Goal: Task Accomplishment & Management: Complete application form

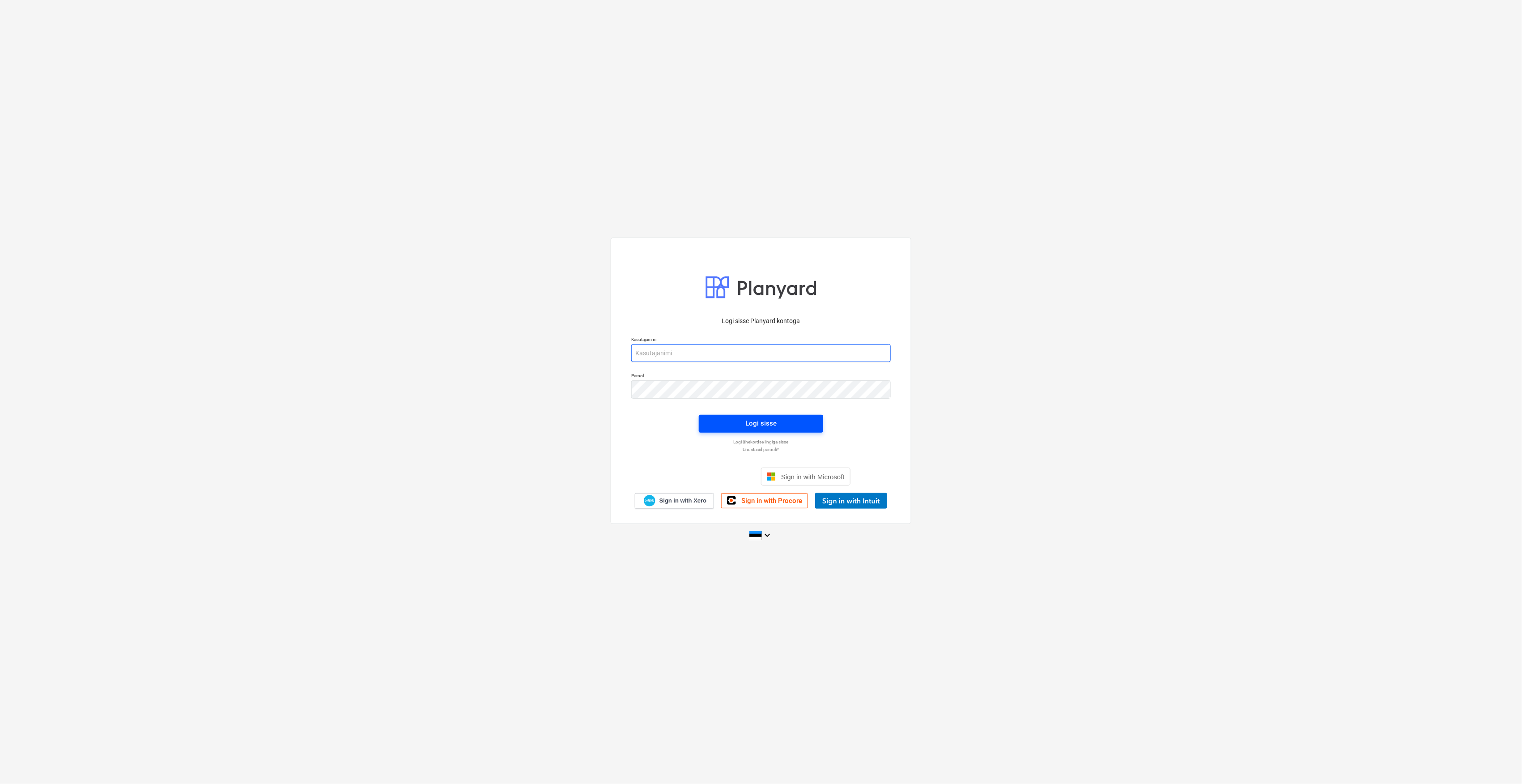
type input "[EMAIL_ADDRESS][DOMAIN_NAME]"
click at [772, 426] on div "Logi sisse" at bounding box center [760, 423] width 31 height 12
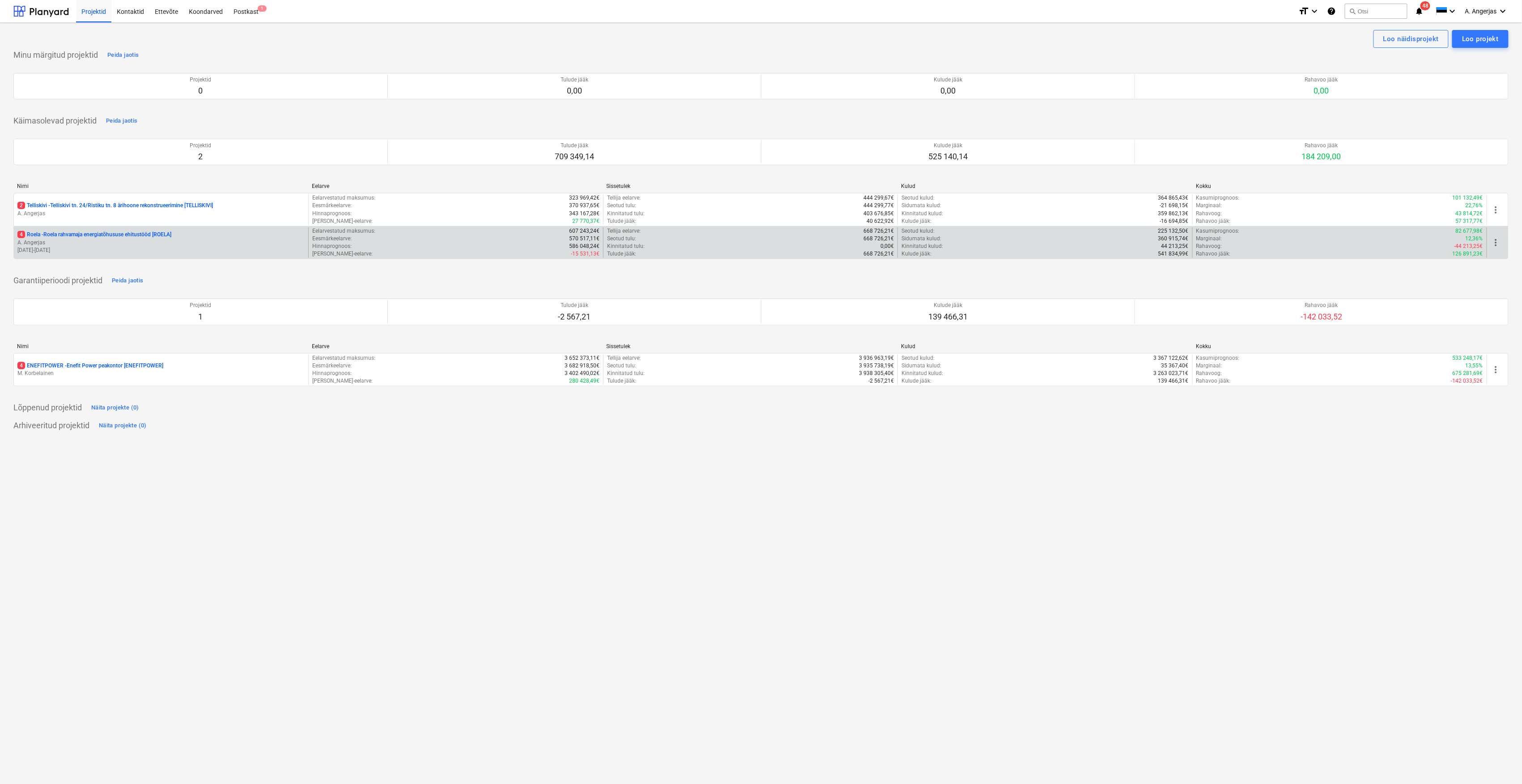
click at [125, 242] on p "A. Angerjas" at bounding box center [161, 242] width 287 height 8
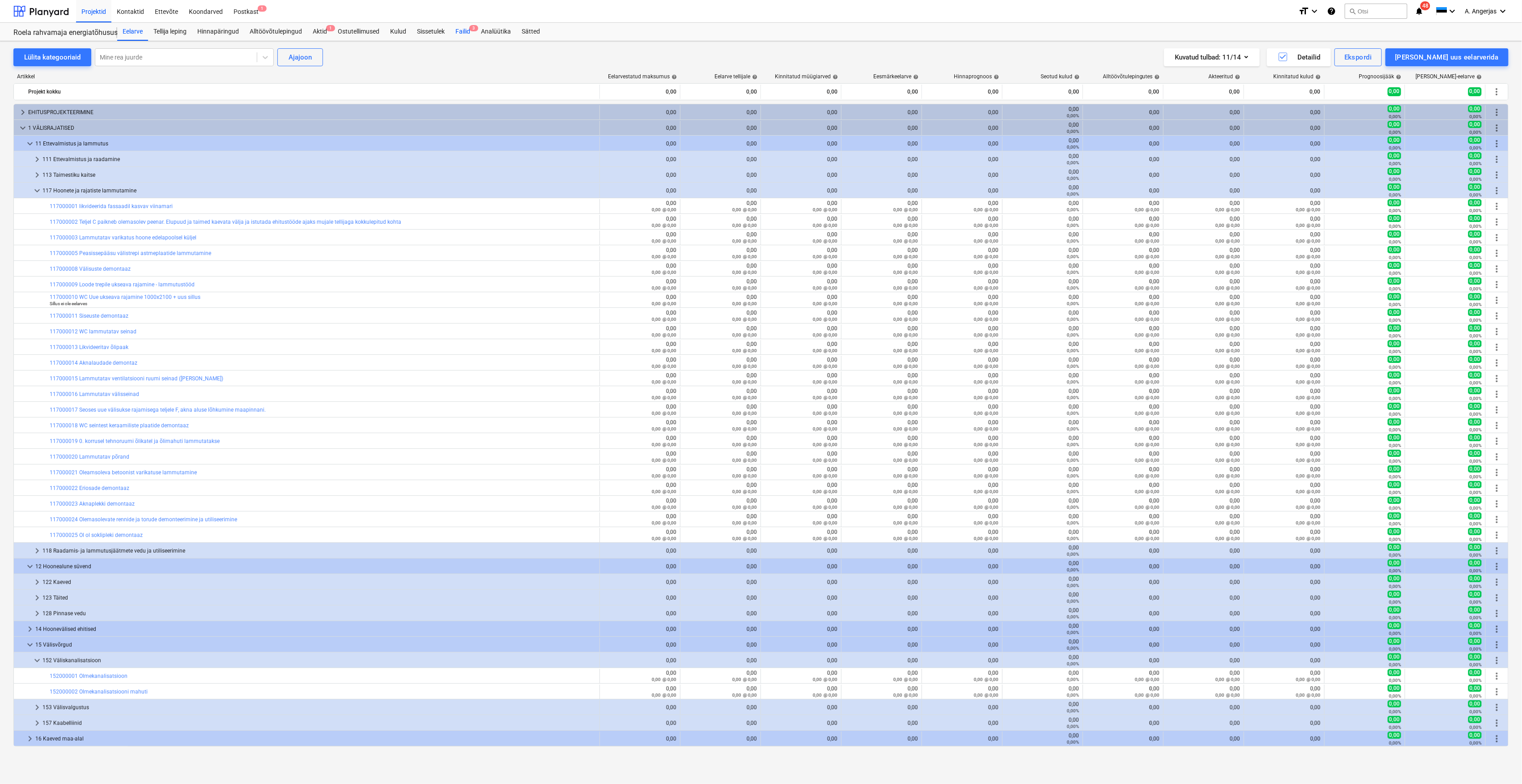
click at [458, 28] on div "Failid 3" at bounding box center [463, 32] width 25 height 18
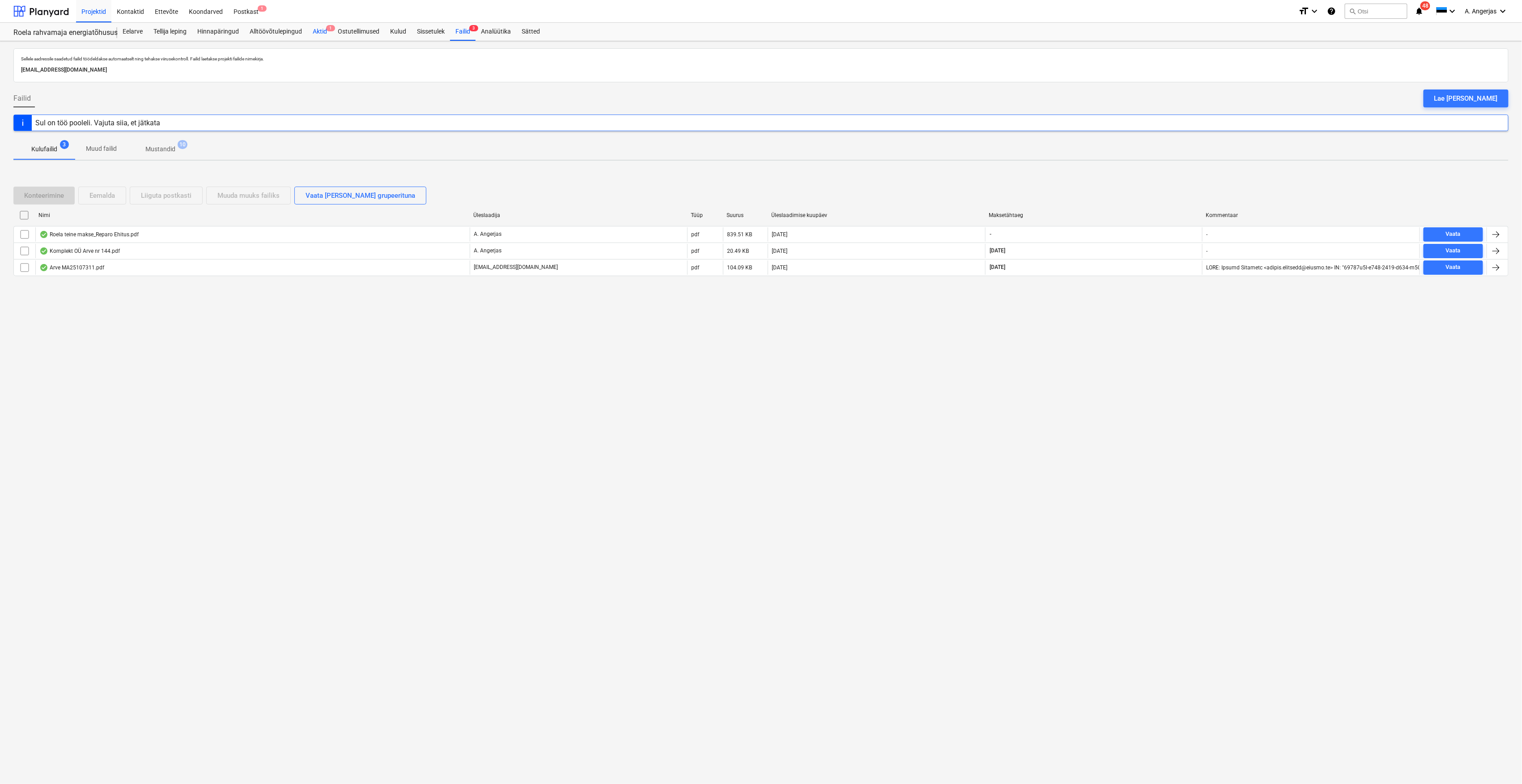
click at [318, 34] on div "Aktid 1" at bounding box center [320, 32] width 25 height 18
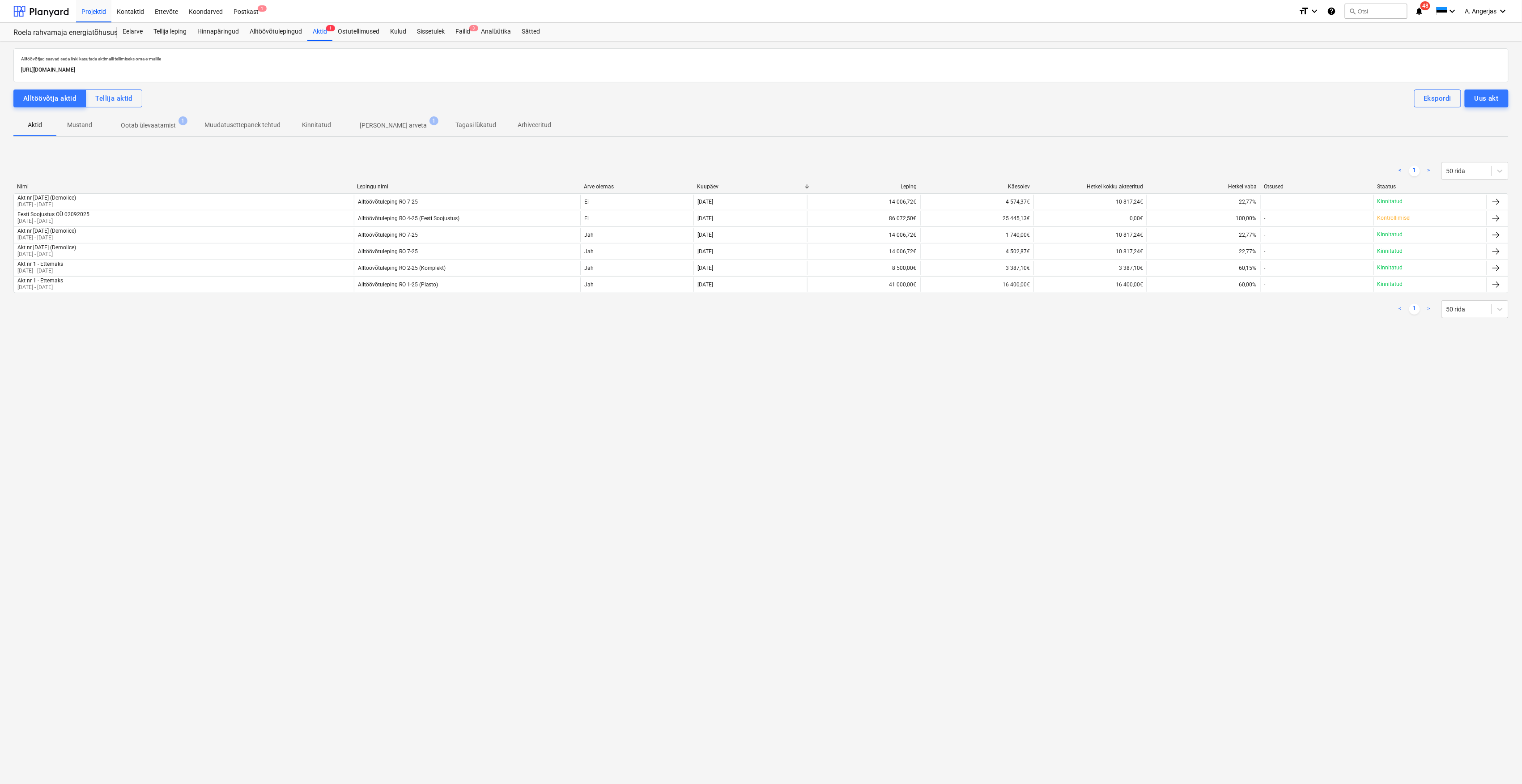
click at [163, 106] on div "Alltöövõtja aktid Tellija aktid Ekspordi Uus akt" at bounding box center [761, 98] width 1495 height 18
click at [154, 126] on p "Ootab ülevaatamist" at bounding box center [148, 125] width 55 height 9
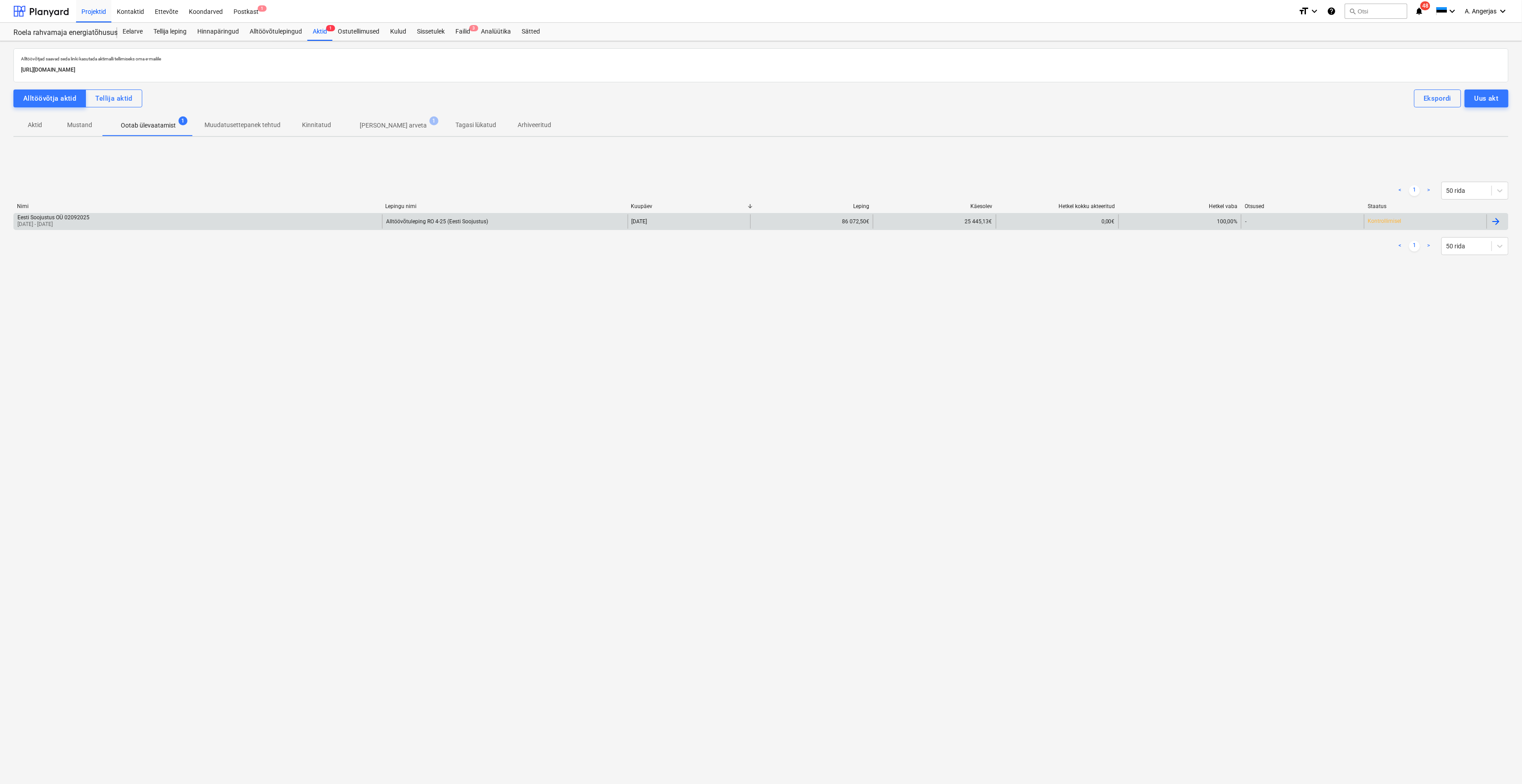
click at [151, 217] on div "Eesti Soojustus OÜ 02092025 [DATE] - [DATE]" at bounding box center [197, 222] width 368 height 14
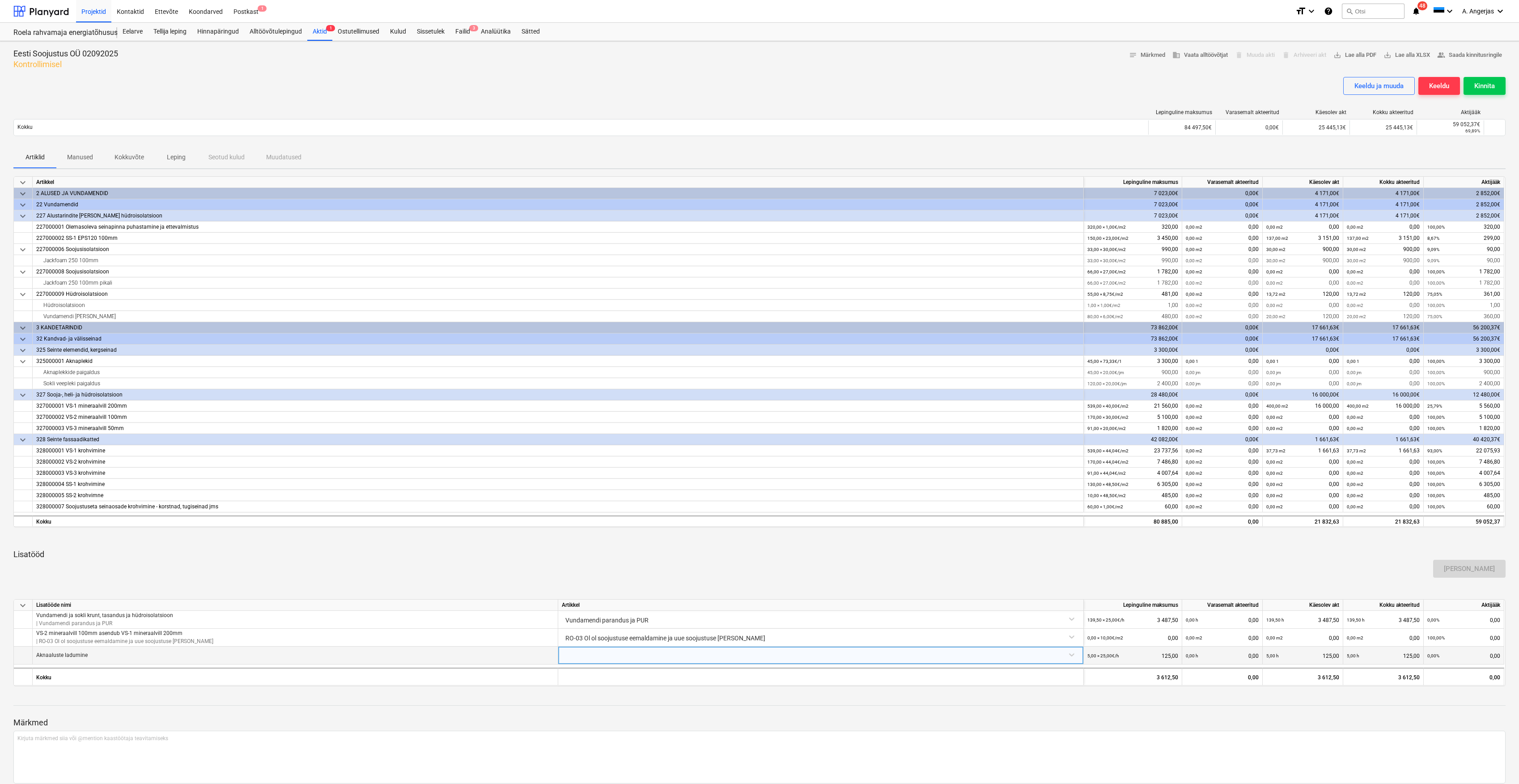
click at [661, 653] on div at bounding box center [821, 654] width 518 height 16
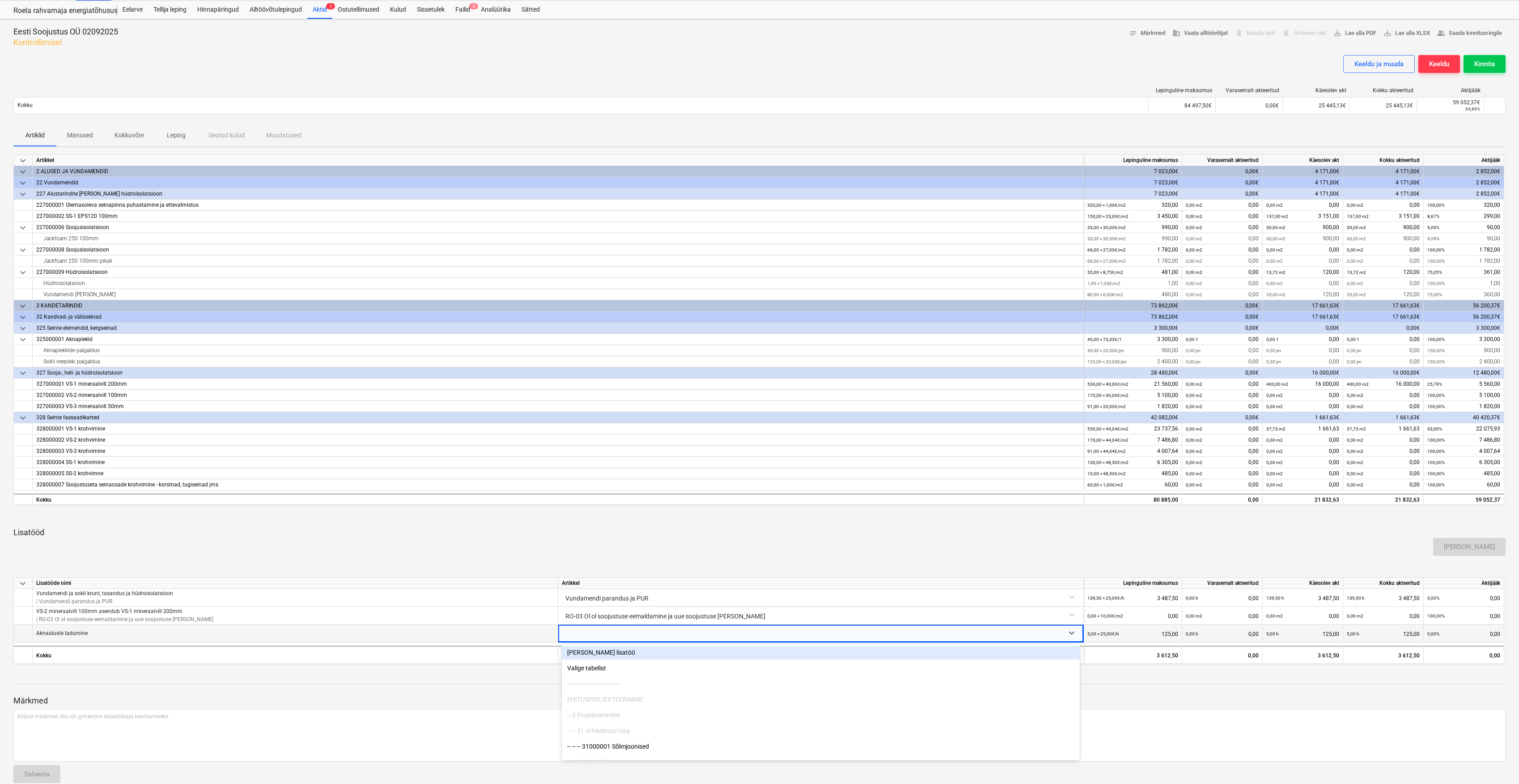
scroll to position [60, 0]
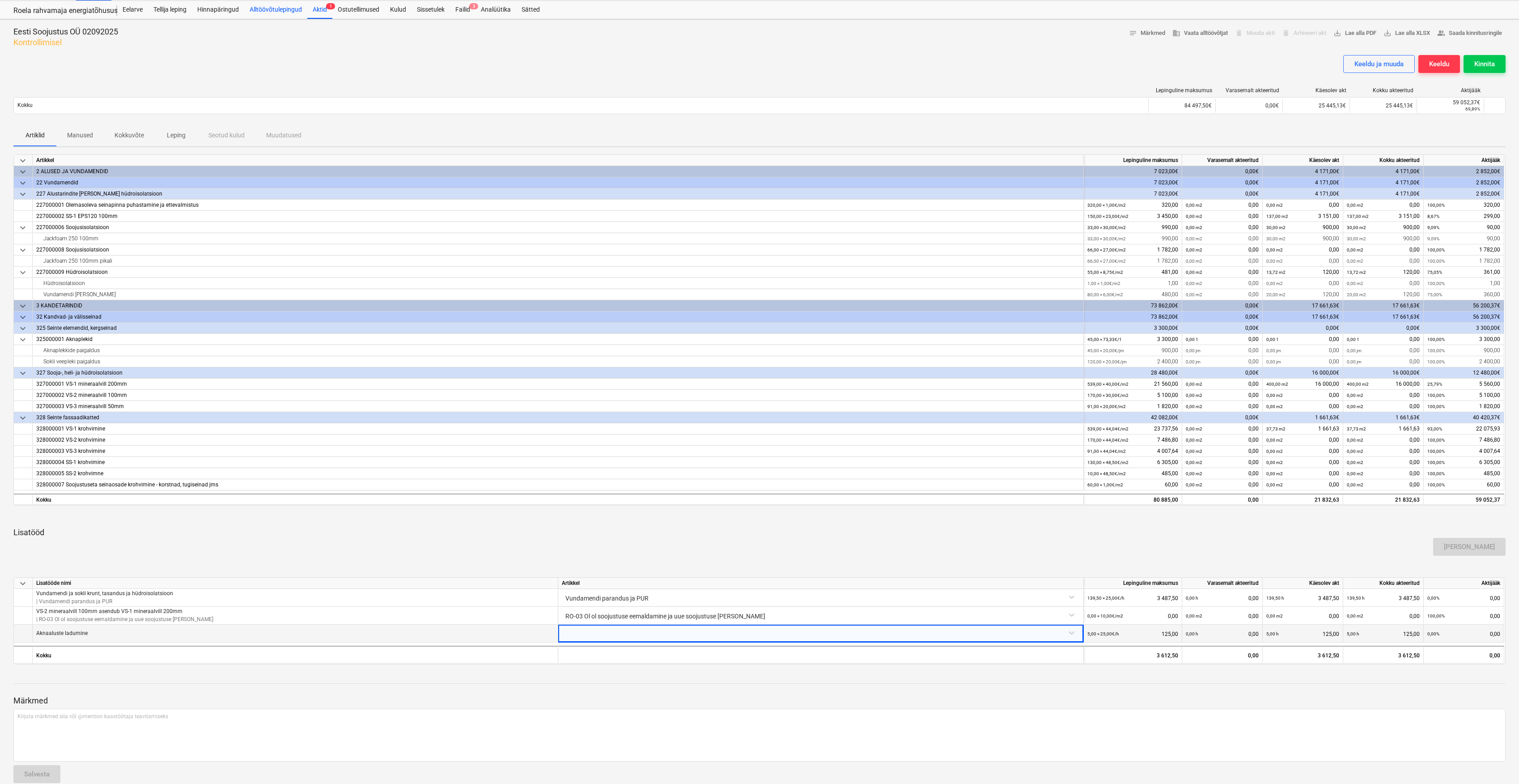
click at [282, 17] on div "Alltöövõtulepingud" at bounding box center [275, 10] width 63 height 18
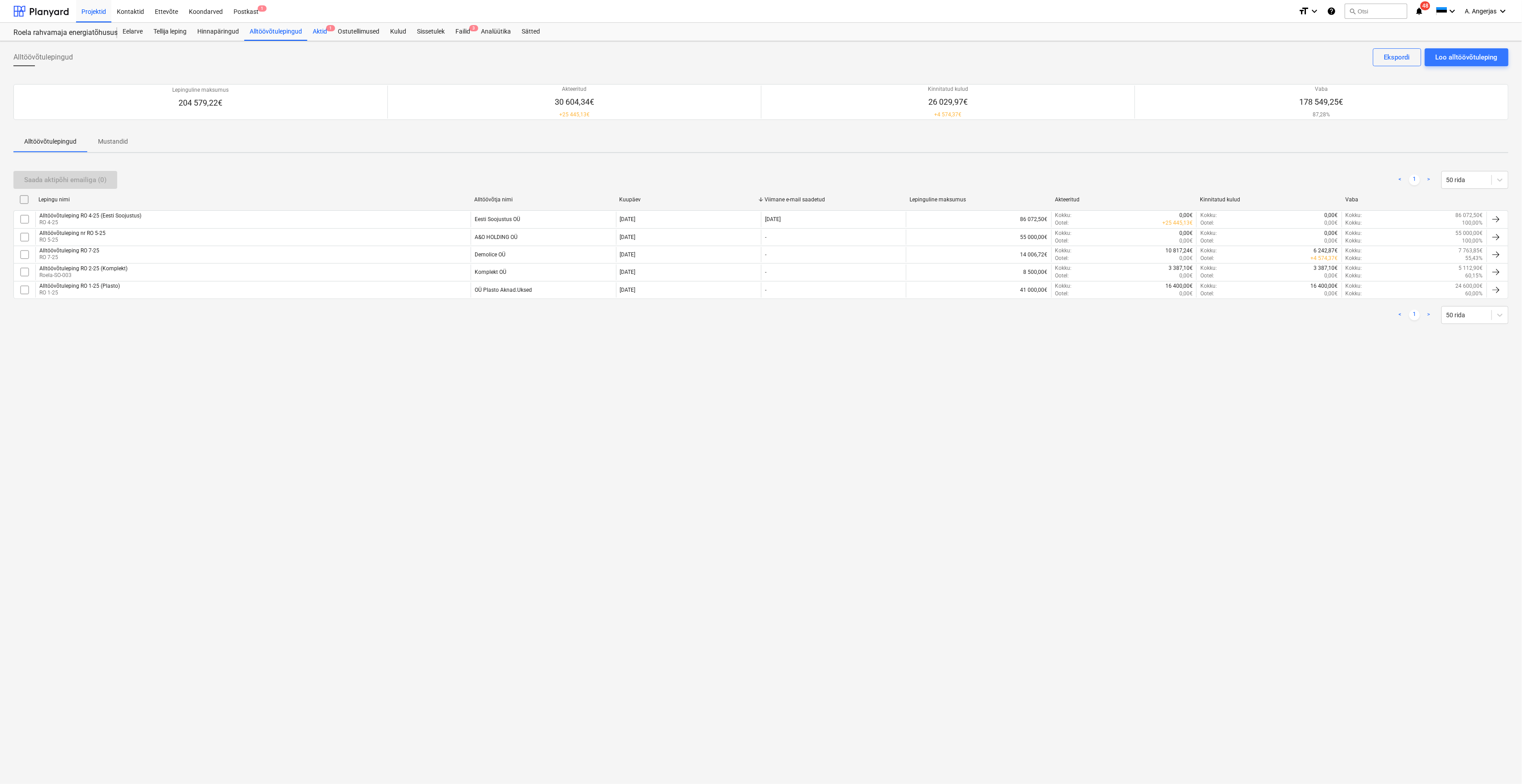
click at [324, 34] on div "Aktid 1" at bounding box center [320, 32] width 25 height 18
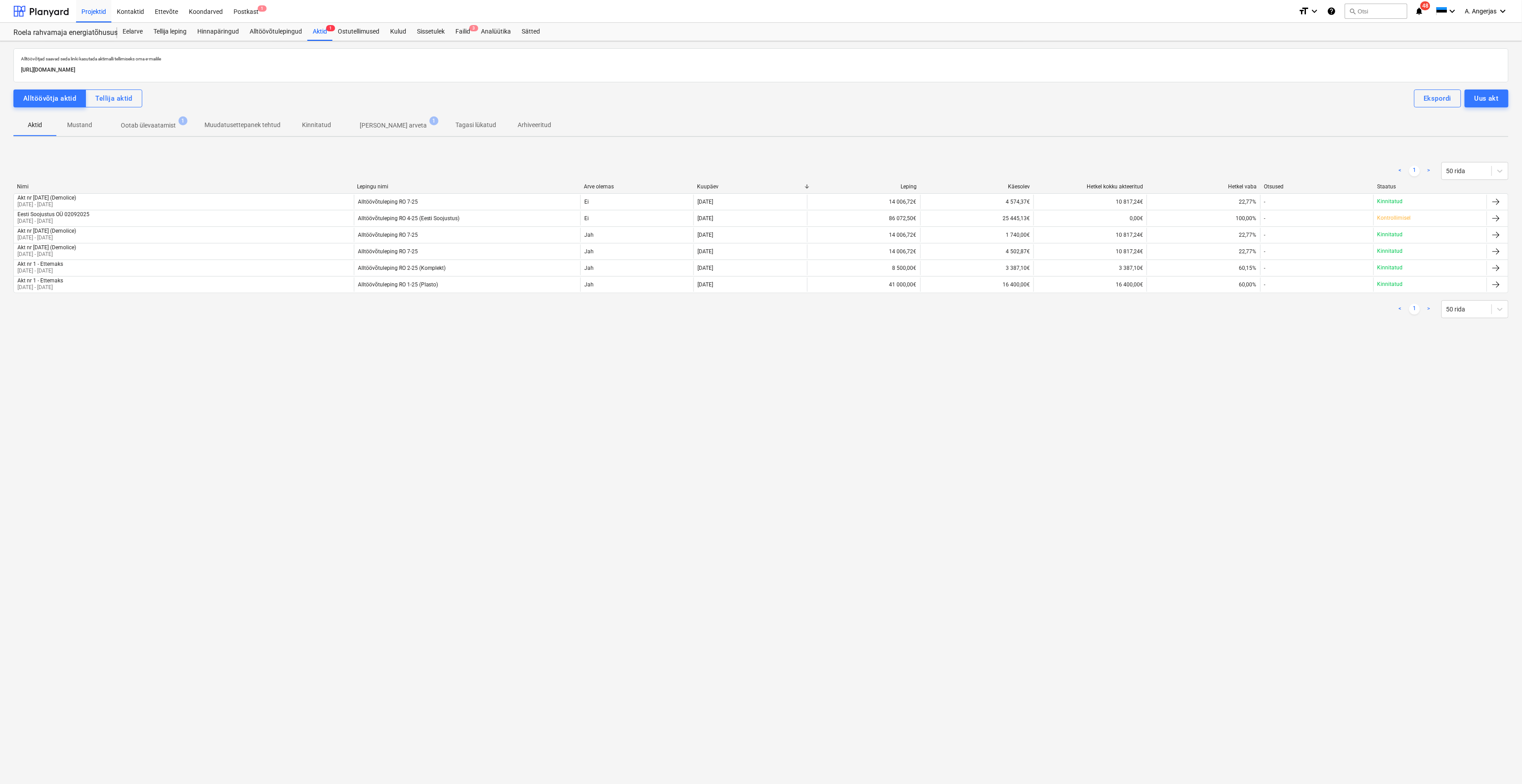
click at [1033, 708] on div "Alltöövõtjad saavad seda linki kasutada aktimalli tellimiseks oma e-mailile [UR…" at bounding box center [761, 412] width 1522 height 743
click at [396, 359] on div "Alltöövõtjad saavad seda linki kasutada aktimalli tellimiseks oma e-mailile [UR…" at bounding box center [761, 412] width 1522 height 743
click at [1482, 94] on div "Uus akt" at bounding box center [1487, 99] width 24 height 12
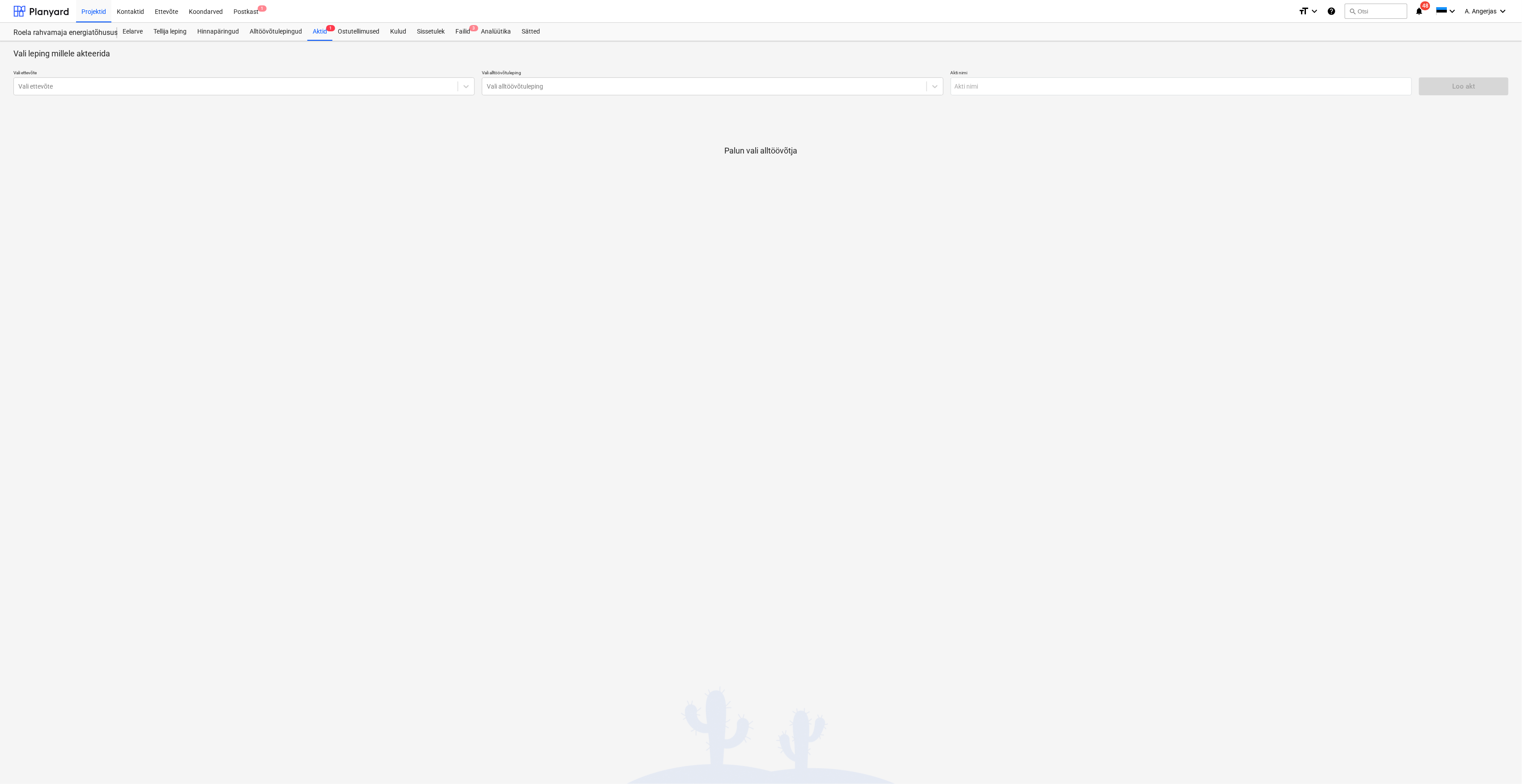
click at [353, 97] on div "Vali ettevõte Vali ettevõte Vali alltöövõtuleping Vali alltöövõtuleping Akti ni…" at bounding box center [757, 82] width 1495 height 32
click at [356, 85] on div at bounding box center [236, 86] width 435 height 9
type input "a&O"
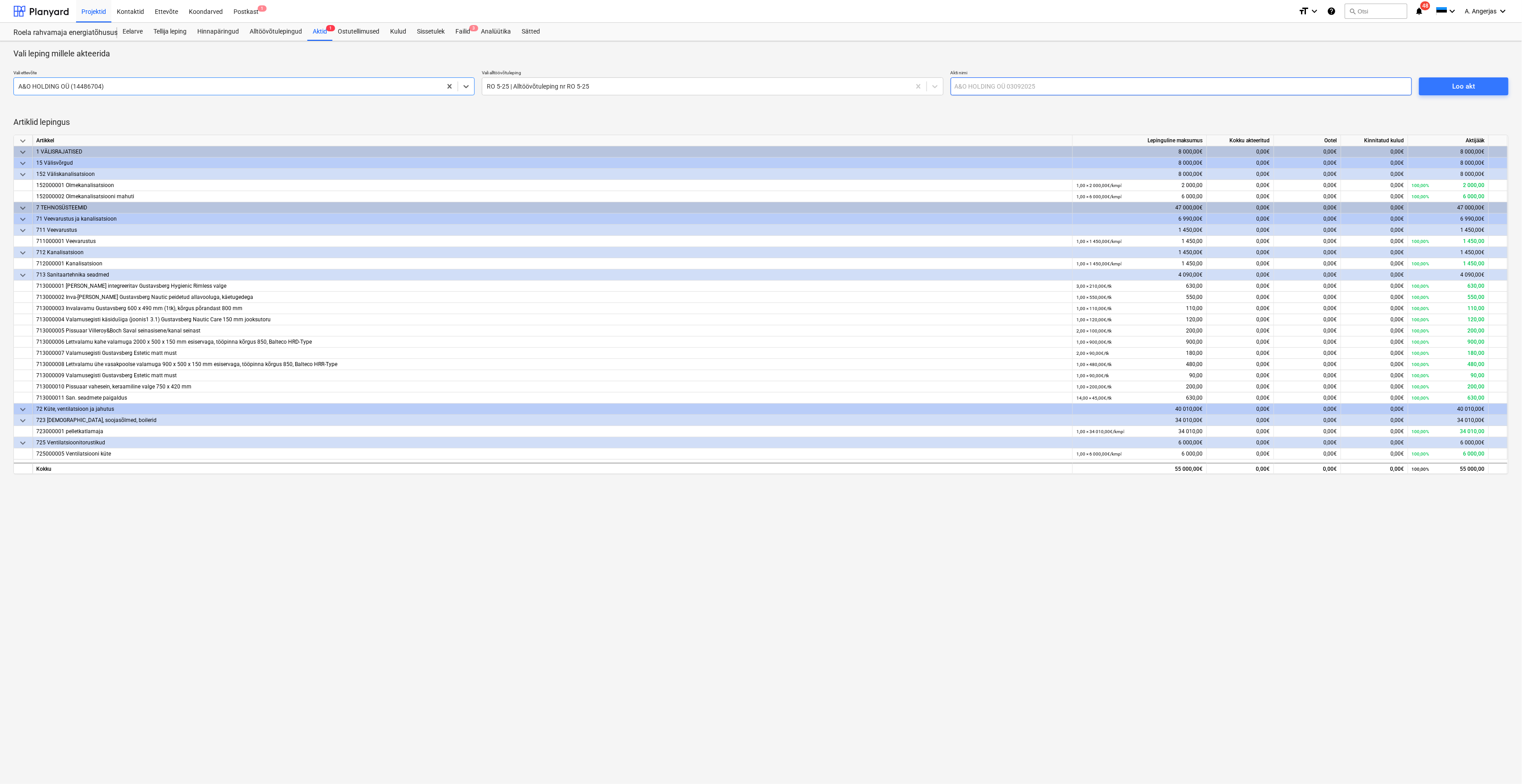
click at [1003, 87] on input "text" at bounding box center [1181, 86] width 461 height 18
type input "Akt nr [DATE] (A&O Holding)"
click at [1461, 92] on div "Loo akt" at bounding box center [1464, 86] width 23 height 12
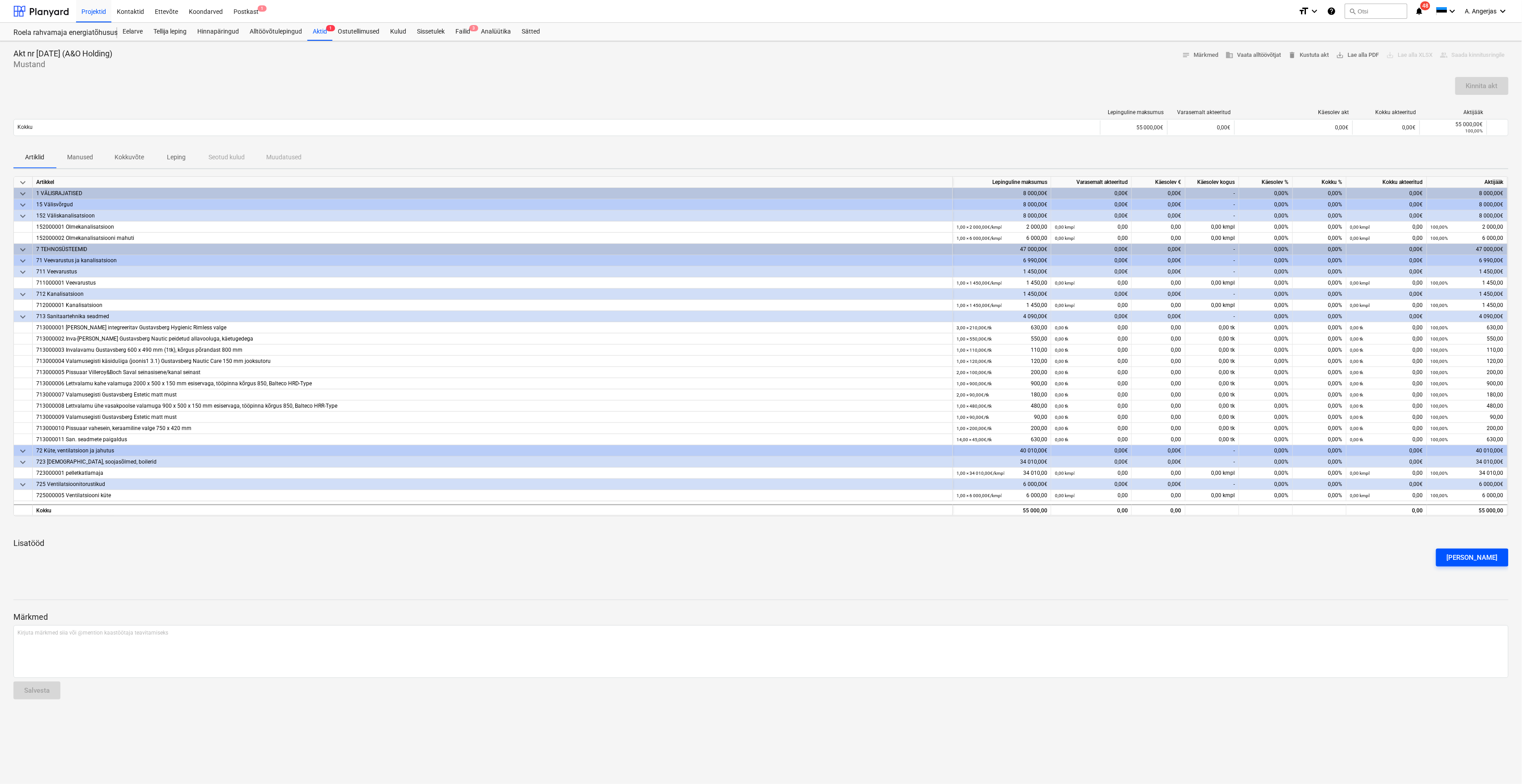
click at [1478, 554] on div "[PERSON_NAME]" at bounding box center [1472, 558] width 51 height 12
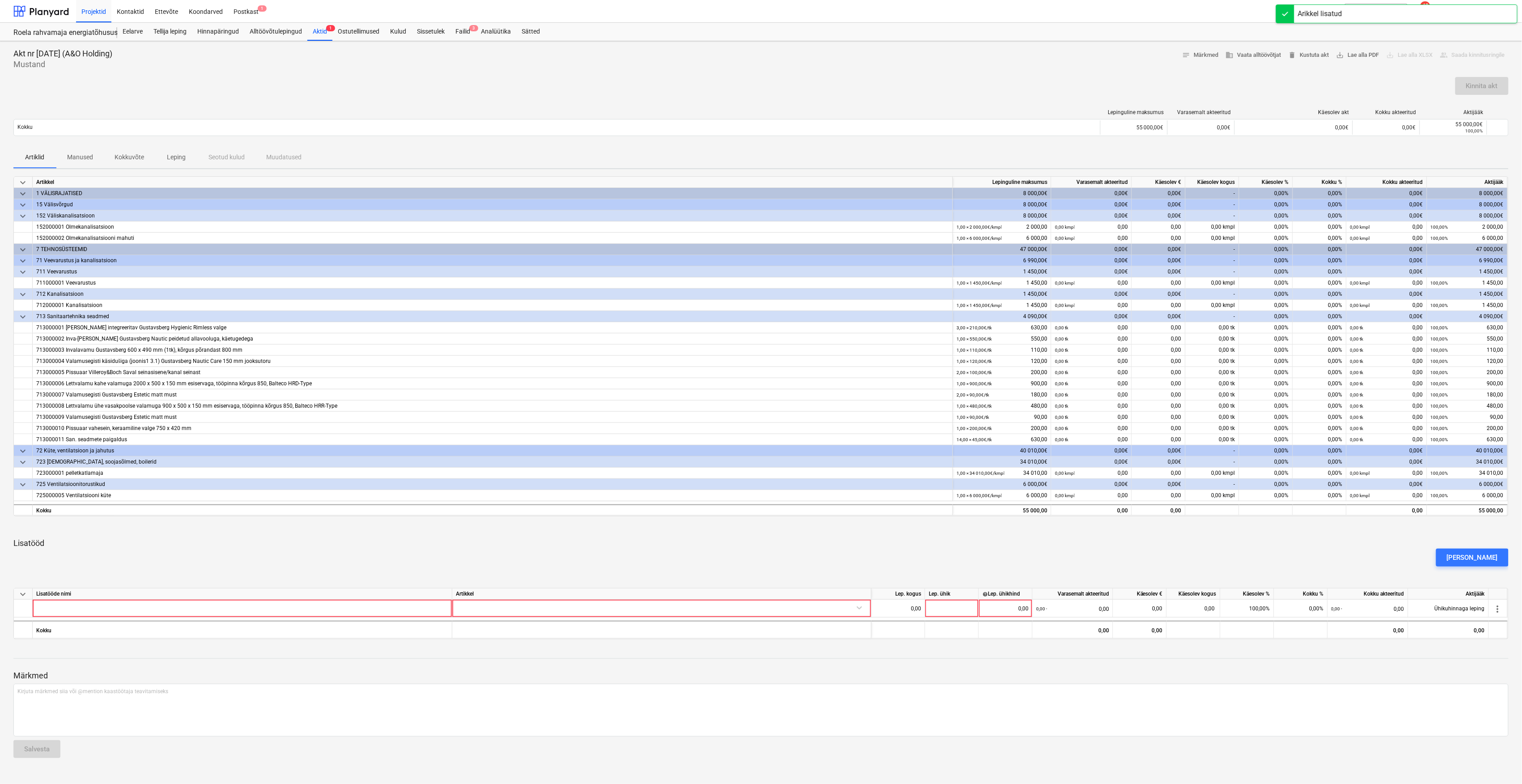
click at [366, 598] on div "Lisatööde nimi" at bounding box center [242, 594] width 419 height 11
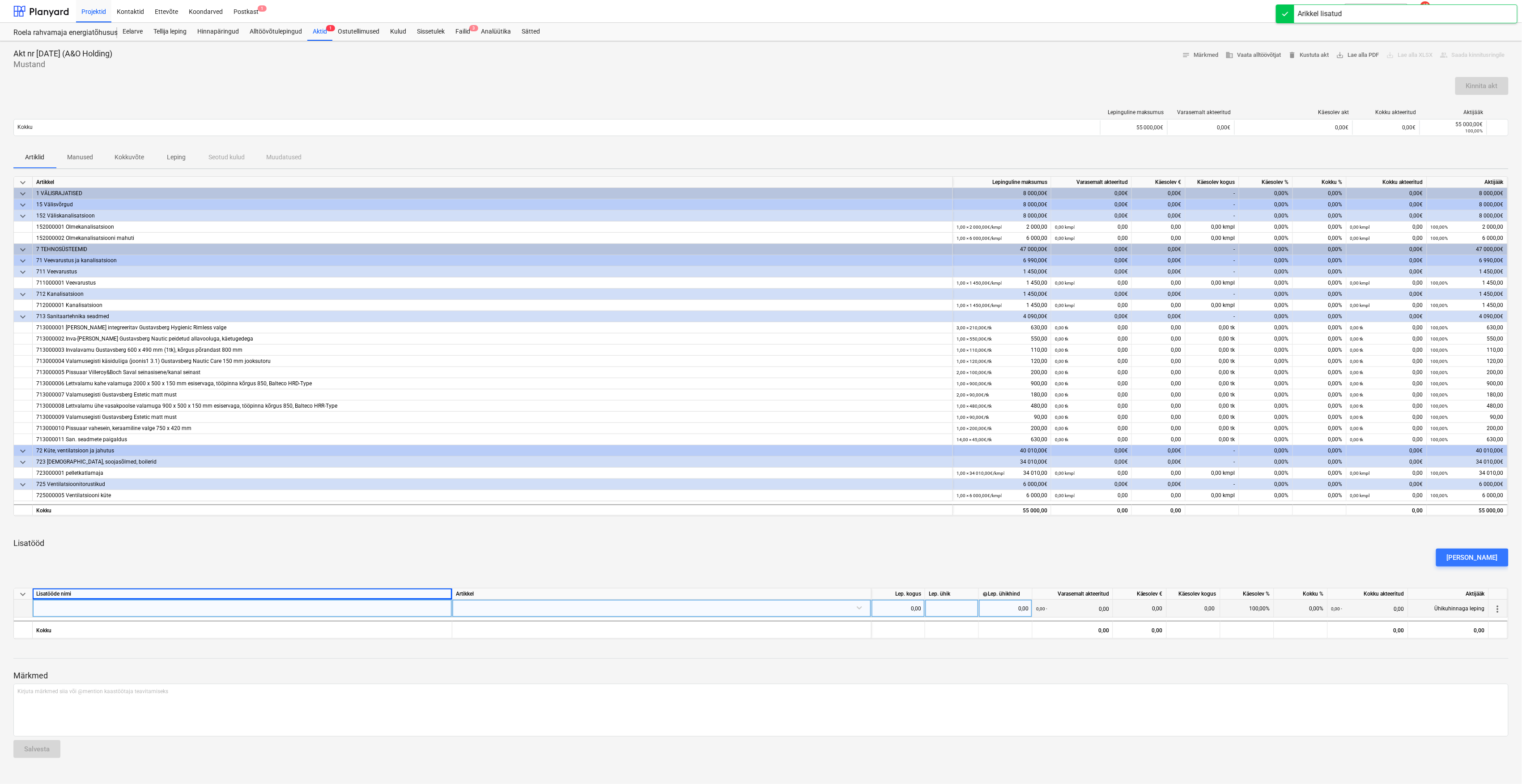
click at [347, 609] on div at bounding box center [242, 609] width 419 height 18
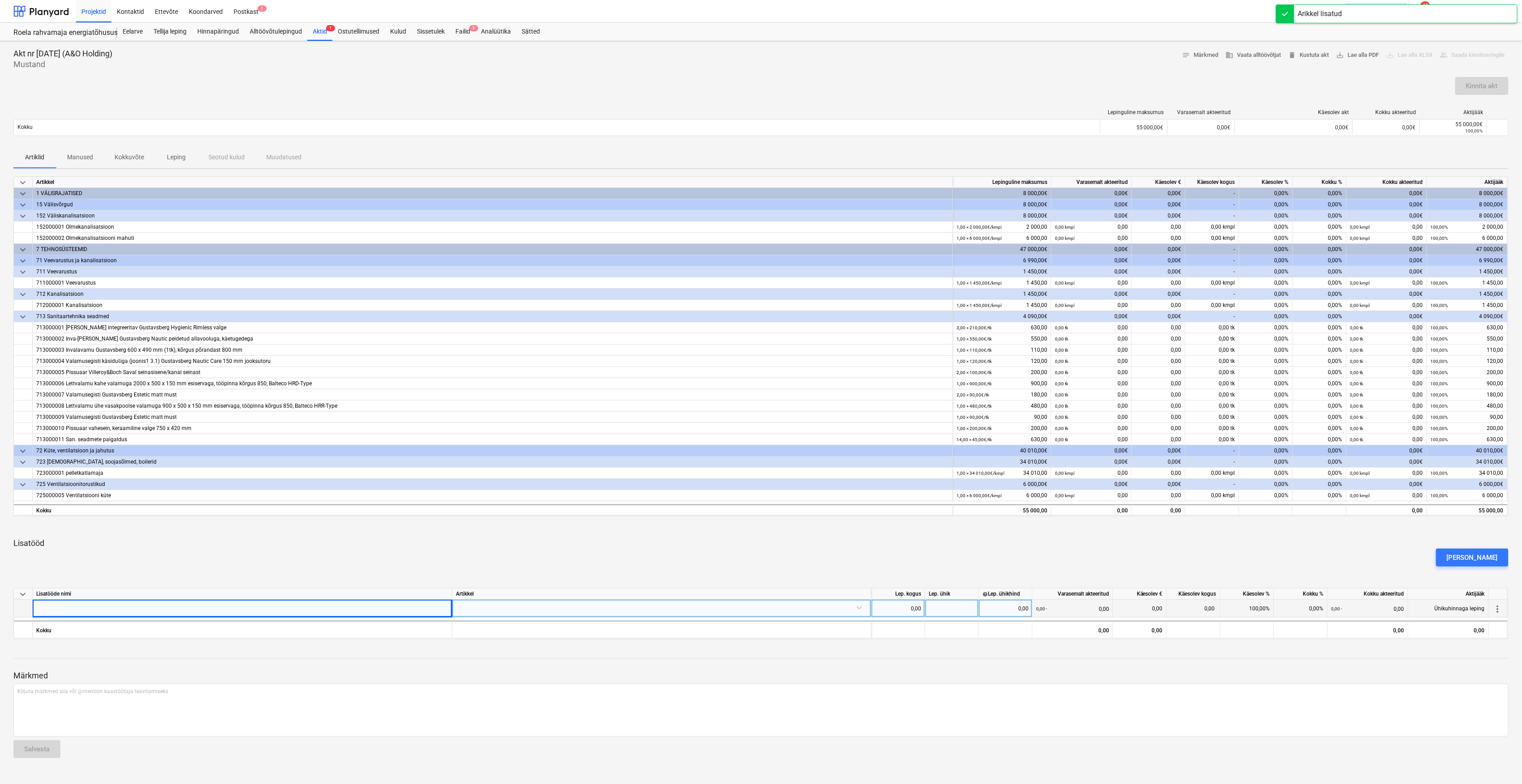
click at [557, 611] on div at bounding box center [662, 607] width 412 height 16
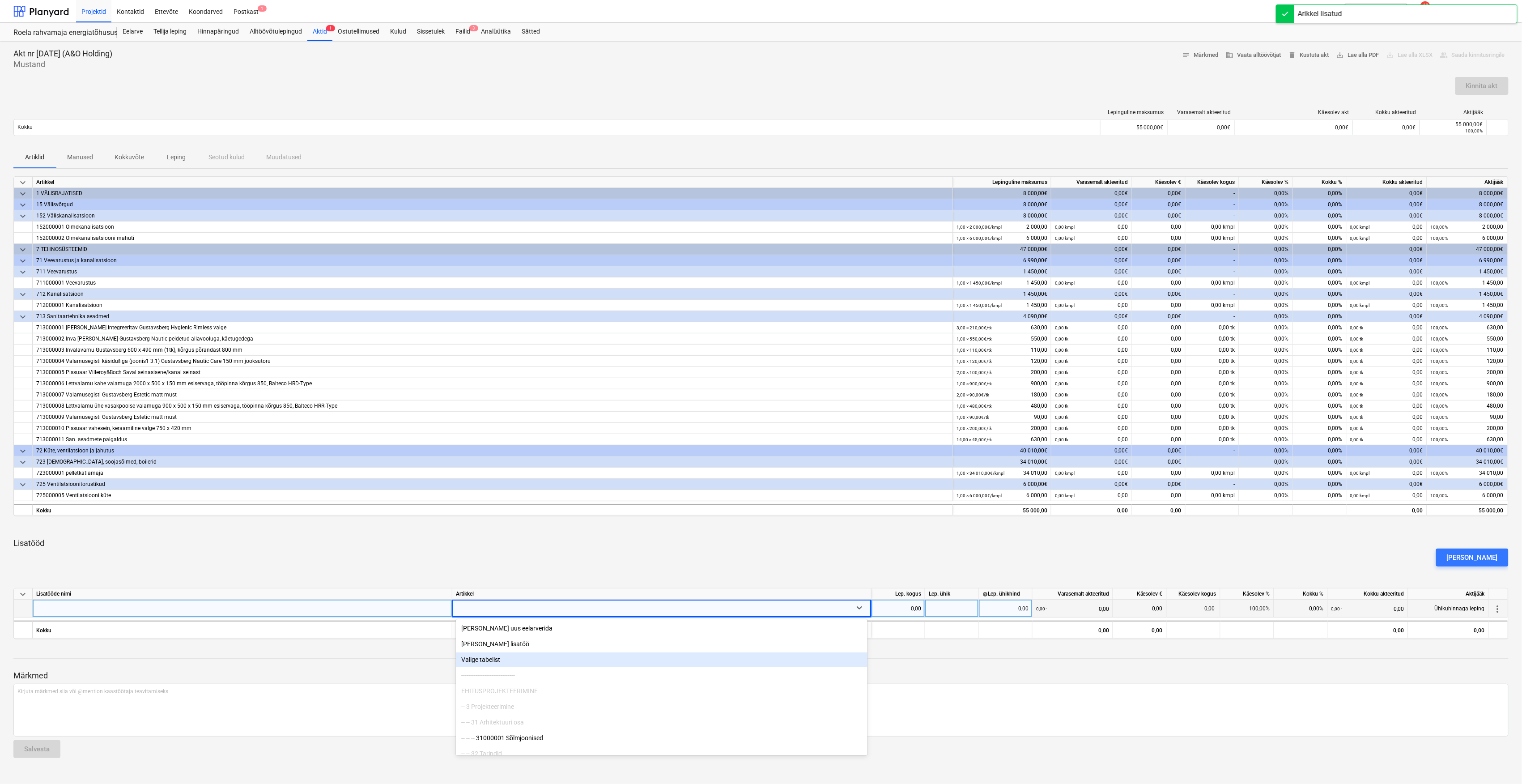
click at [505, 657] on div "Valige tabelist" at bounding box center [662, 659] width 412 height 14
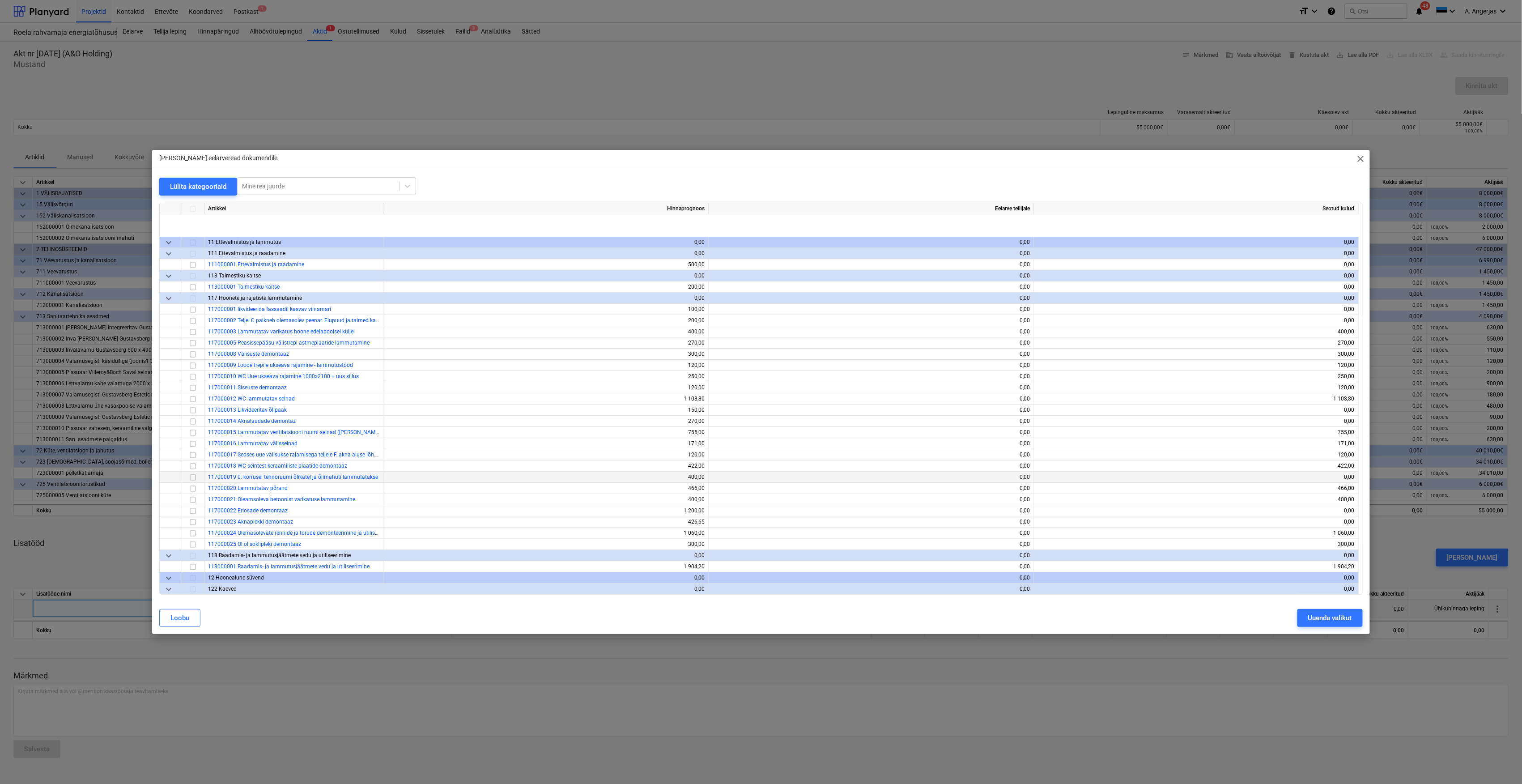
scroll to position [239, 0]
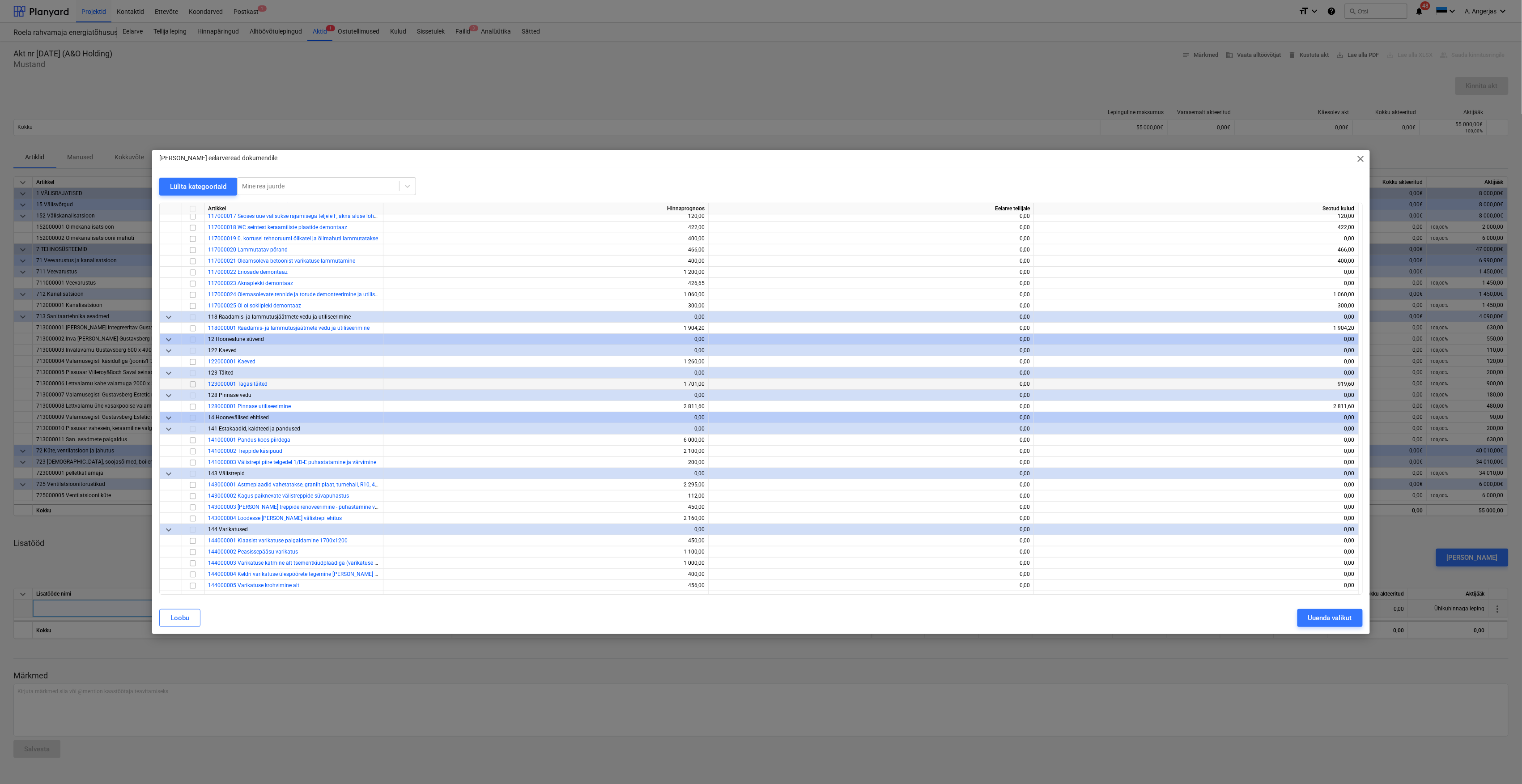
click at [192, 384] on input "checkbox" at bounding box center [193, 384] width 11 height 11
click at [1311, 614] on div "Uuenda valikut" at bounding box center [1330, 618] width 44 height 12
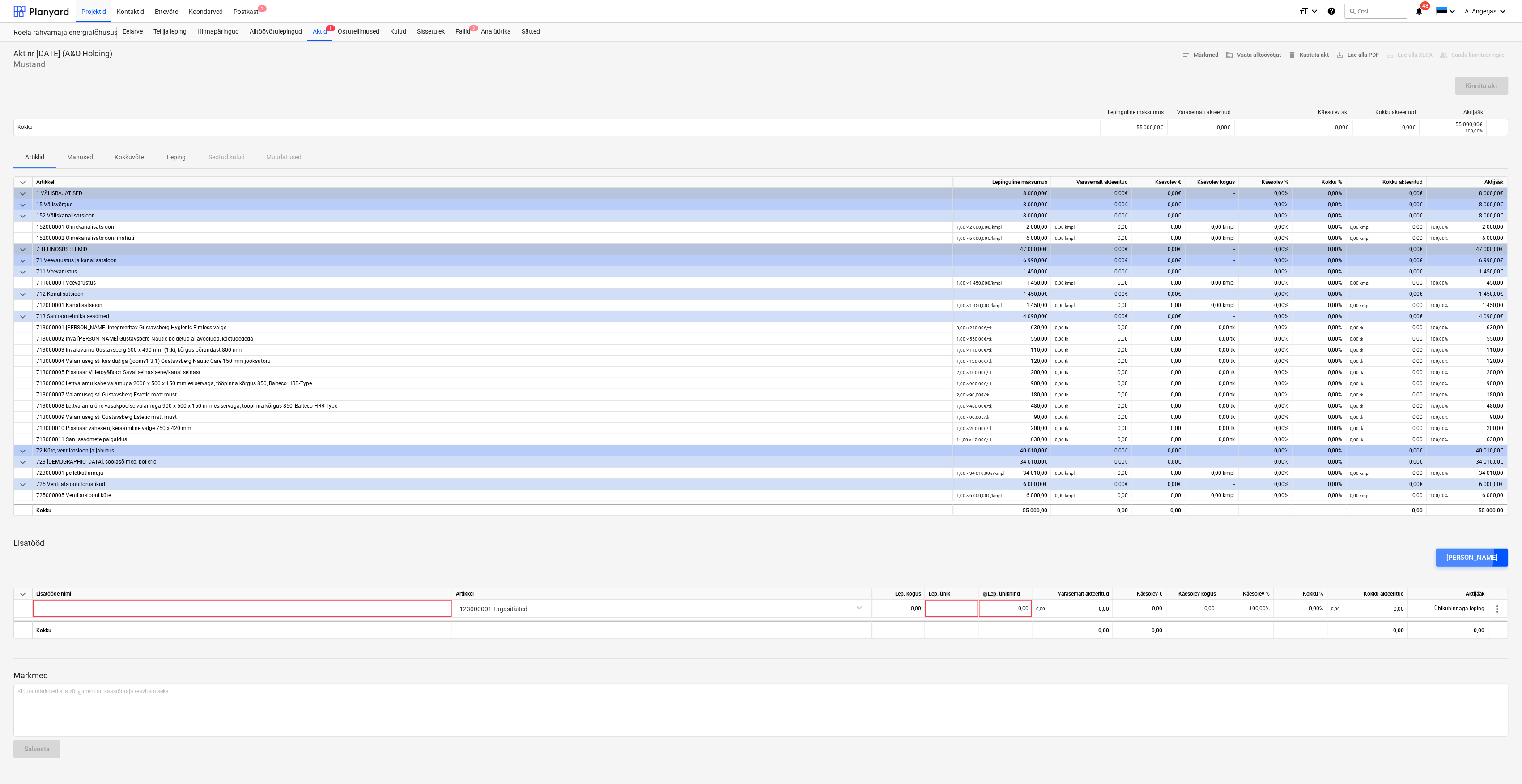
click at [1458, 554] on button "[PERSON_NAME]" at bounding box center [1472, 557] width 73 height 18
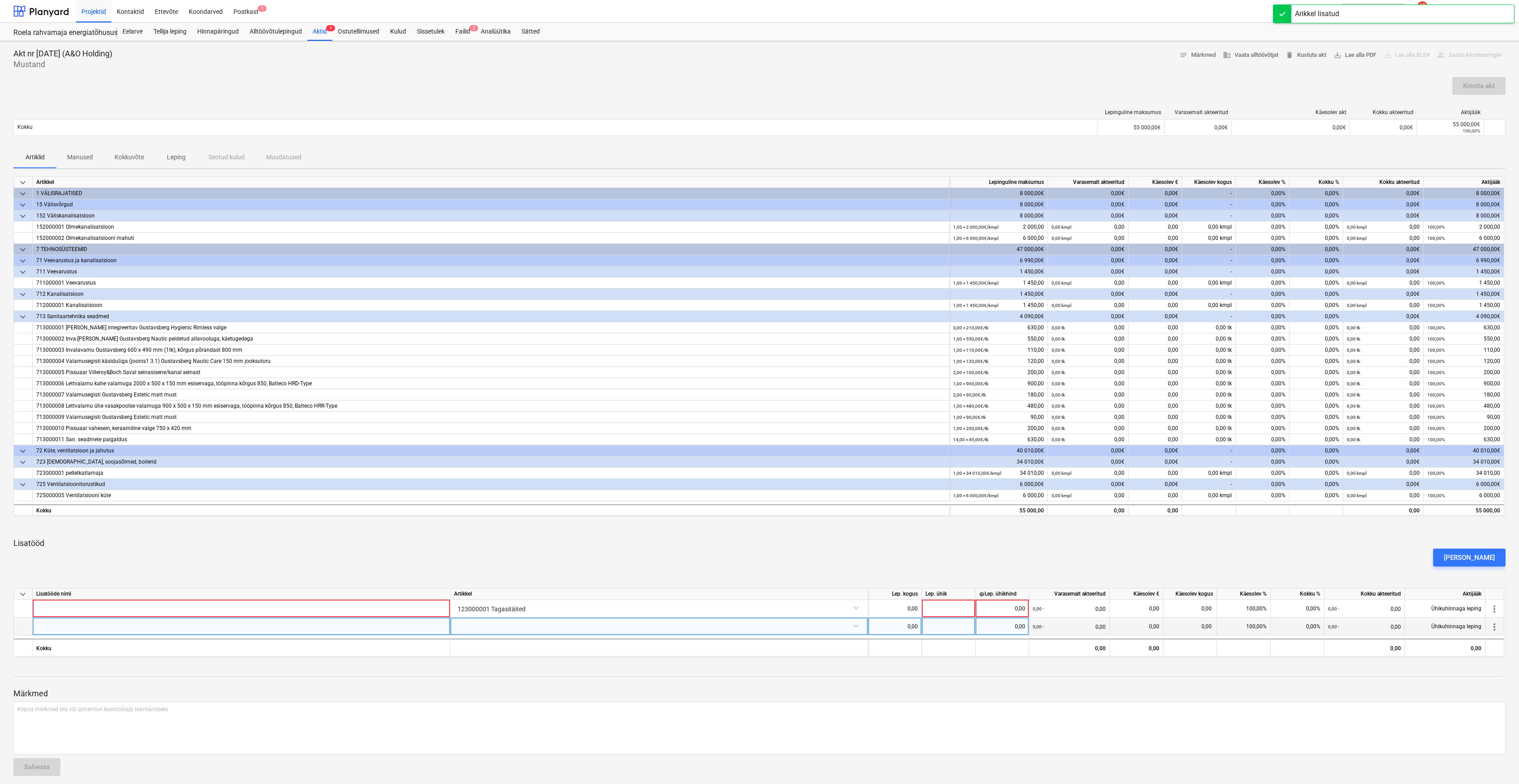
click at [856, 626] on div at bounding box center [659, 625] width 410 height 16
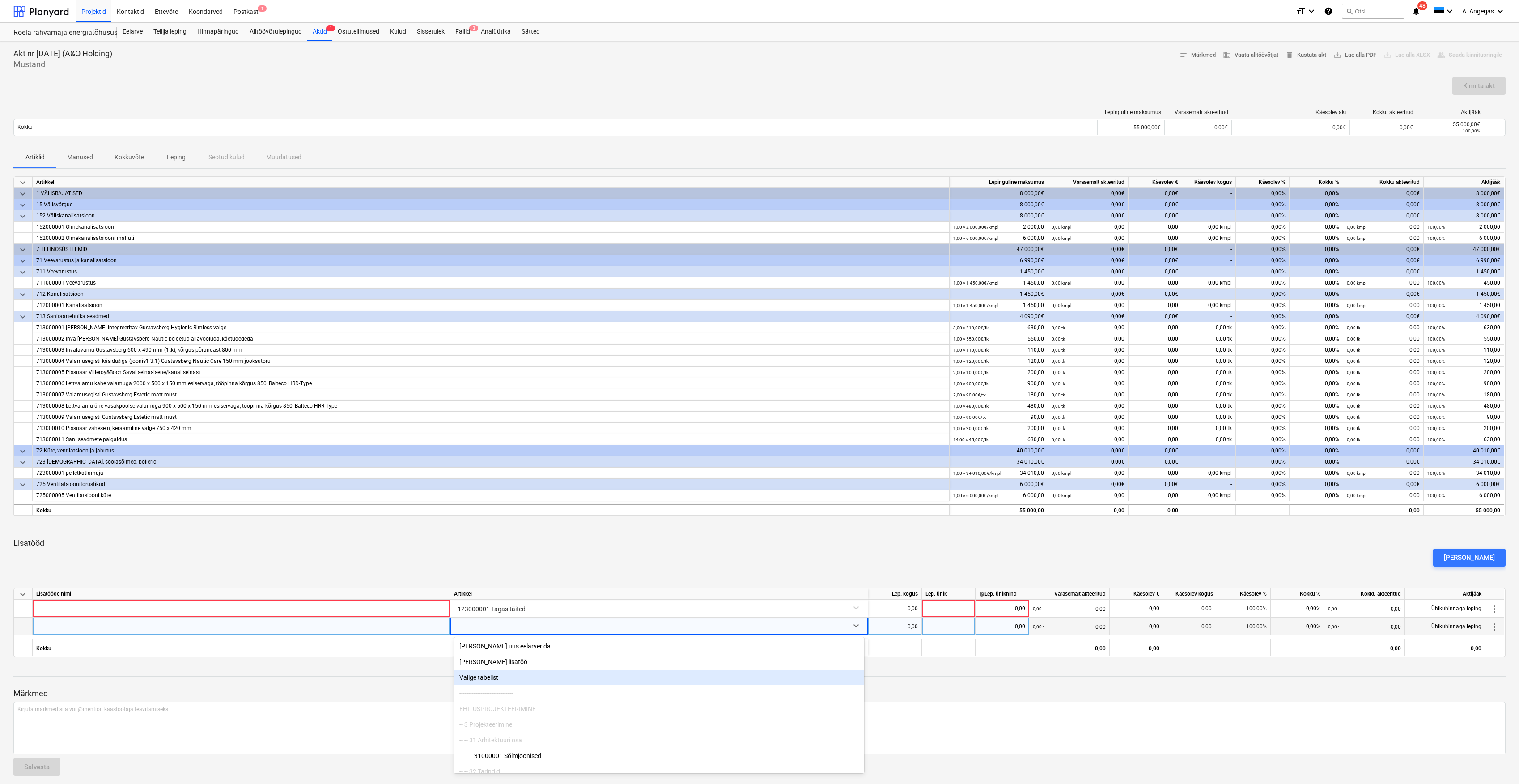
click at [682, 681] on div "Valige tabelist" at bounding box center [659, 677] width 410 height 14
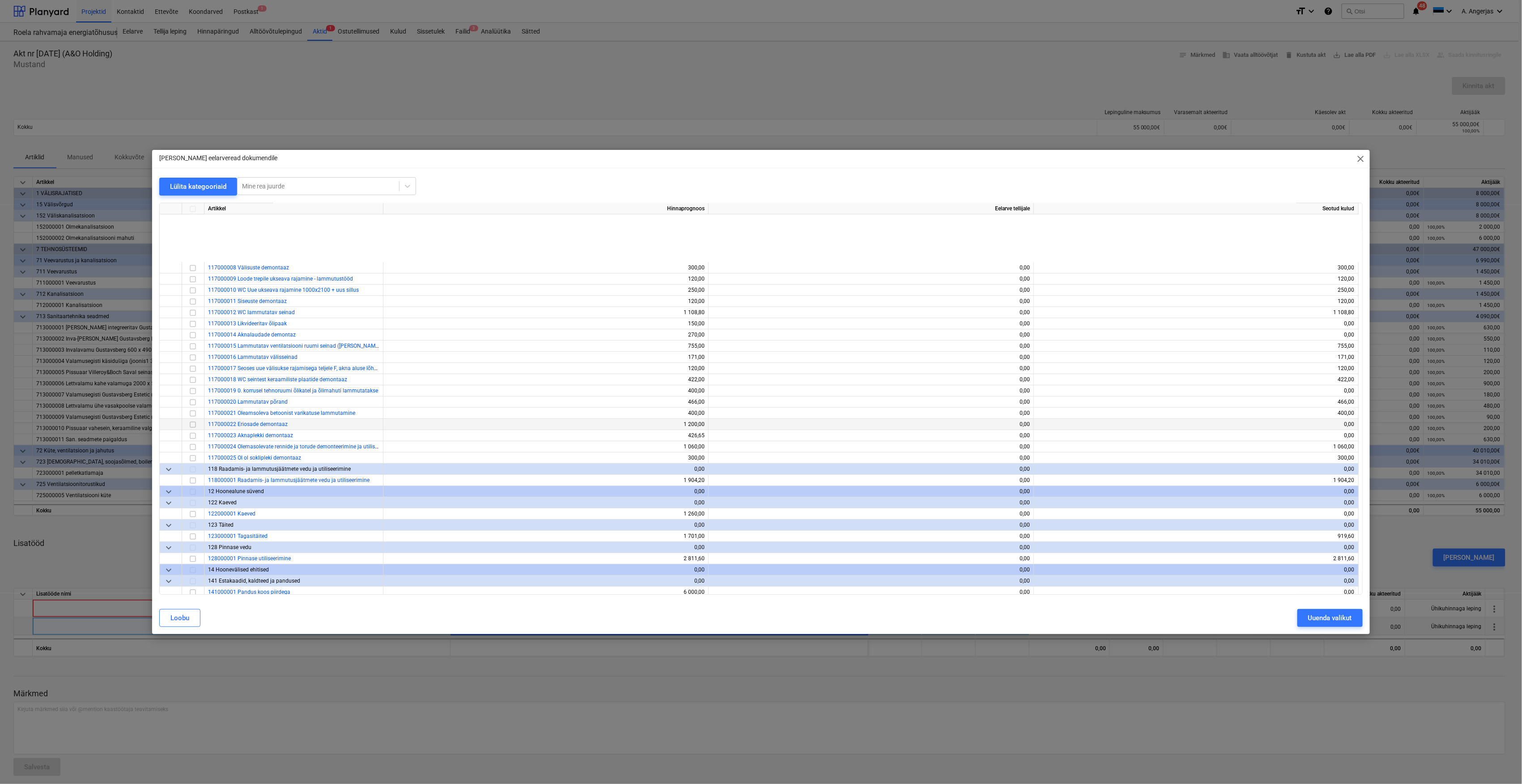
scroll to position [239, 0]
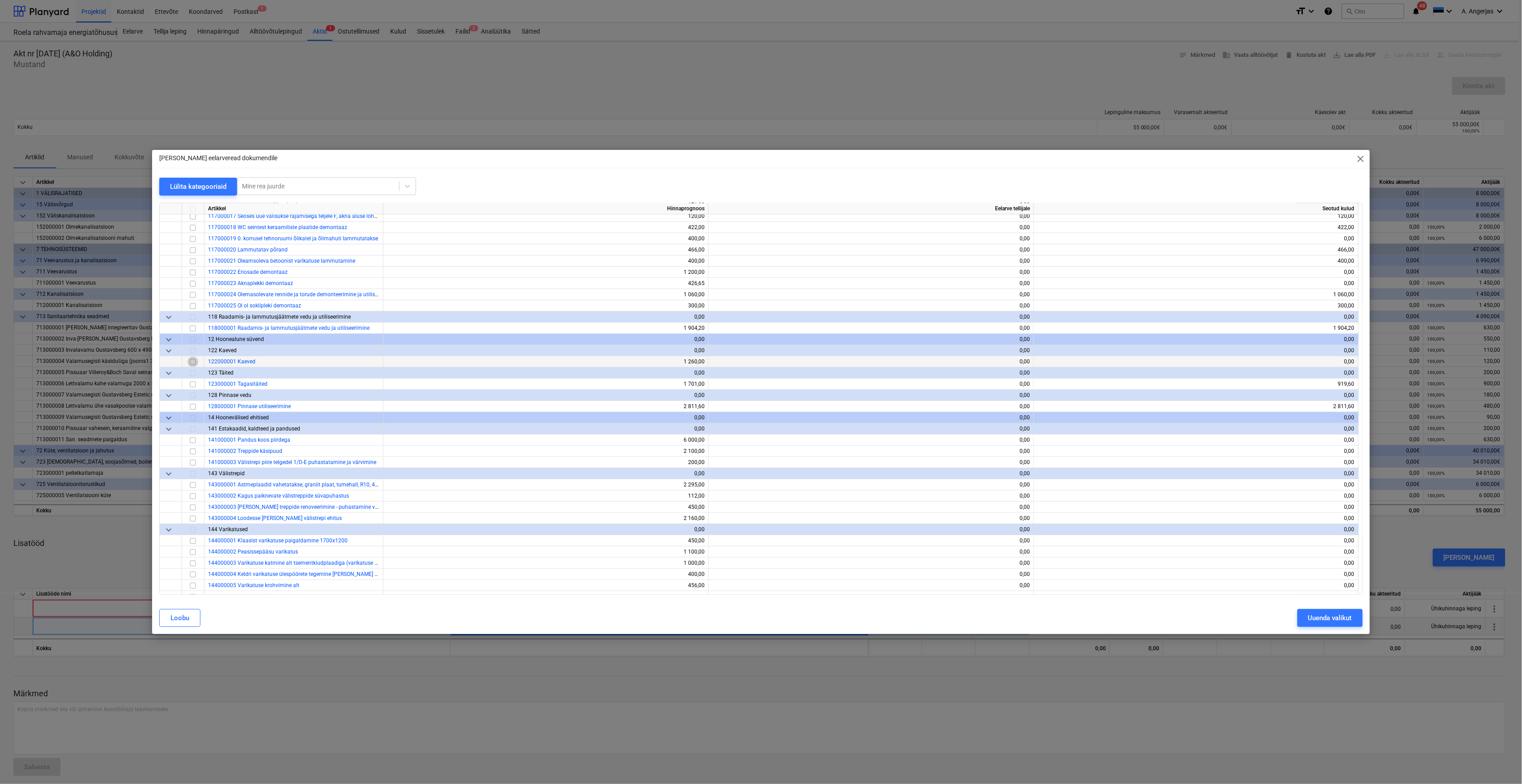
click at [194, 360] on input "checkbox" at bounding box center [193, 362] width 11 height 11
click at [1349, 620] on div "Uuenda valikut" at bounding box center [1330, 618] width 44 height 12
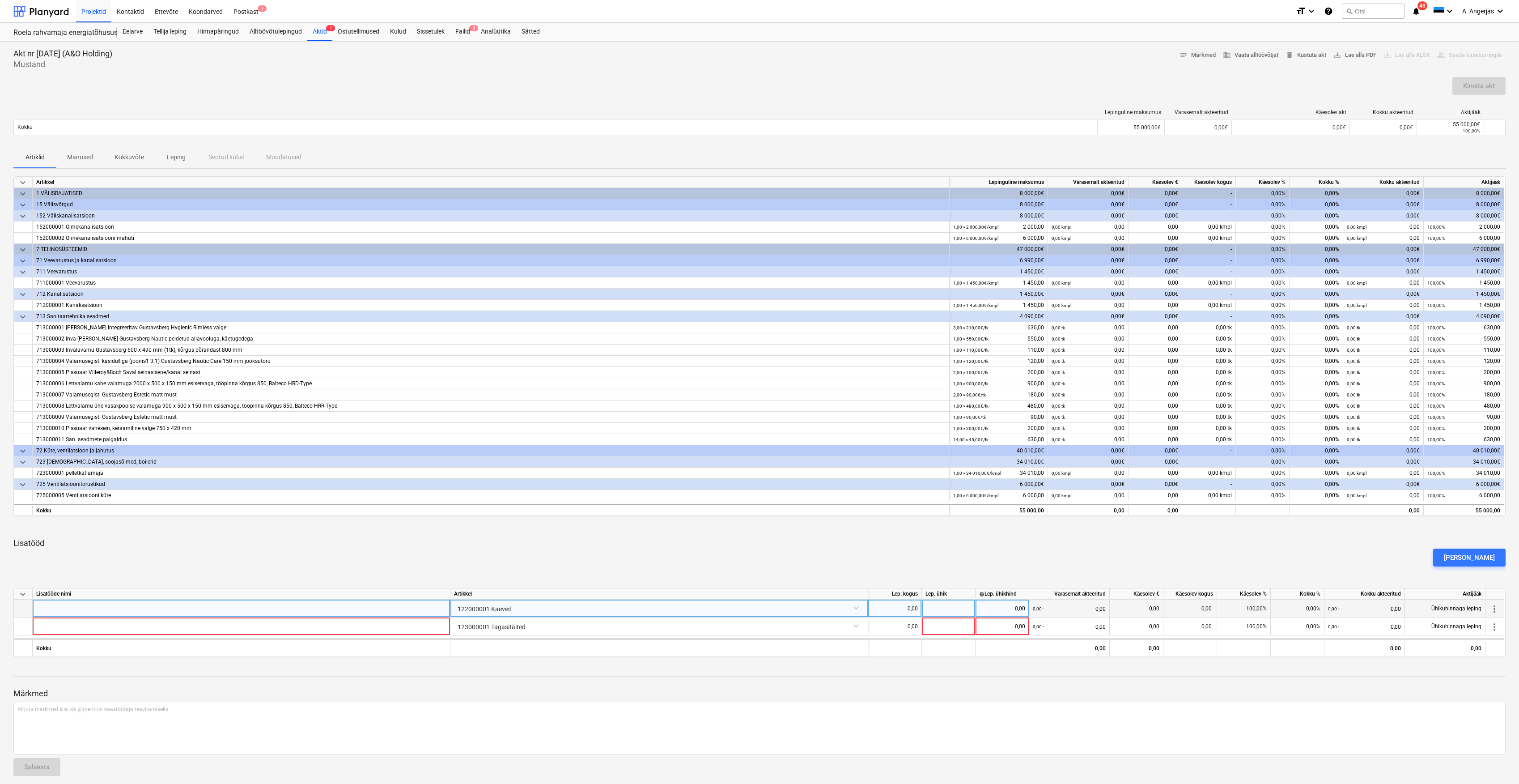
click at [902, 603] on div "0,00" at bounding box center [895, 609] width 46 height 18
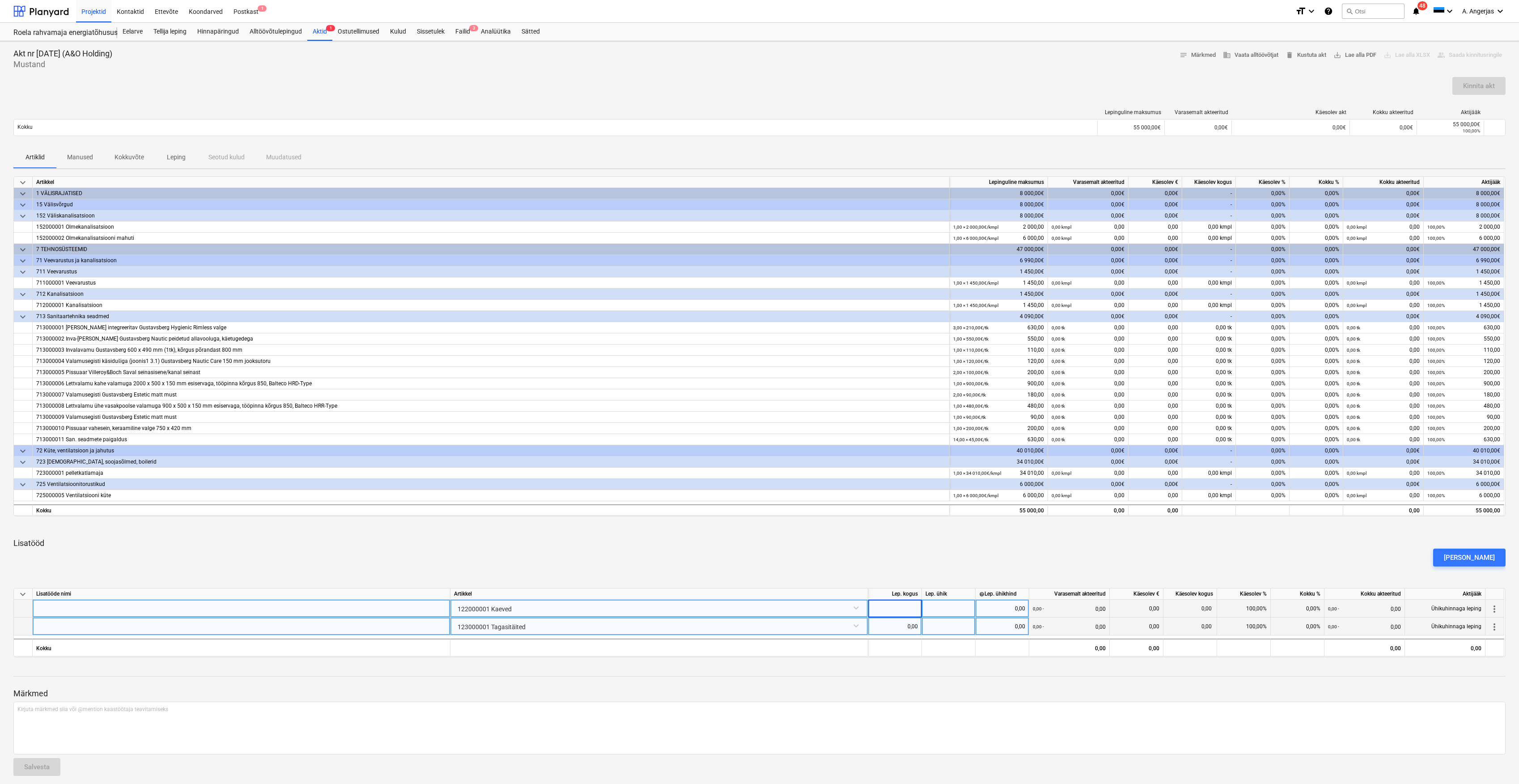
type input "1"
click at [899, 623] on div "0,00" at bounding box center [895, 626] width 46 height 18
click at [942, 614] on div at bounding box center [949, 609] width 54 height 18
click at [944, 609] on div at bounding box center [949, 609] width 54 height 18
type input "kmpl"
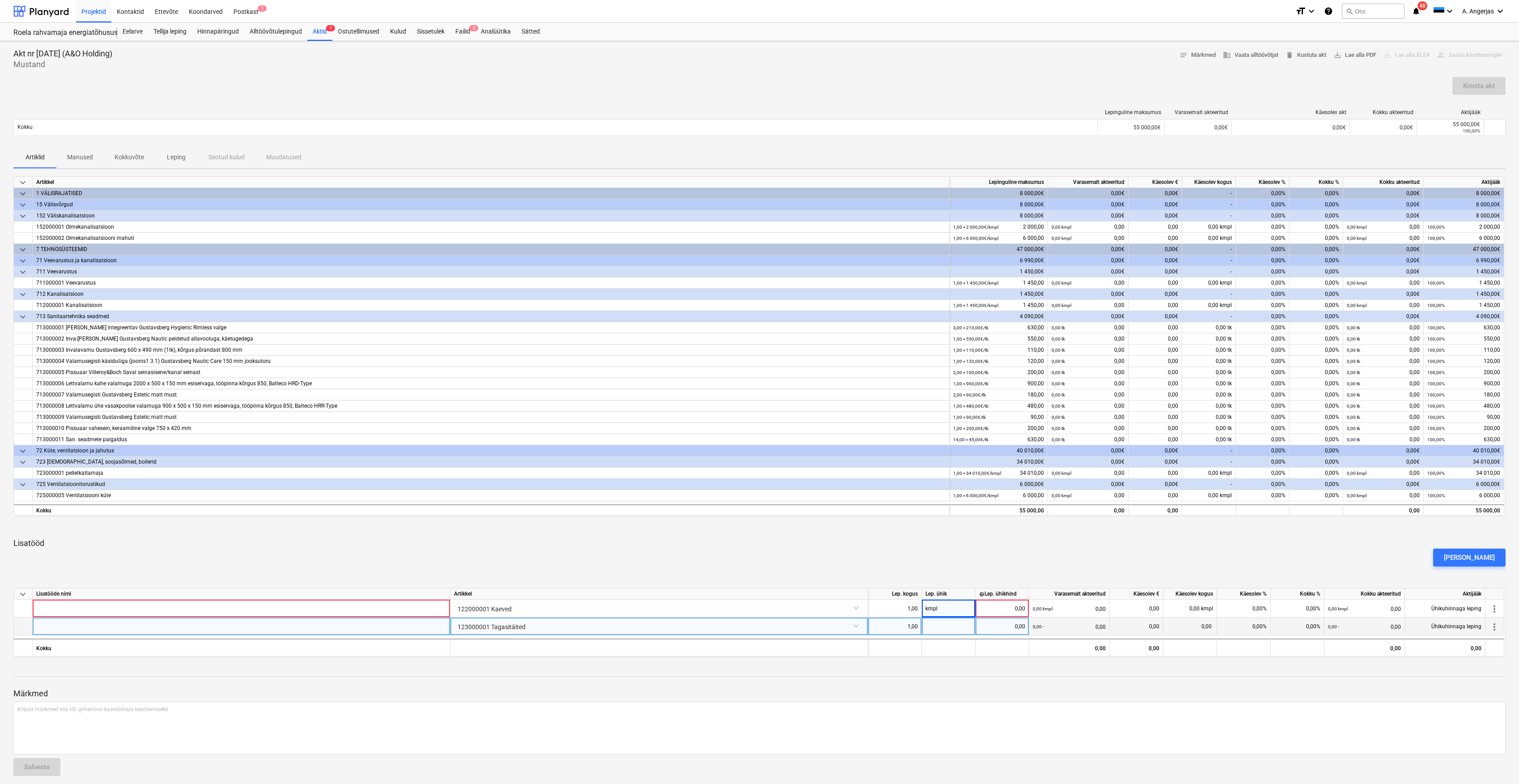
click at [944, 622] on div at bounding box center [949, 626] width 54 height 18
type input "kmpl"
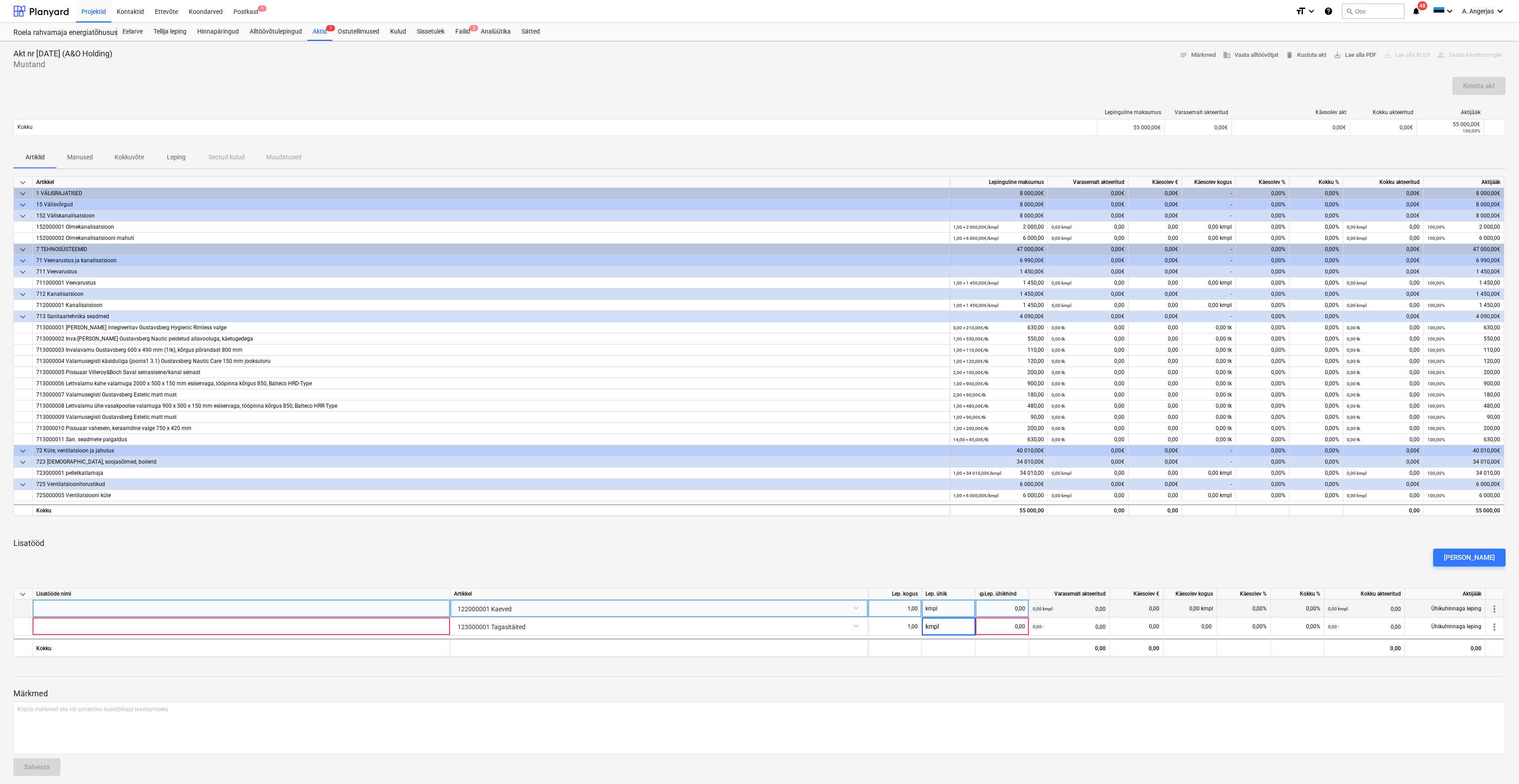
click at [1003, 607] on div "0,00" at bounding box center [1003, 609] width 46 height 18
click at [1011, 605] on div "0,00" at bounding box center [1003, 609] width 46 height 18
type input "900"
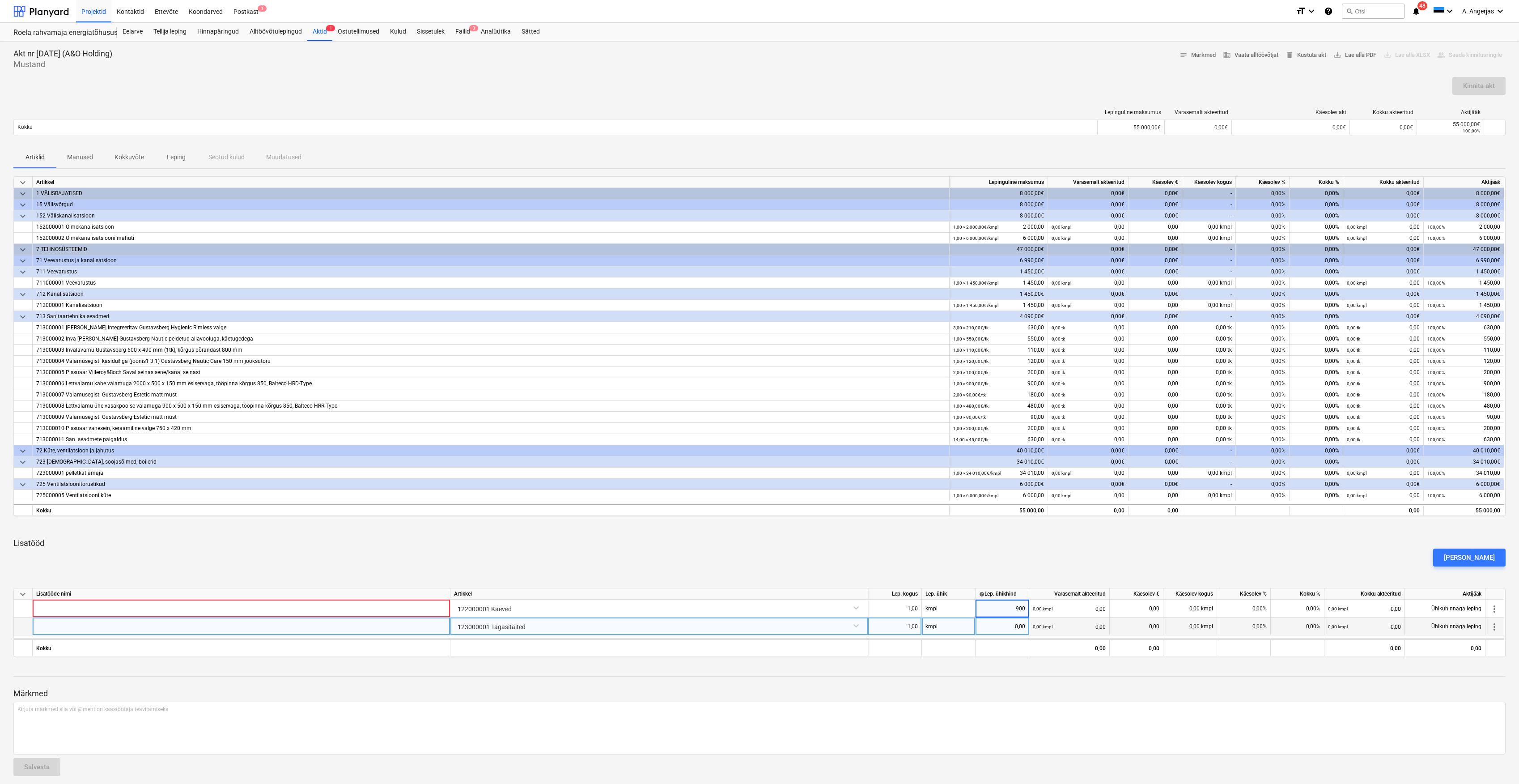
click at [1013, 635] on div "0,00" at bounding box center [1003, 626] width 46 height 18
click at [1019, 632] on div "0,00" at bounding box center [1003, 626] width 46 height 18
type input "1260"
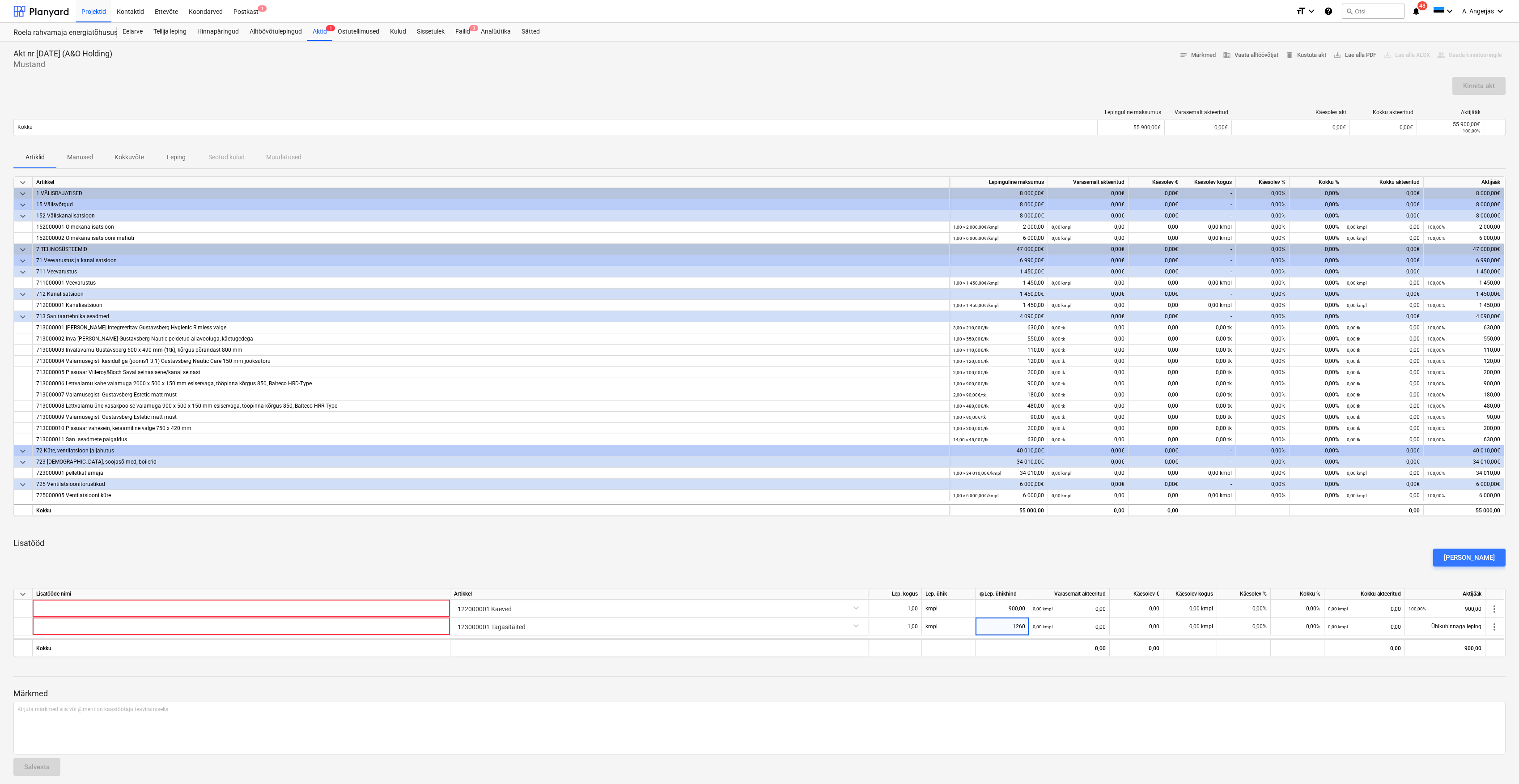
click at [975, 555] on div "[PERSON_NAME]" at bounding box center [760, 557] width 1500 height 25
click at [1468, 559] on div "[PERSON_NAME]" at bounding box center [1469, 558] width 51 height 12
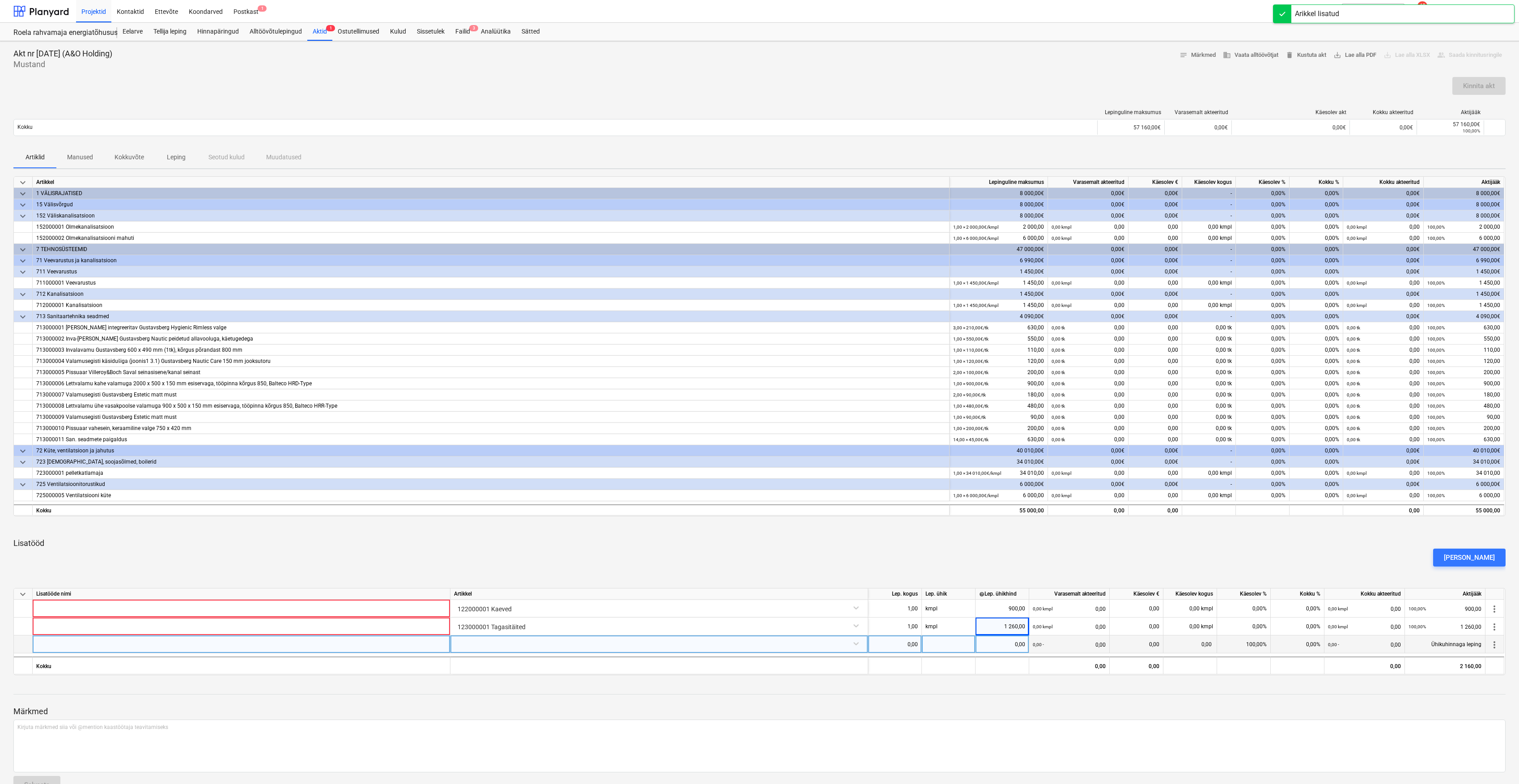
click at [854, 645] on div at bounding box center [659, 643] width 410 height 16
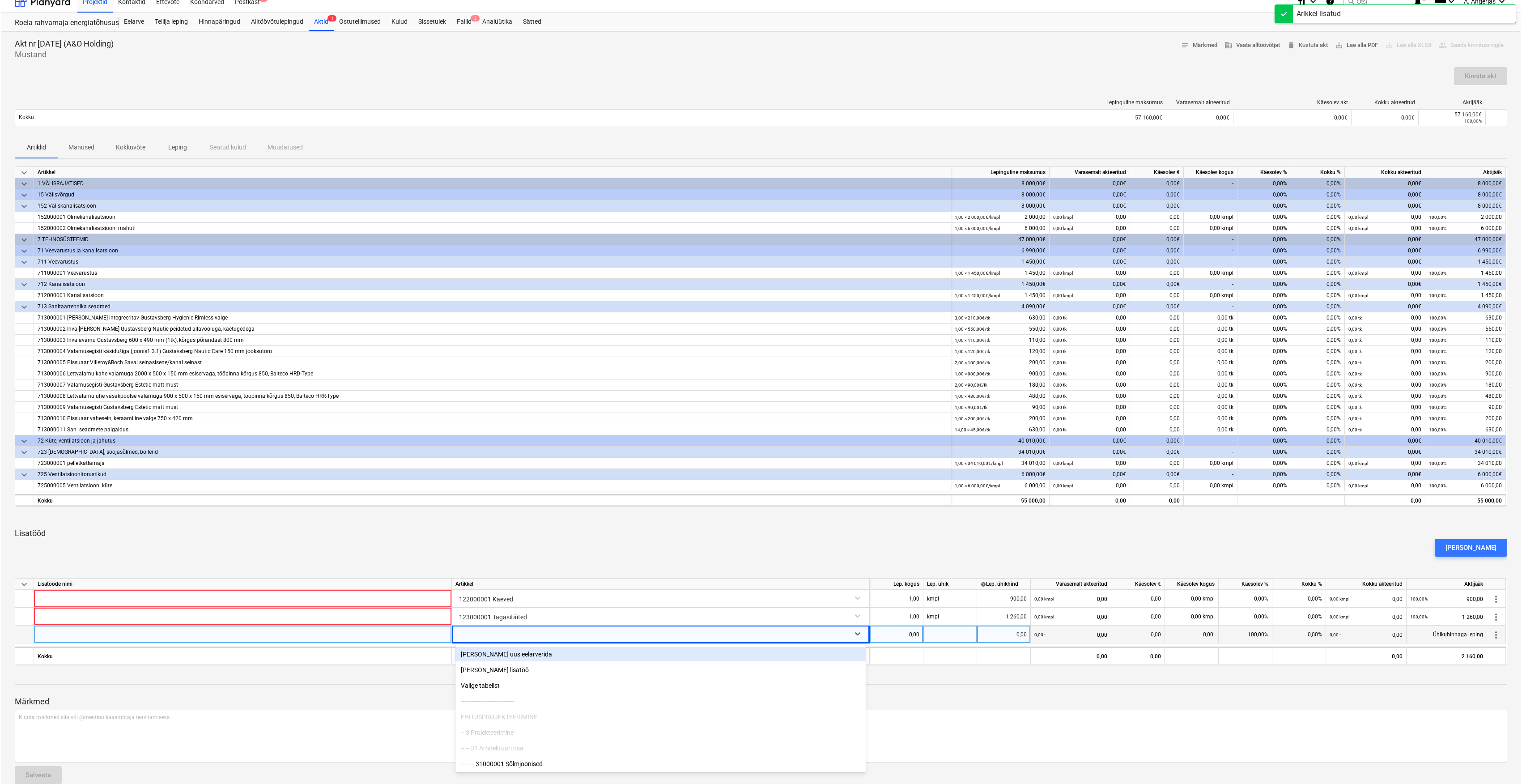
scroll to position [11, 0]
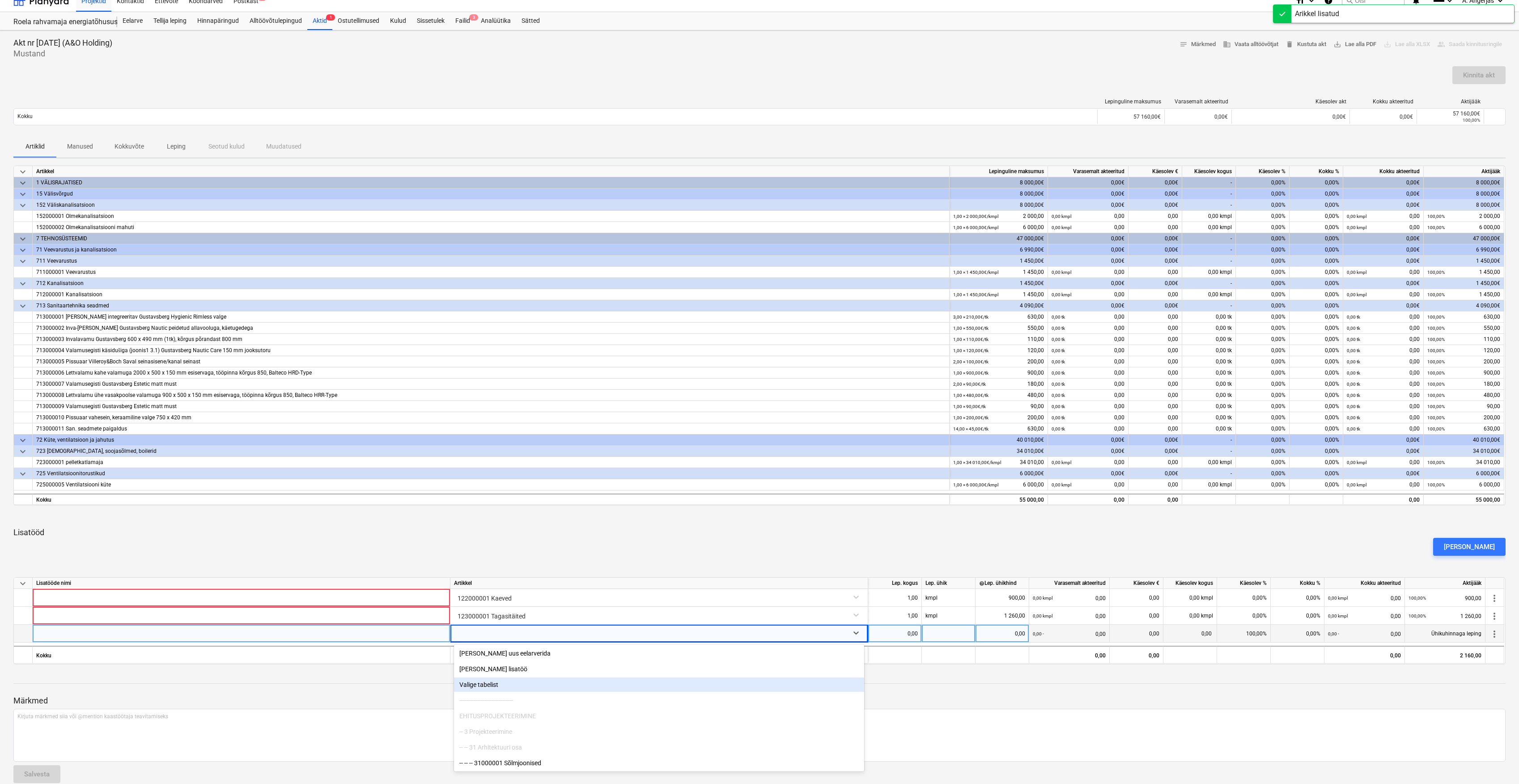
click at [670, 688] on div "Valige tabelist" at bounding box center [659, 684] width 410 height 14
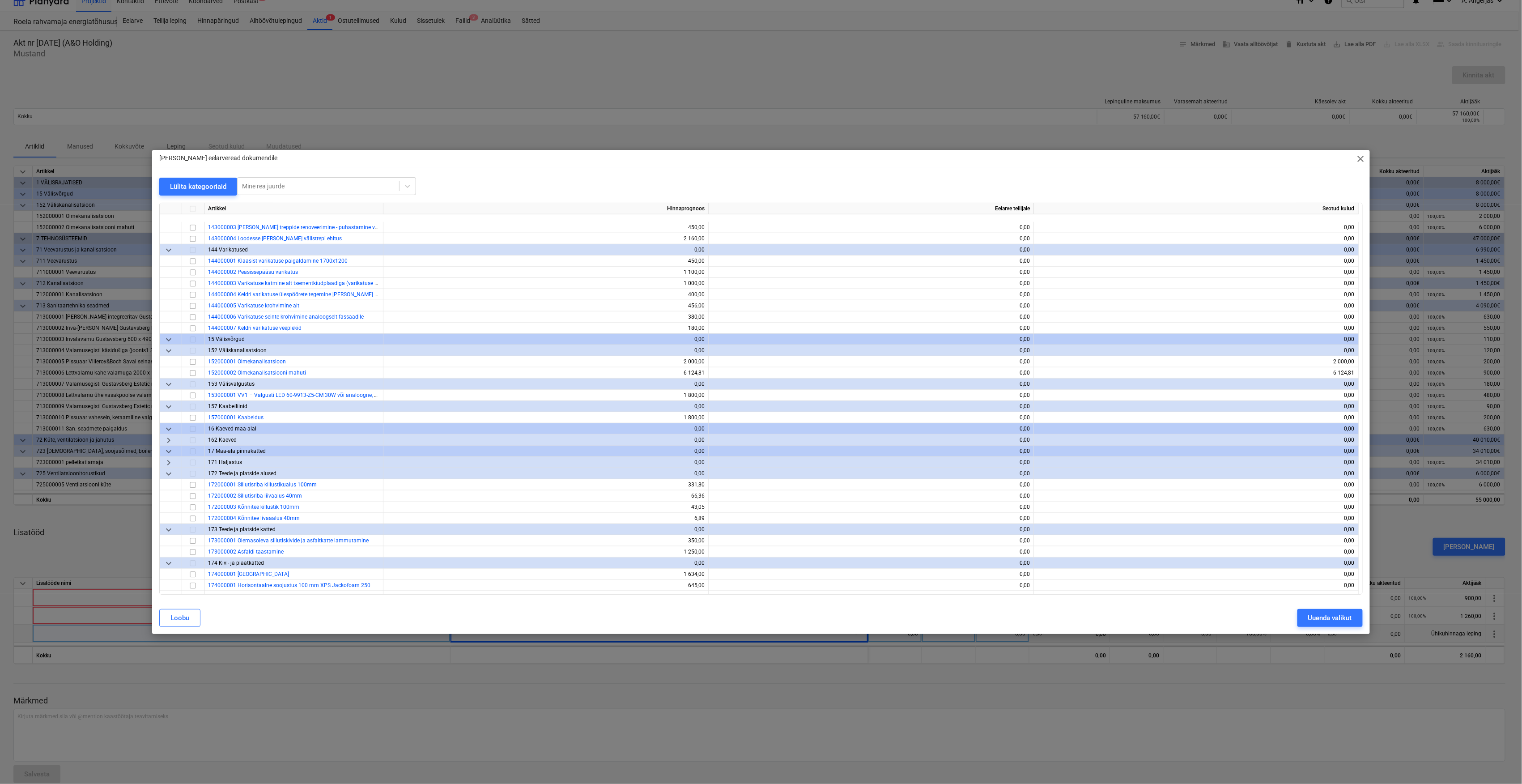
scroll to position [596, 0]
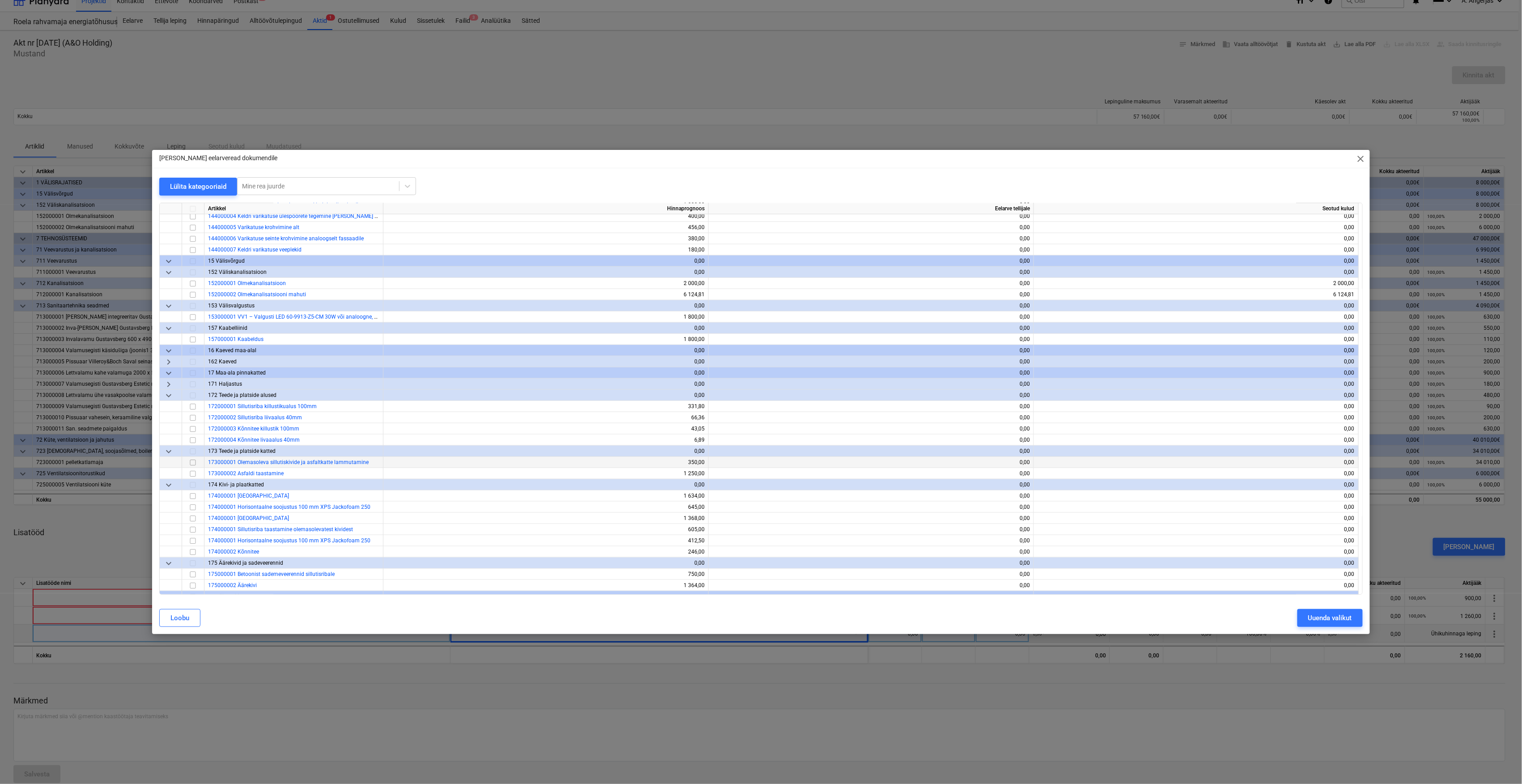
click at [193, 458] on input "checkbox" at bounding box center [193, 463] width 11 height 11
click at [1308, 623] on div "Uuenda valikut" at bounding box center [1330, 618] width 44 height 12
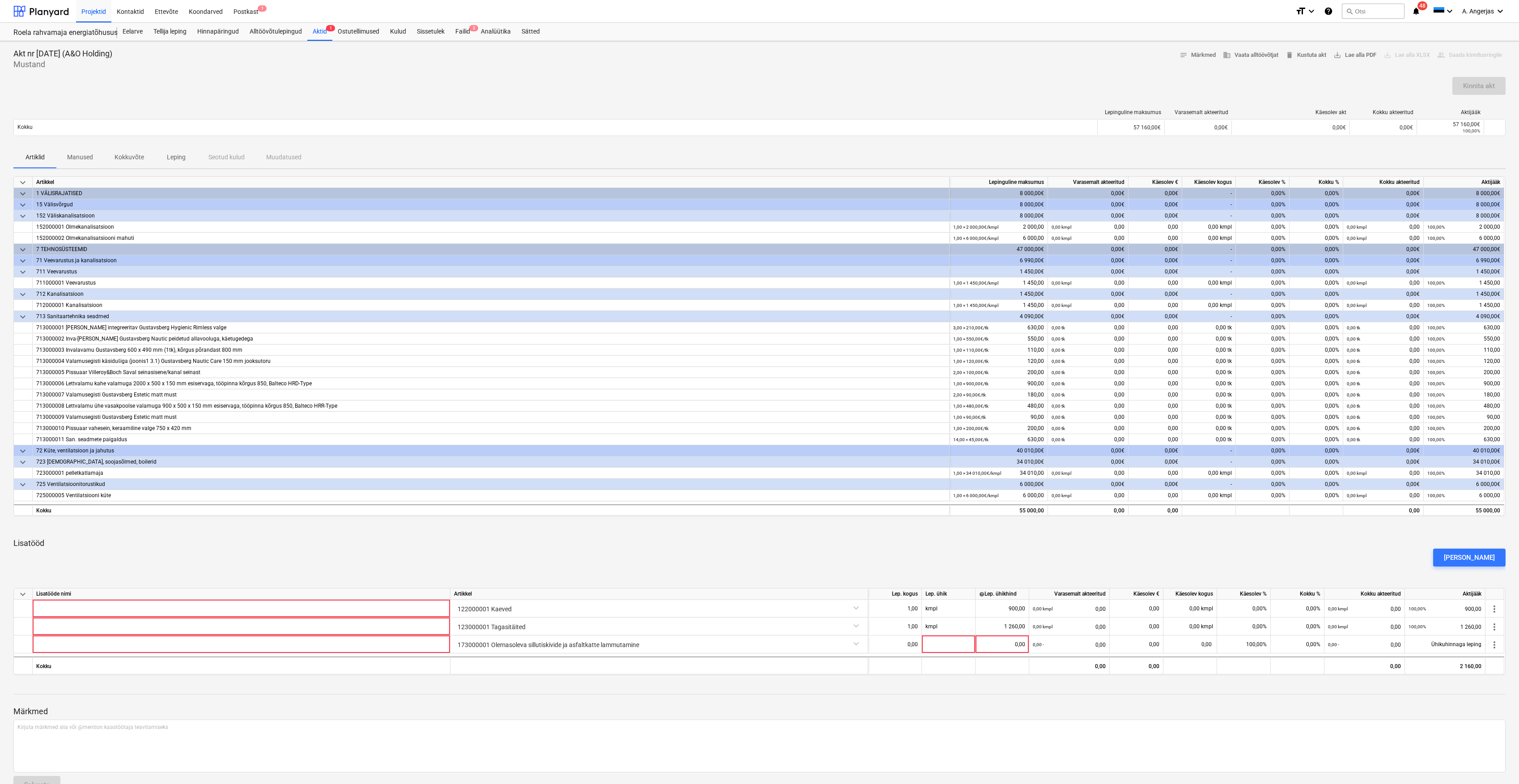
click at [929, 655] on div "keyboard_arrow_down Lisatööde nimi Artikkel Lep. kogus Lep. ühik help Lep. ühik…" at bounding box center [760, 632] width 1492 height 87
click at [915, 657] on div at bounding box center [895, 665] width 54 height 18
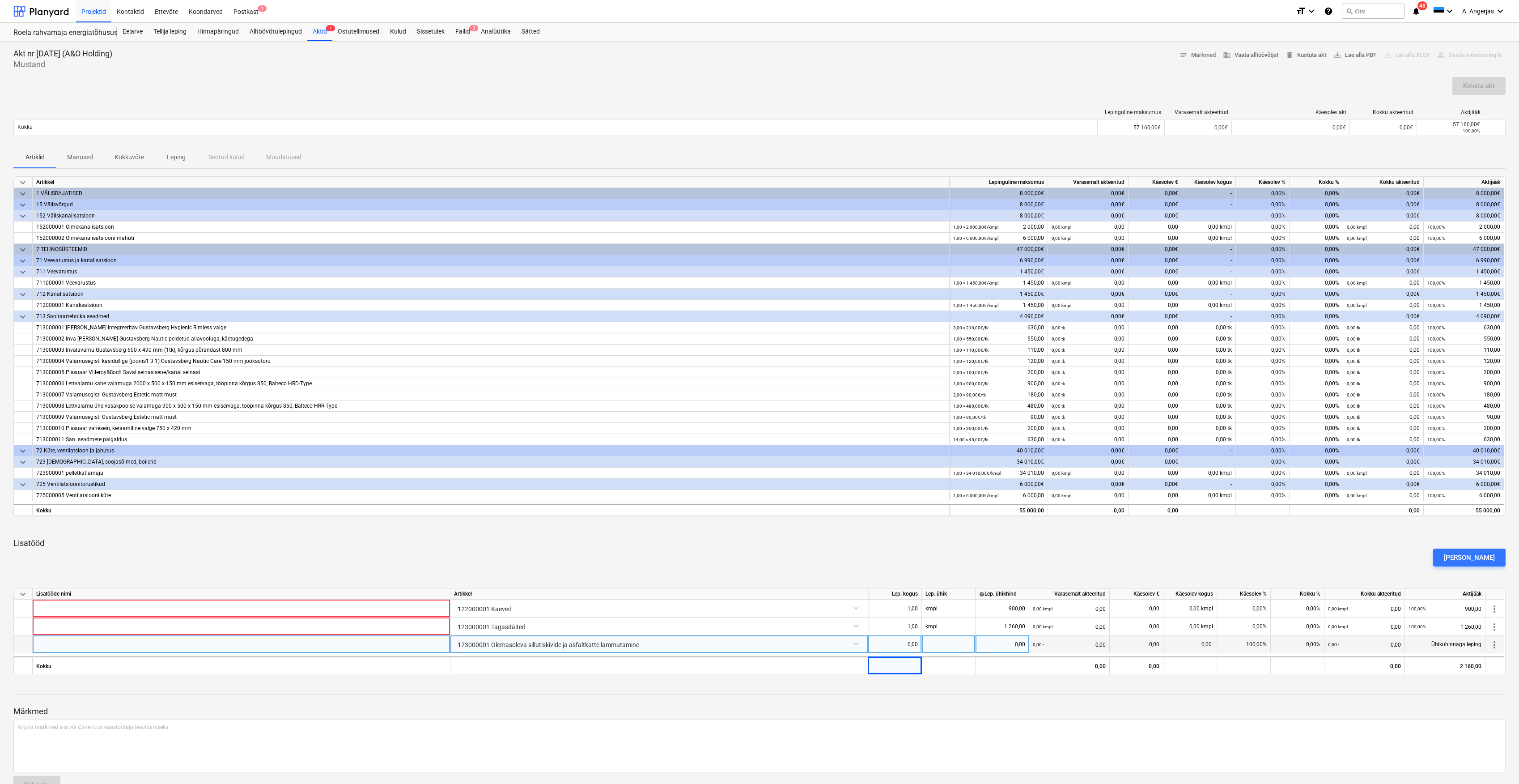
click at [913, 648] on div "0,00" at bounding box center [895, 644] width 46 height 18
type input "1"
click at [941, 642] on div at bounding box center [949, 644] width 54 height 18
type input "kmpl"
click at [1009, 650] on div "0,00" at bounding box center [1003, 644] width 46 height 18
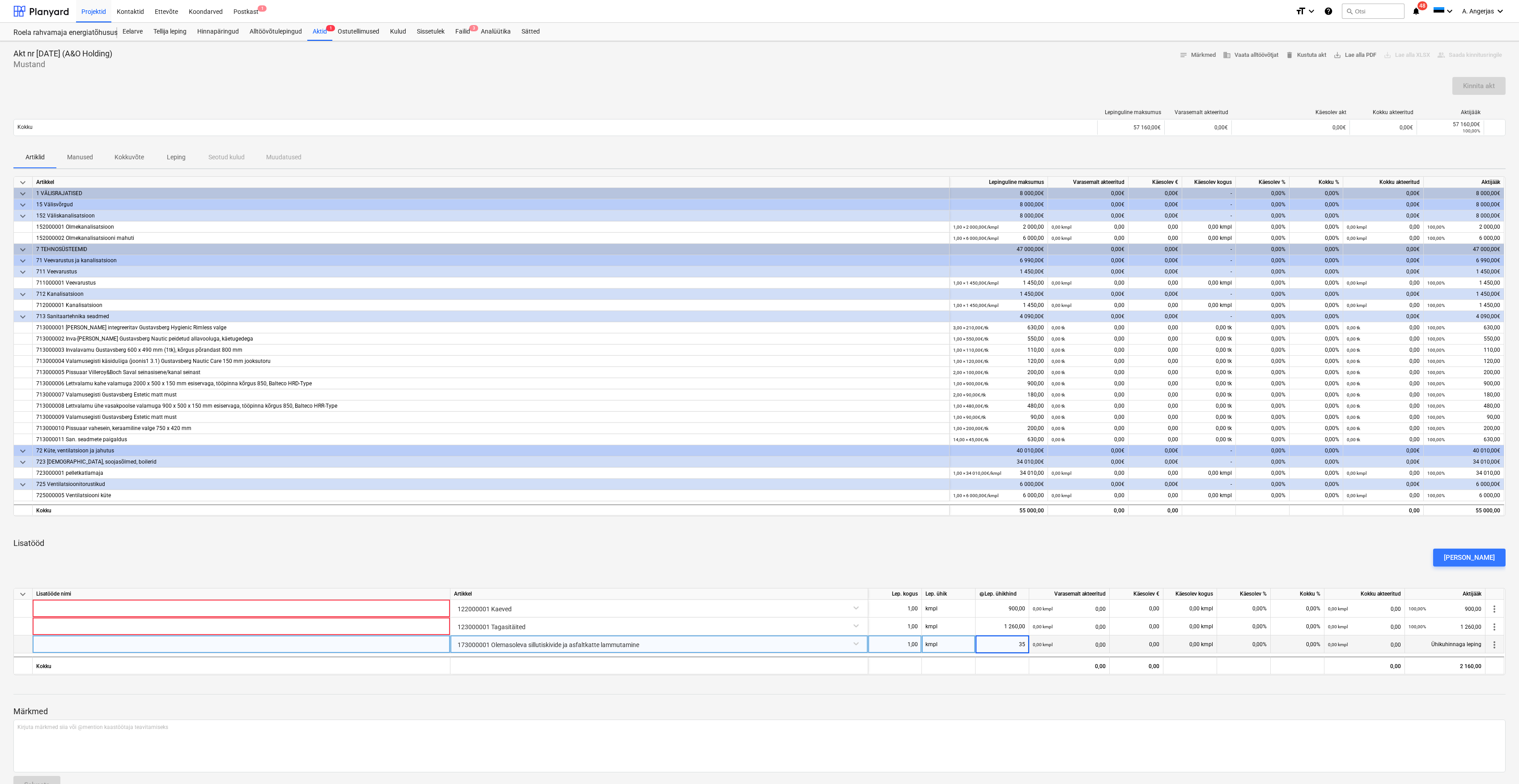
type input "350"
click at [983, 707] on p "Märkmed" at bounding box center [760, 711] width 1492 height 11
click at [1494, 561] on div "[PERSON_NAME]" at bounding box center [1469, 558] width 51 height 12
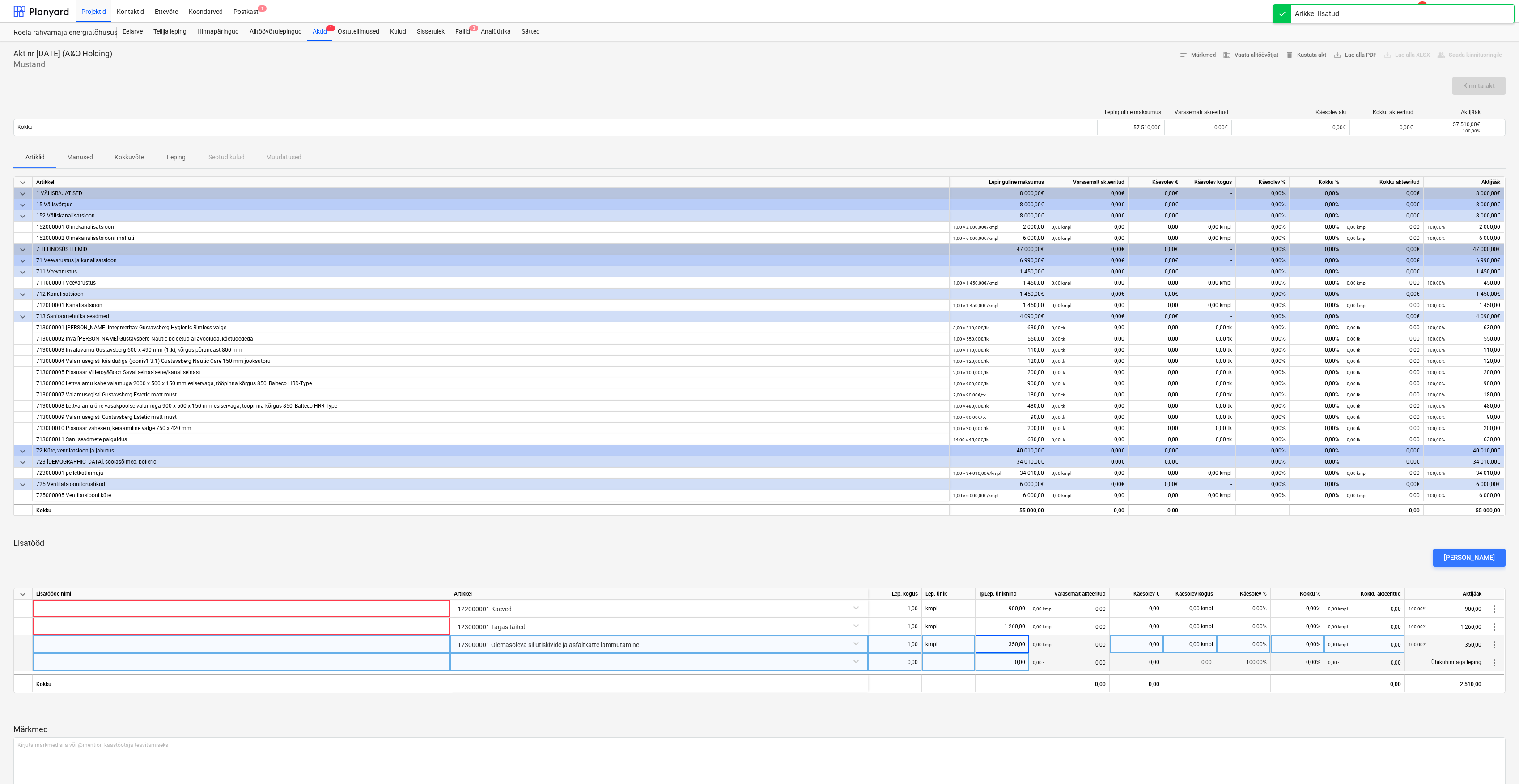
click at [795, 664] on div at bounding box center [659, 661] width 410 height 16
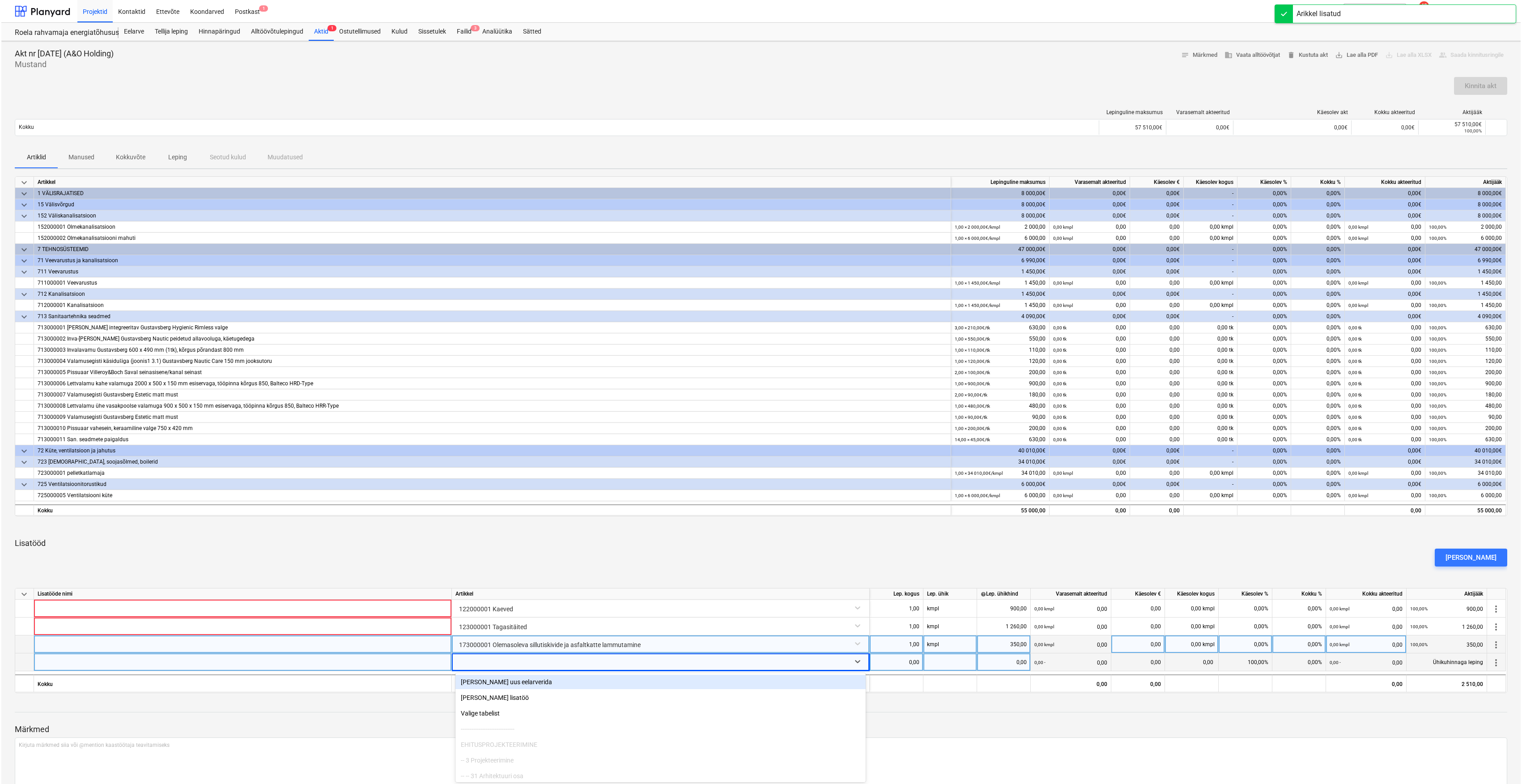
scroll to position [28, 0]
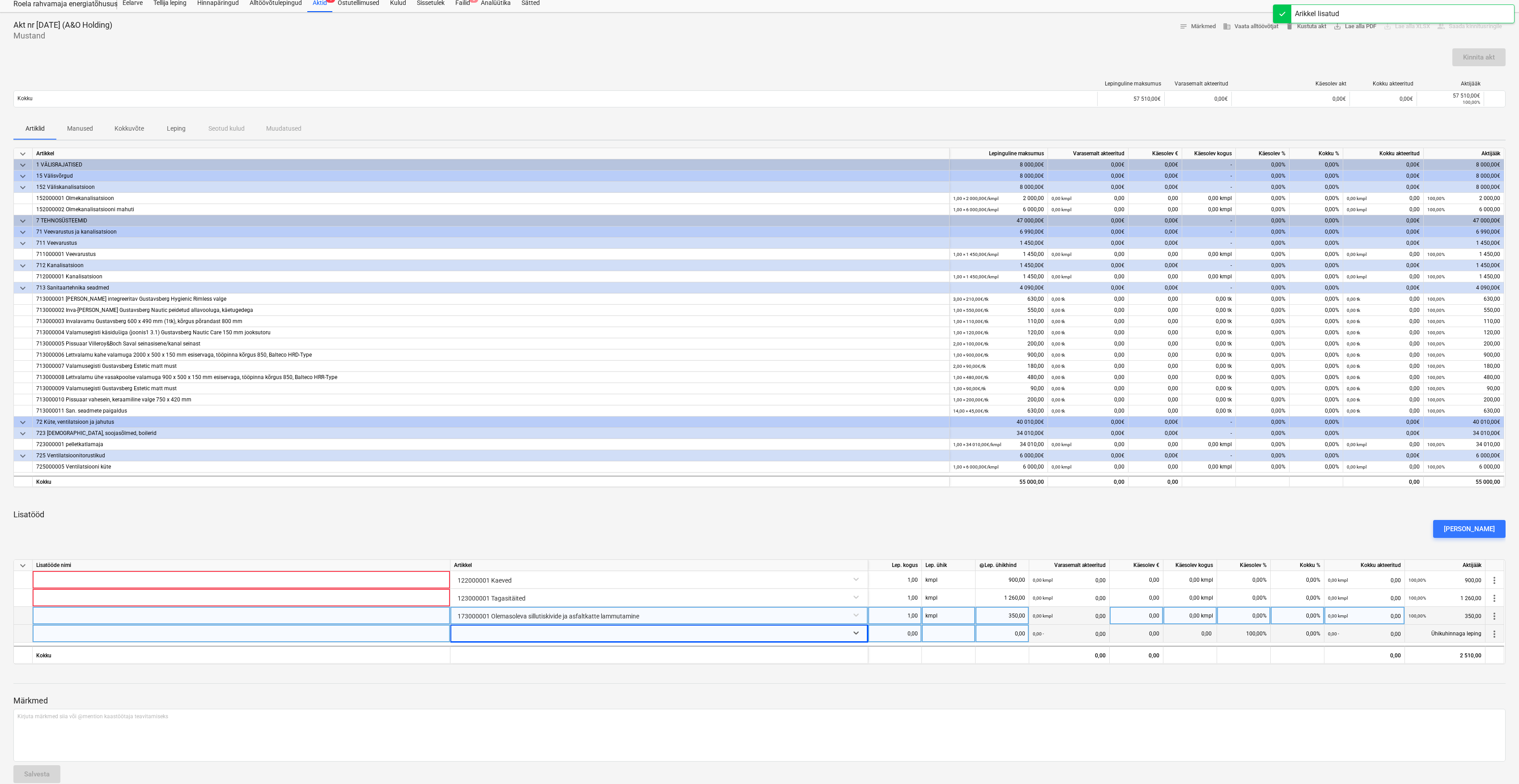
click at [835, 635] on div at bounding box center [651, 633] width 387 height 18
click at [773, 633] on div at bounding box center [651, 633] width 387 height 18
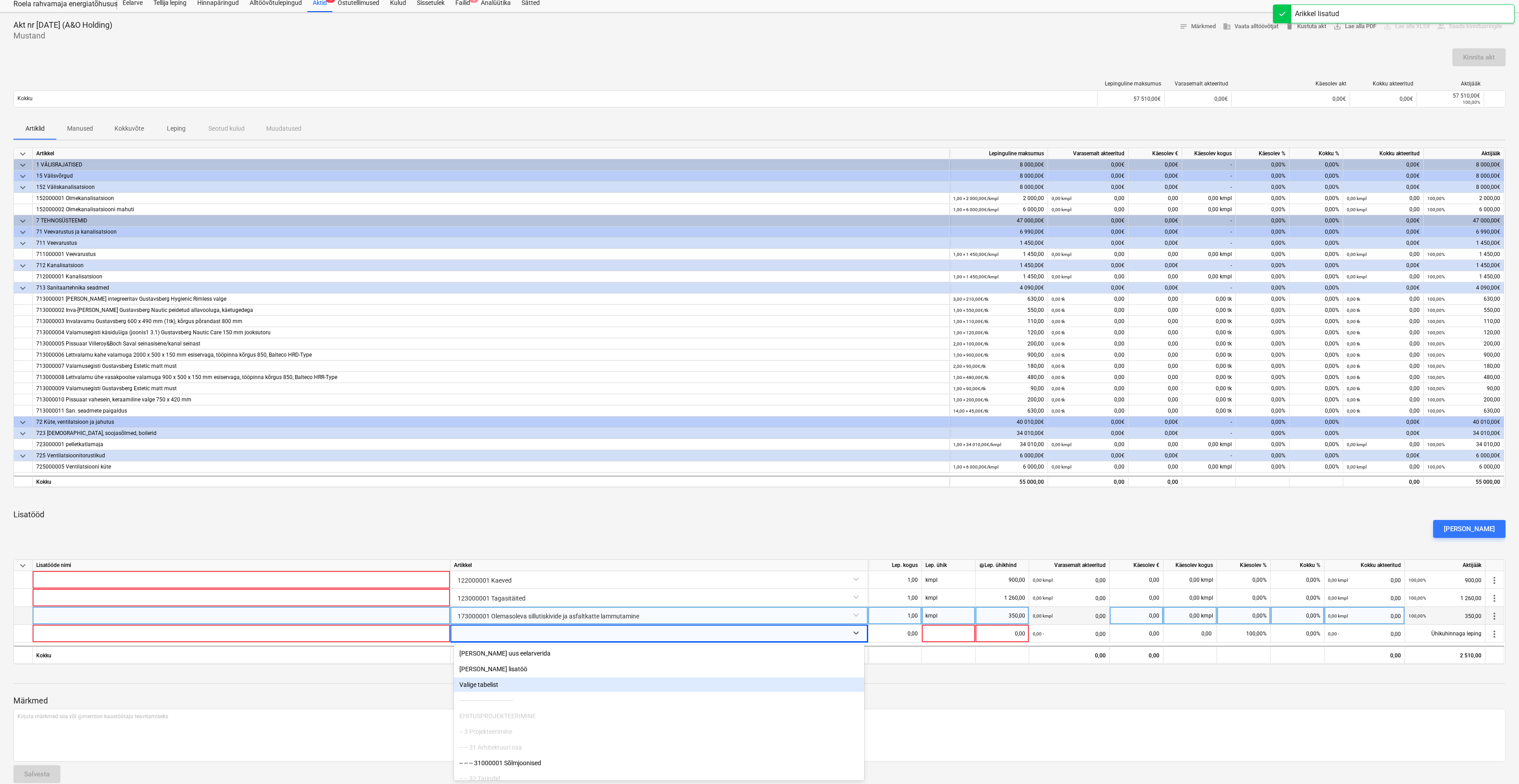
click at [538, 690] on div "Valige tabelist" at bounding box center [659, 684] width 410 height 14
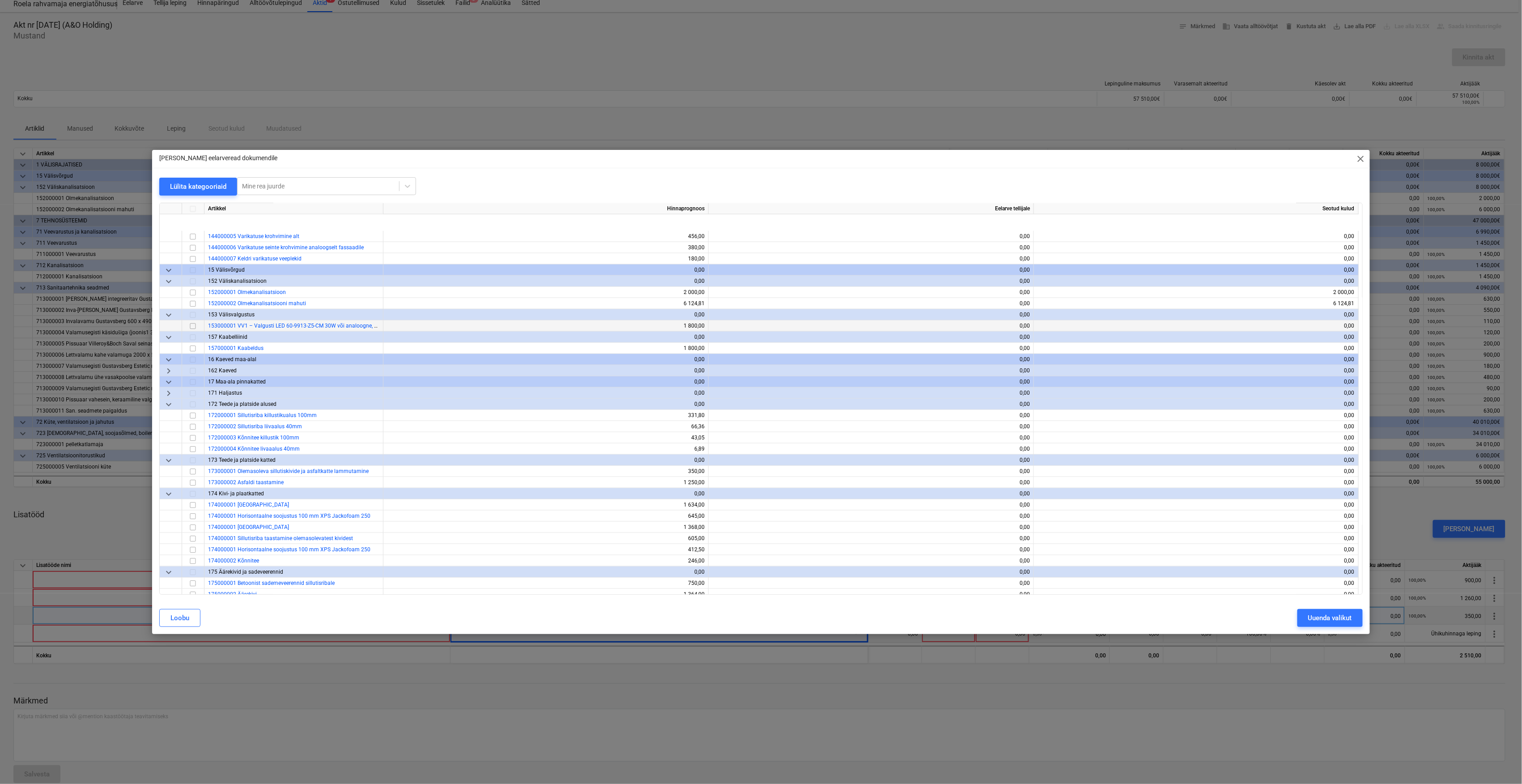
scroll to position [656, 0]
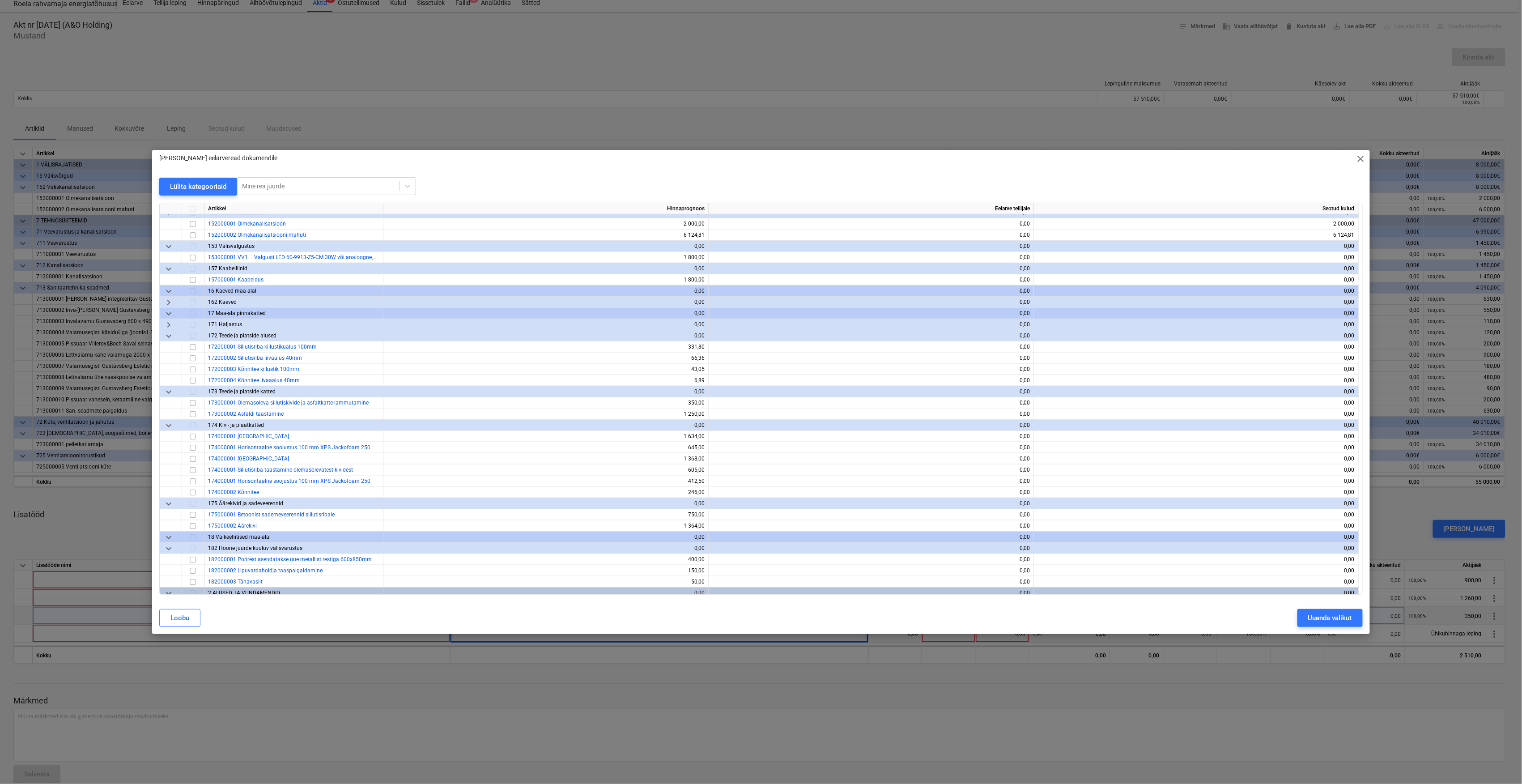
click at [167, 326] on span "keyboard_arrow_right" at bounding box center [168, 325] width 11 height 11
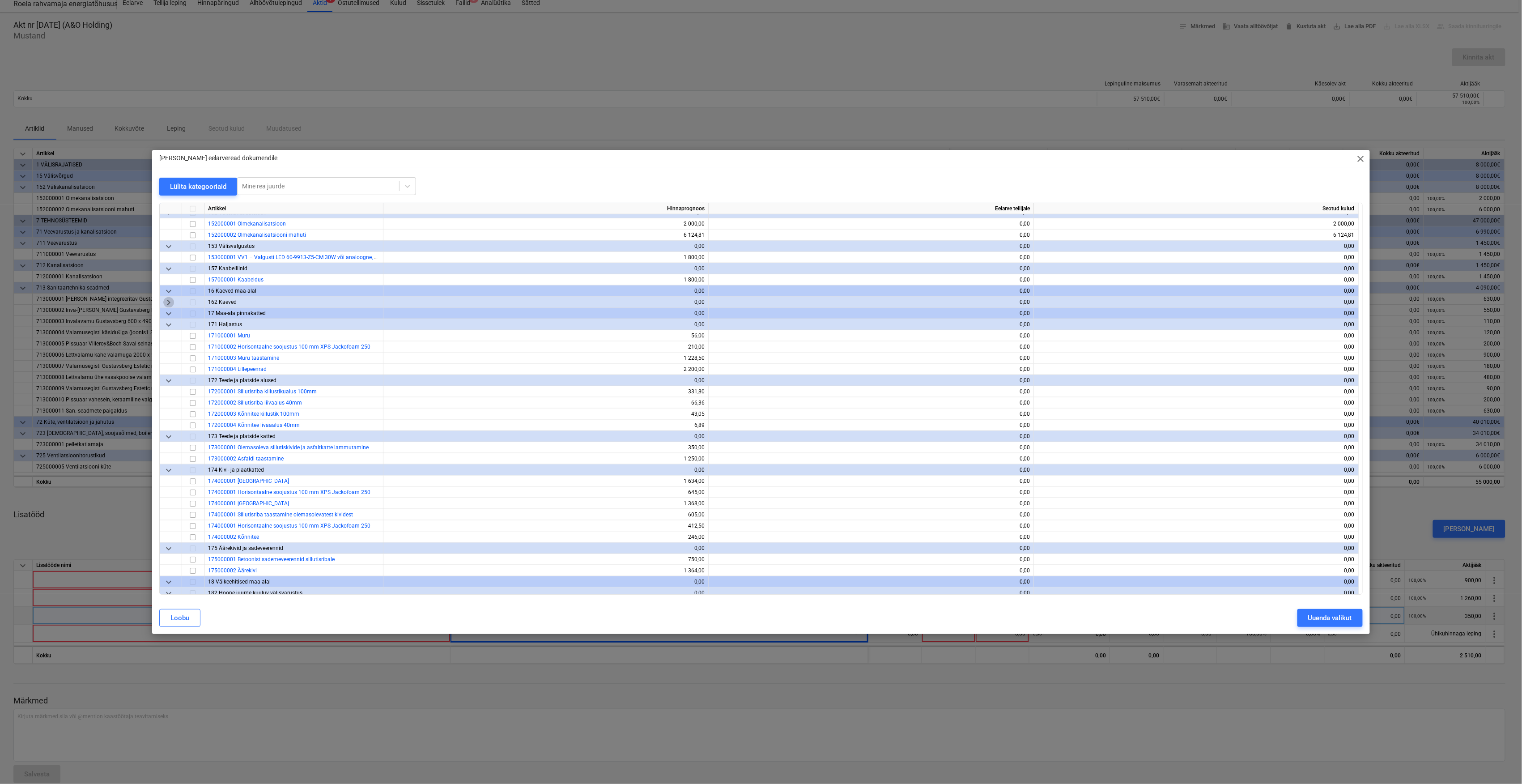
click at [168, 301] on span "keyboard_arrow_right" at bounding box center [168, 302] width 11 height 11
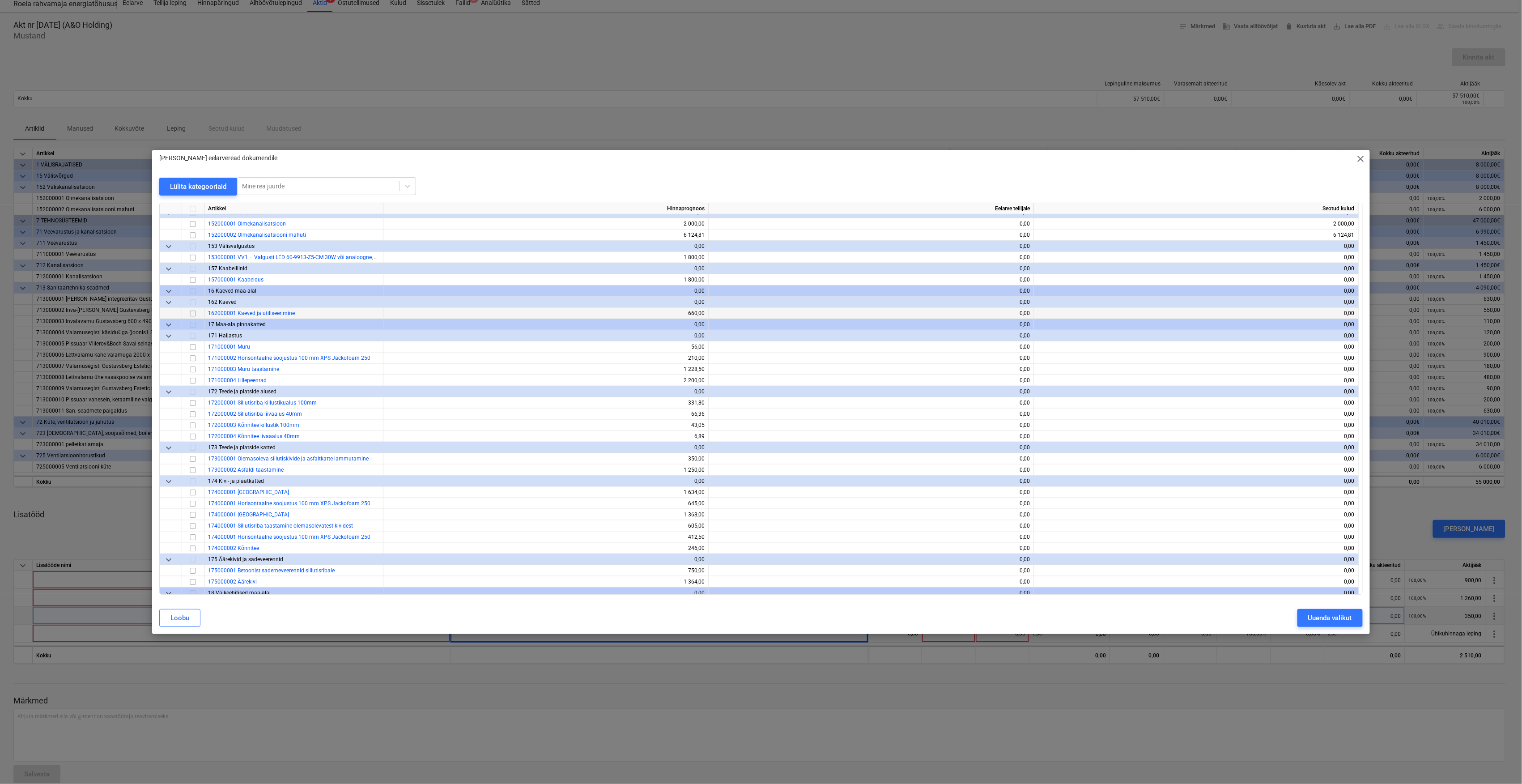
click at [193, 313] on input "checkbox" at bounding box center [193, 314] width 11 height 11
click at [1346, 621] on div "Uuenda valikut" at bounding box center [1330, 618] width 44 height 12
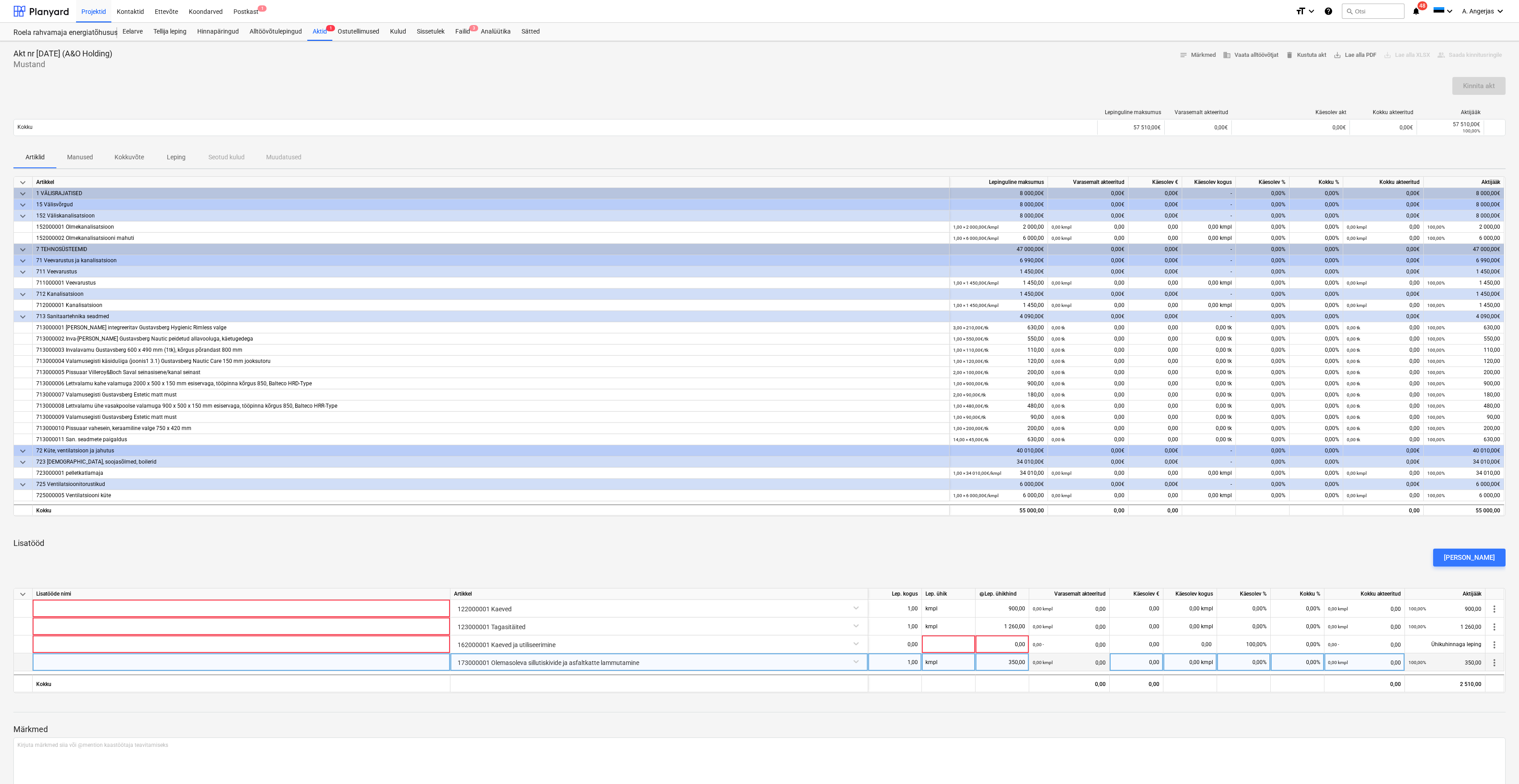
click at [906, 662] on div "1,00" at bounding box center [895, 662] width 46 height 18
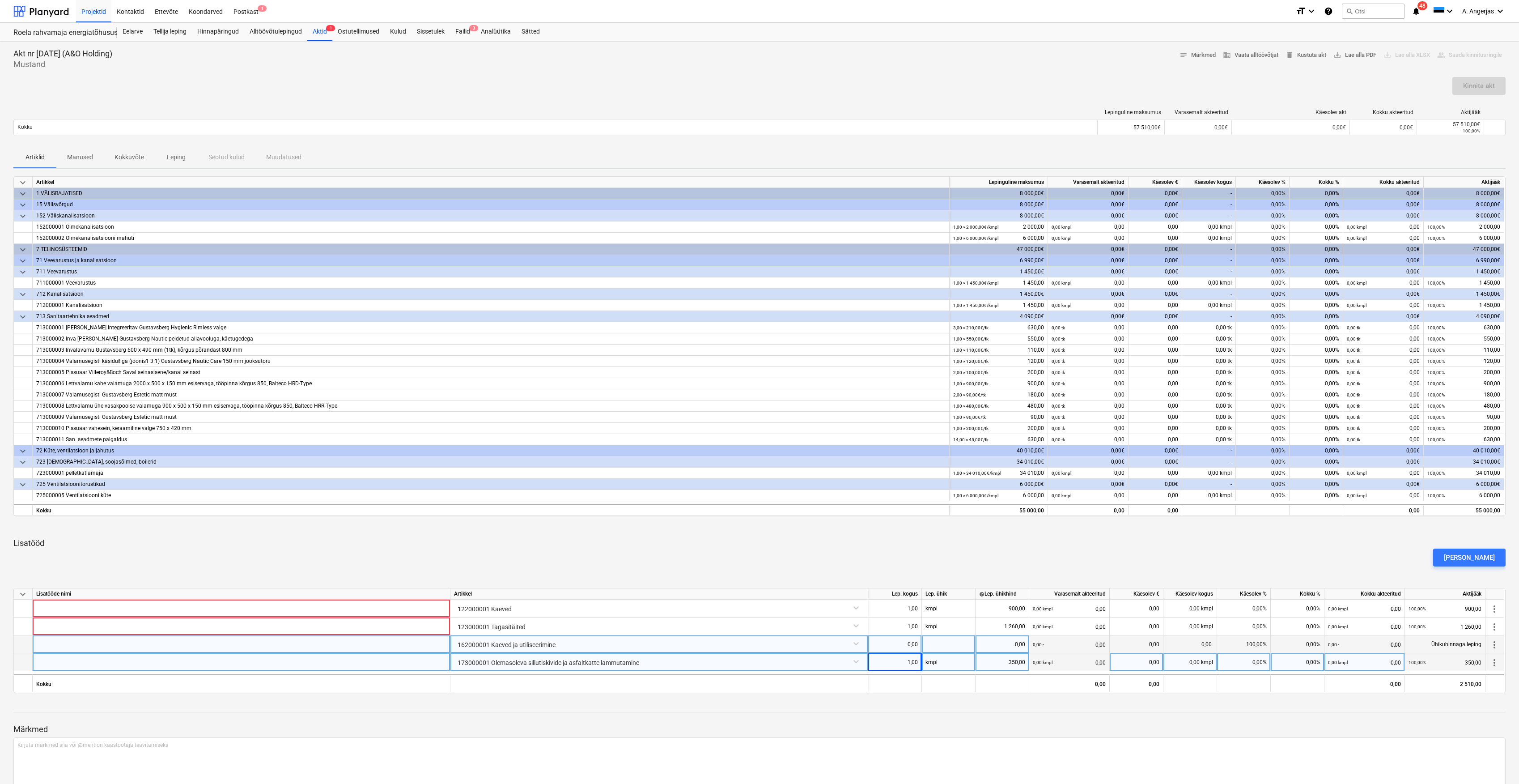
click at [913, 646] on div "0,00" at bounding box center [895, 644] width 46 height 18
click at [941, 643] on div at bounding box center [949, 644] width 54 height 18
click at [915, 646] on div "0,00" at bounding box center [895, 644] width 46 height 18
type input "1"
click at [941, 646] on div at bounding box center [949, 644] width 54 height 18
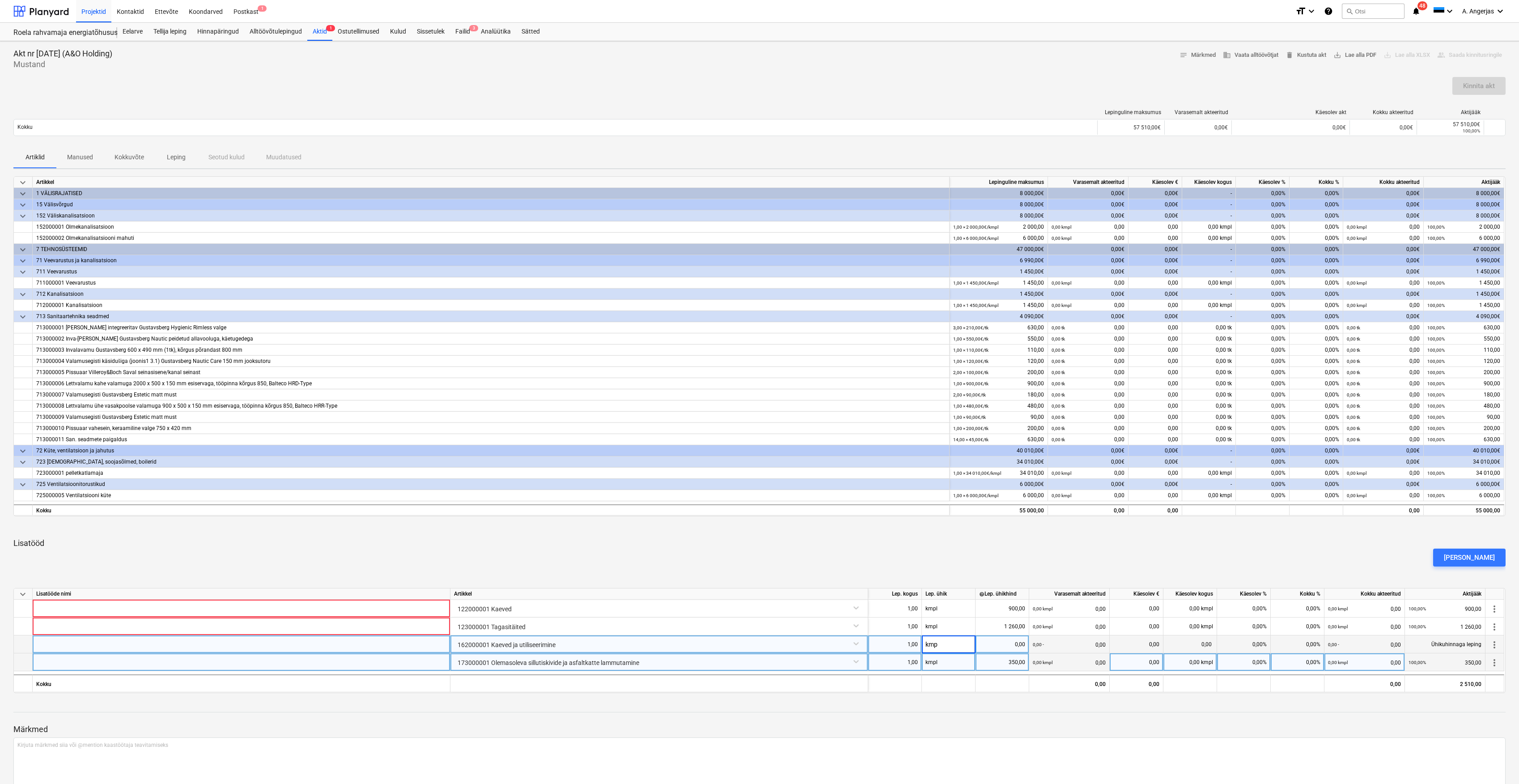
type input "kmpl"
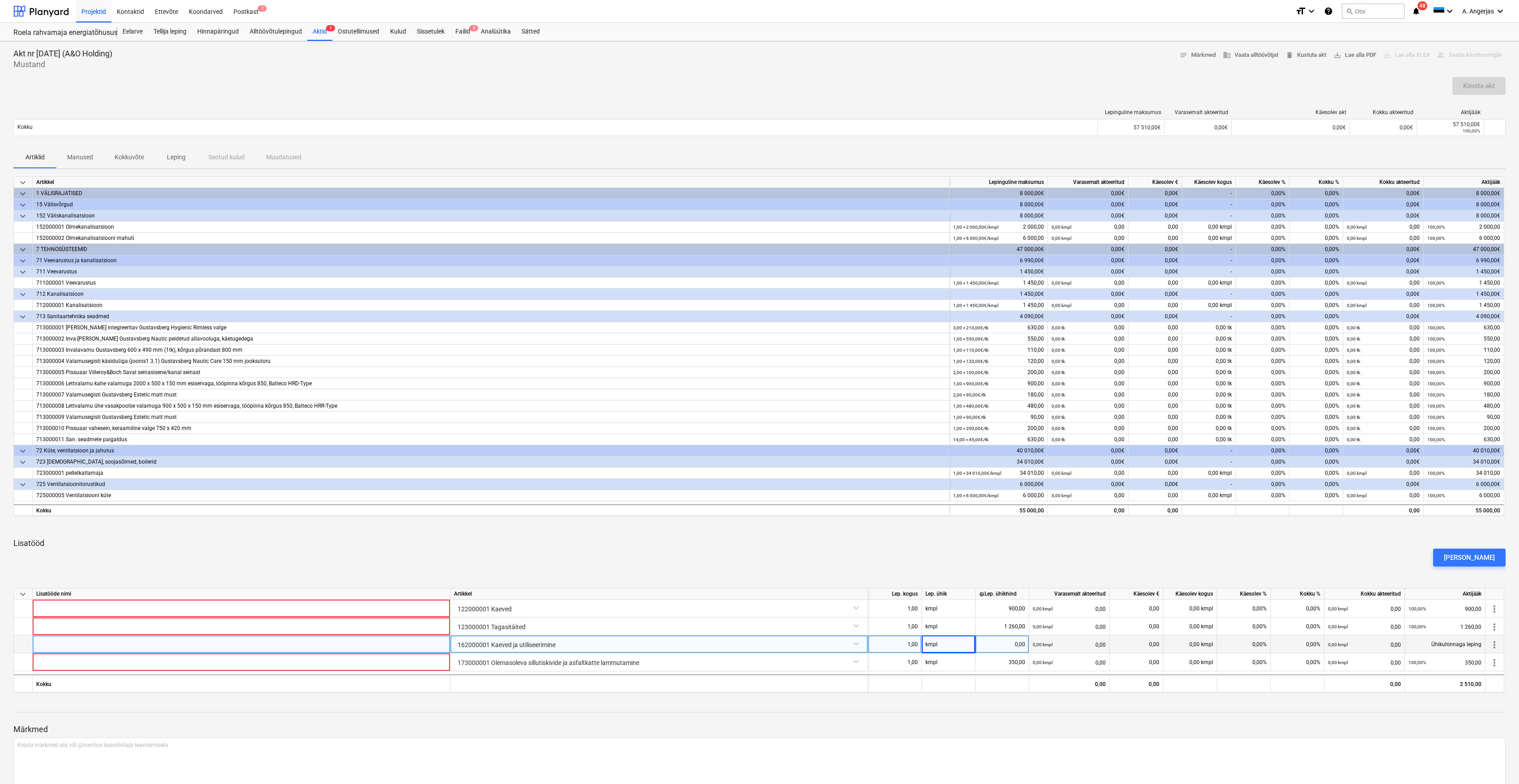
click at [1003, 636] on div "0,00" at bounding box center [1003, 644] width 46 height 18
click at [1000, 649] on div "0,00" at bounding box center [1003, 644] width 46 height 18
type input "660"
click at [997, 546] on div "[PERSON_NAME]" at bounding box center [760, 557] width 1500 height 25
click at [1016, 646] on div "660,00" at bounding box center [1003, 644] width 46 height 18
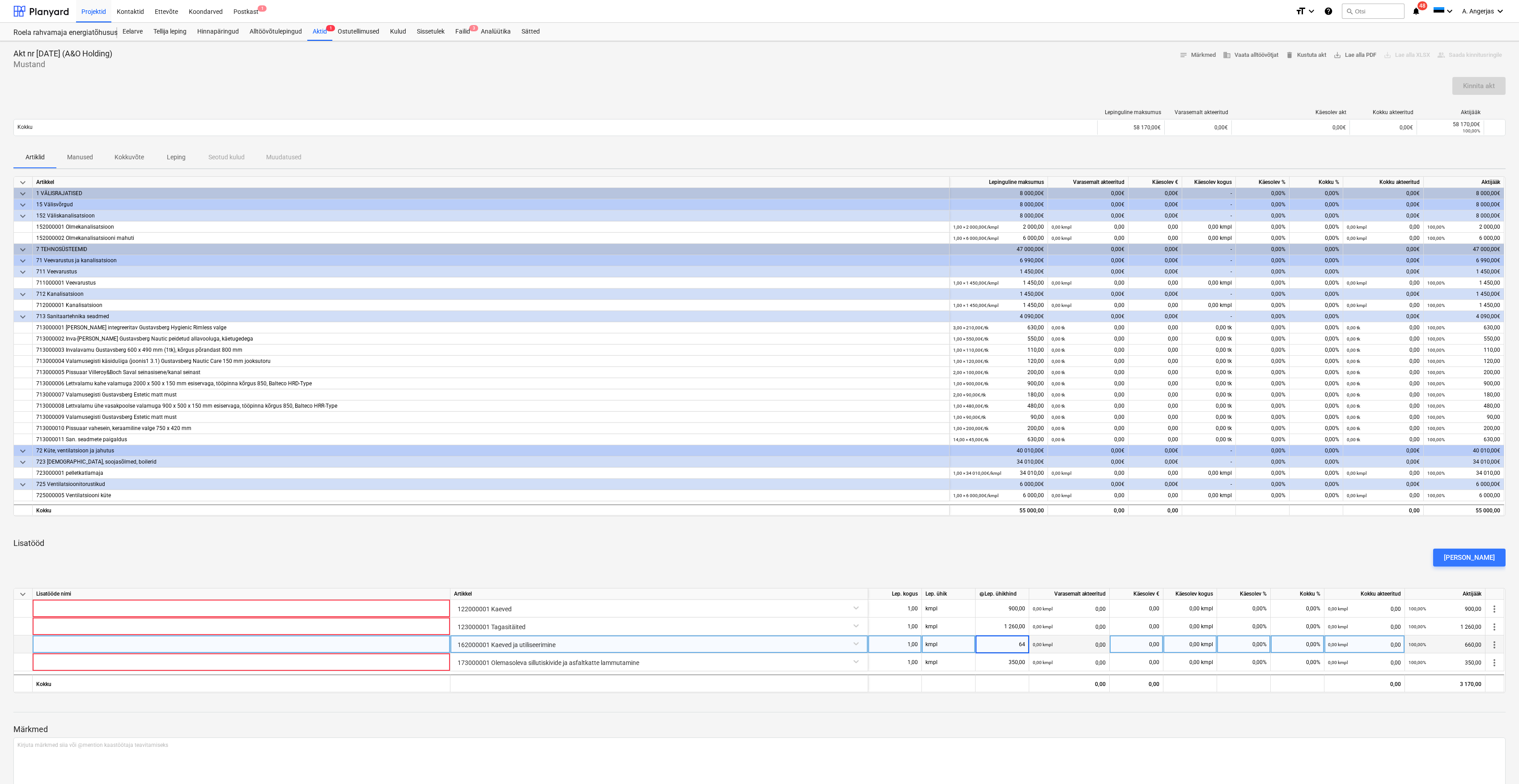
type input "640"
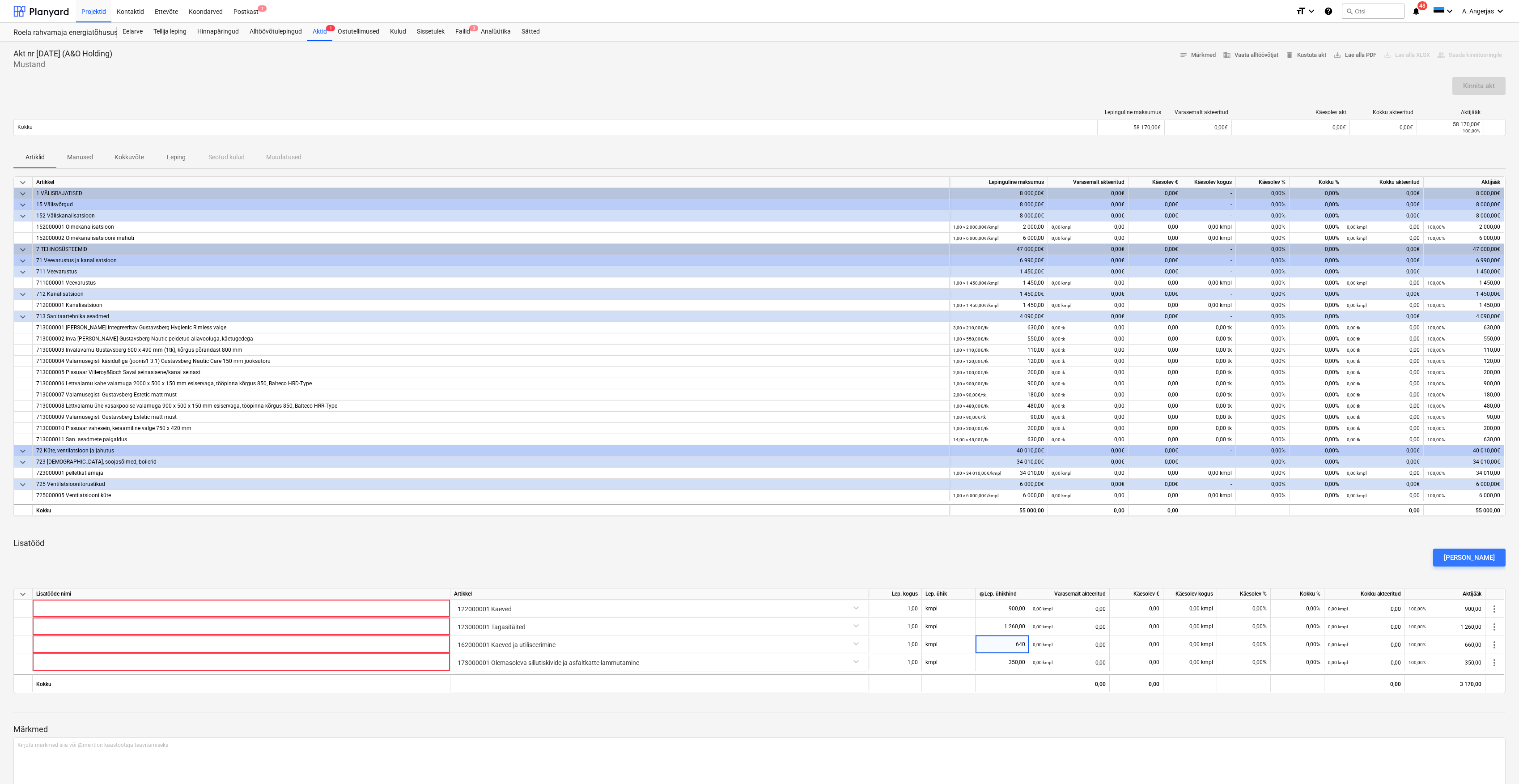
click at [1032, 714] on div "Märkmed Kirjuta märkmed siia või @mention kaastöötaja teavitamiseks ﻿ Salvesta" at bounding box center [760, 759] width 1492 height 119
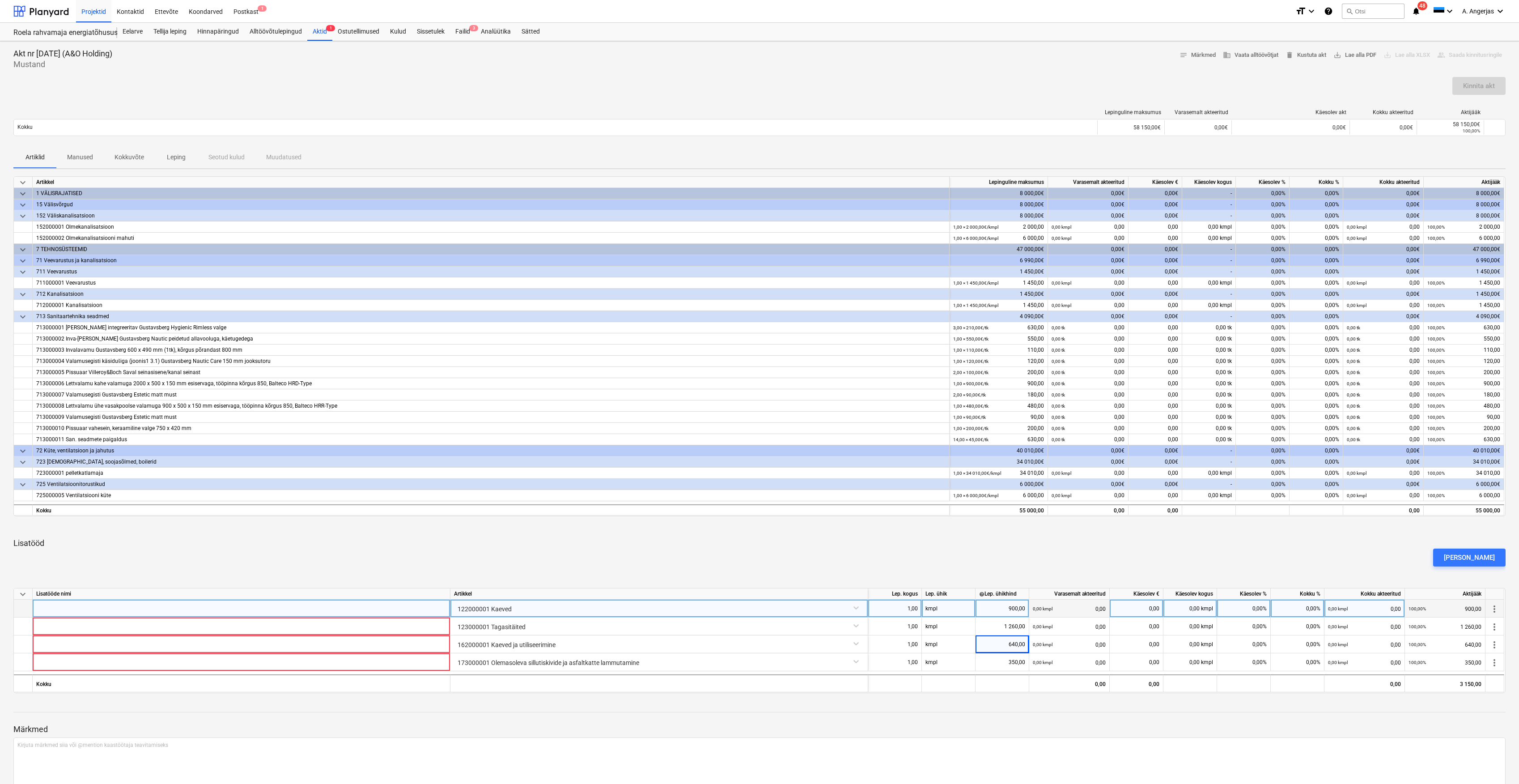
click at [367, 609] on div at bounding box center [241, 609] width 418 height 18
type input "Hoone perimeetri koorimine ja kaeve"
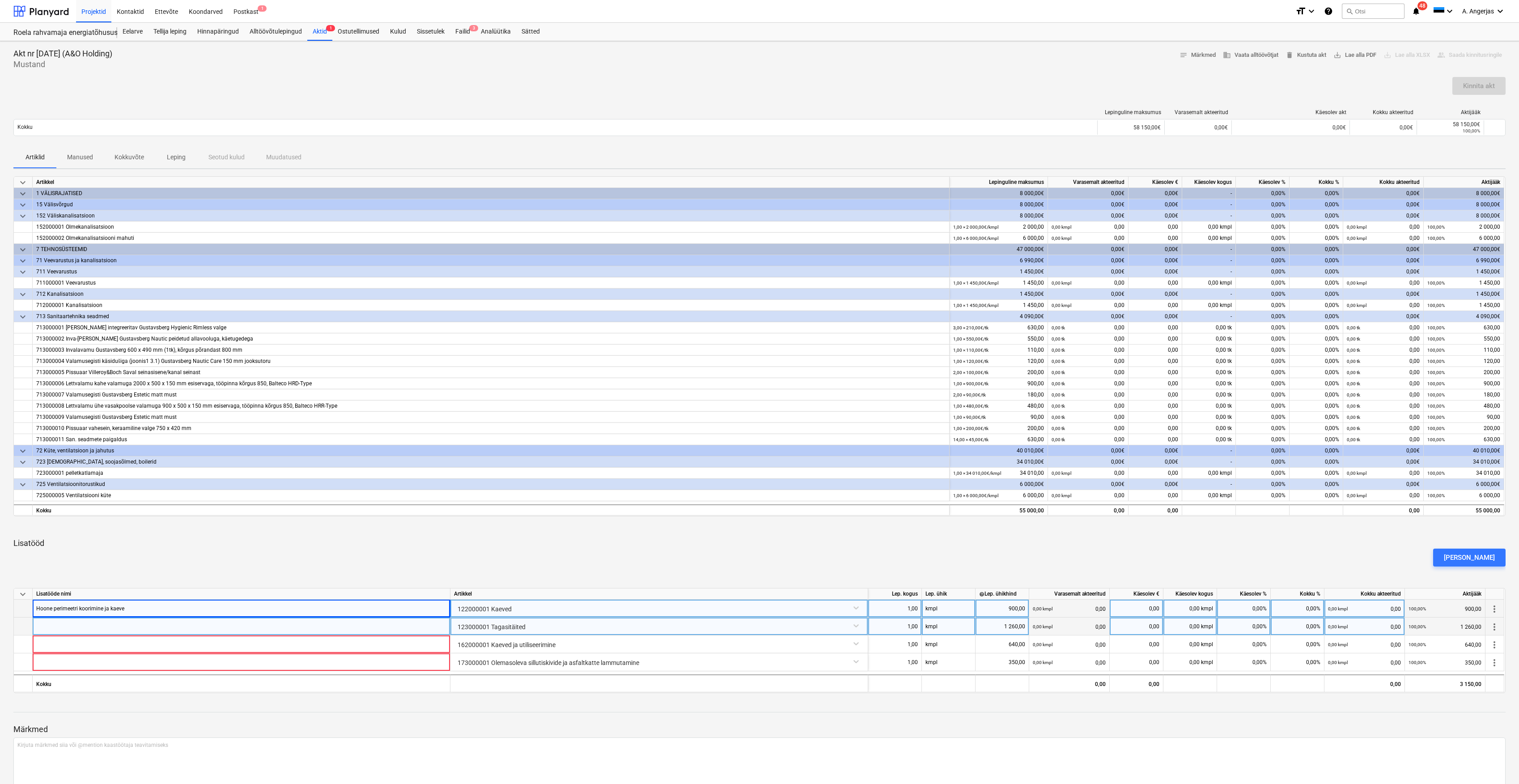
click at [278, 630] on div at bounding box center [241, 626] width 418 height 18
type input "Hoone perimeetri tagasitäited"
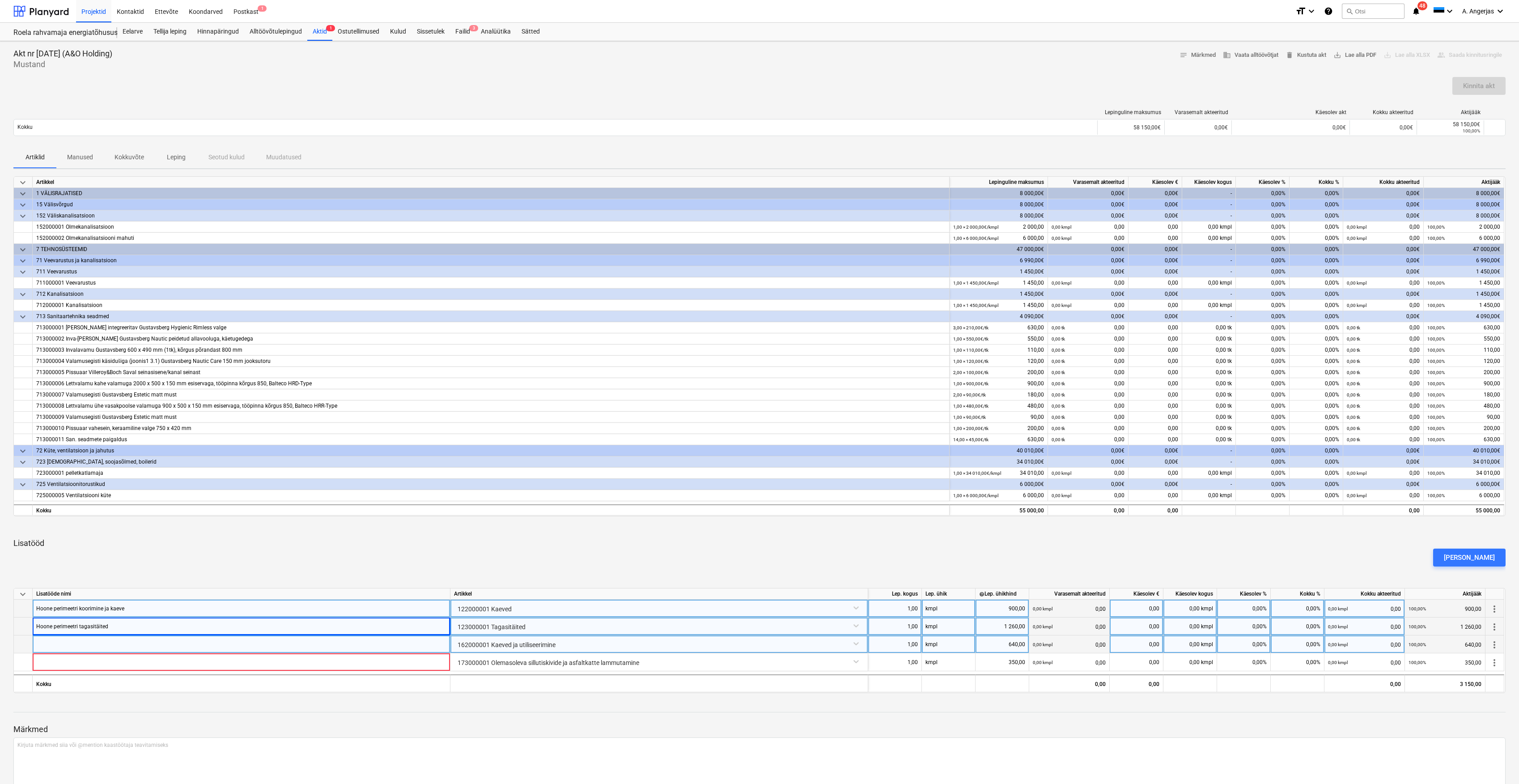
click at [264, 639] on div at bounding box center [241, 644] width 418 height 18
click at [259, 644] on div at bounding box center [241, 644] width 418 height 18
click at [237, 648] on input at bounding box center [241, 644] width 417 height 18
type input "Hoone vundamendi kaeved"
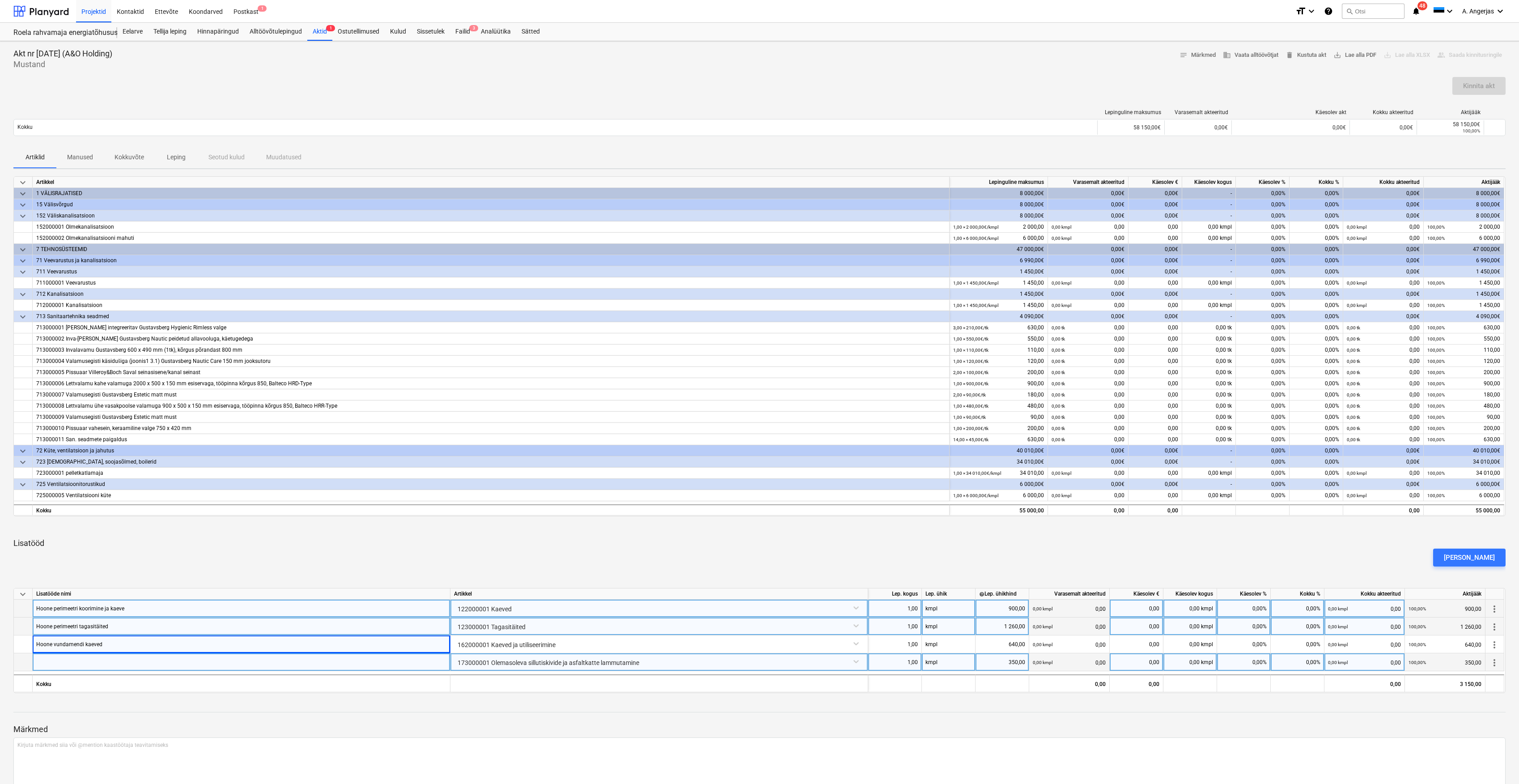
click at [235, 661] on div at bounding box center [241, 662] width 418 height 18
click at [277, 659] on div at bounding box center [241, 662] width 418 height 18
type input "S"
type input "Hoone perimeetris asfalti ja sillutsikivide eemaldamine"
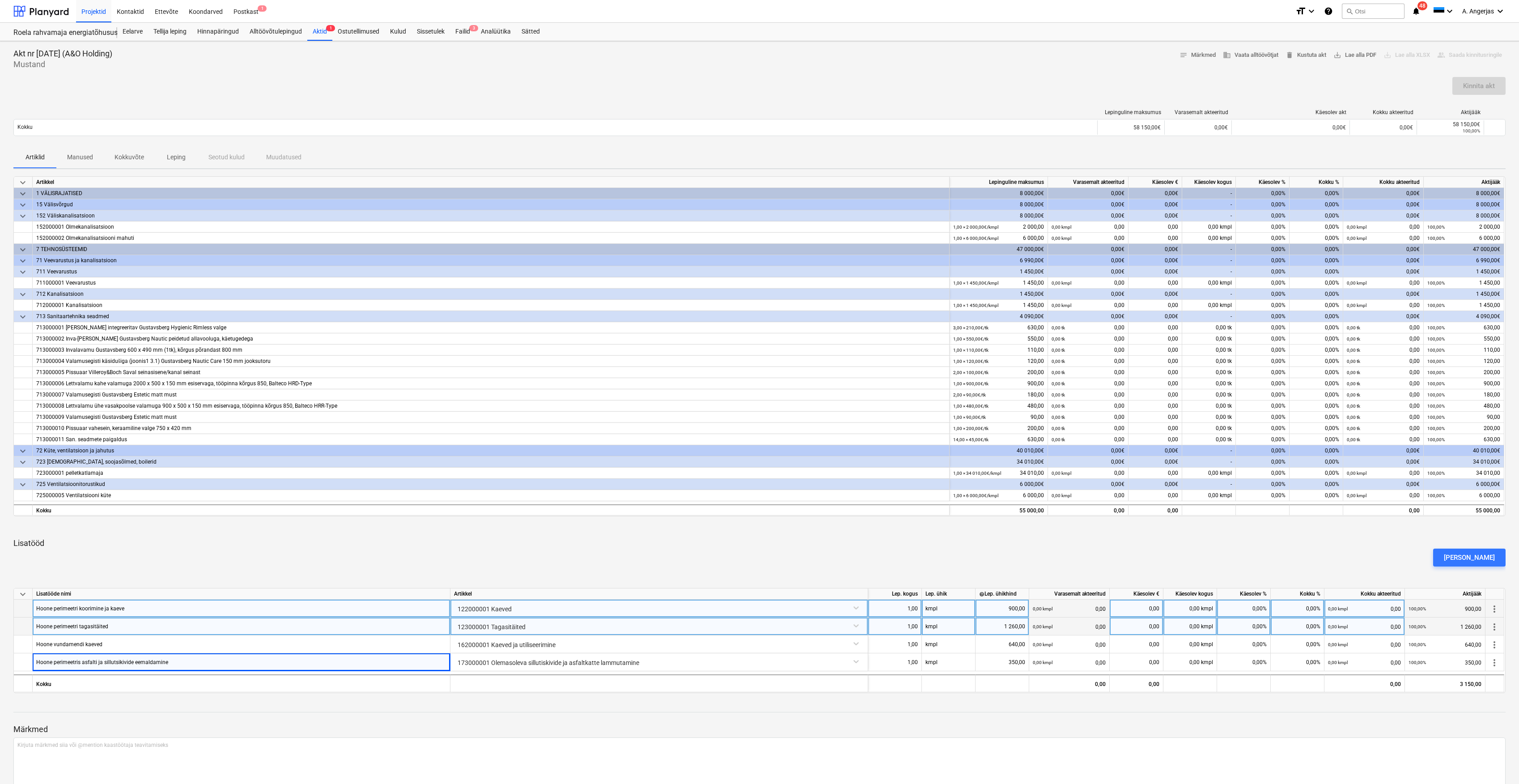
click at [701, 545] on p "Lisatööd" at bounding box center [760, 543] width 1492 height 11
click at [1257, 605] on div "0,00%" at bounding box center [1244, 609] width 54 height 18
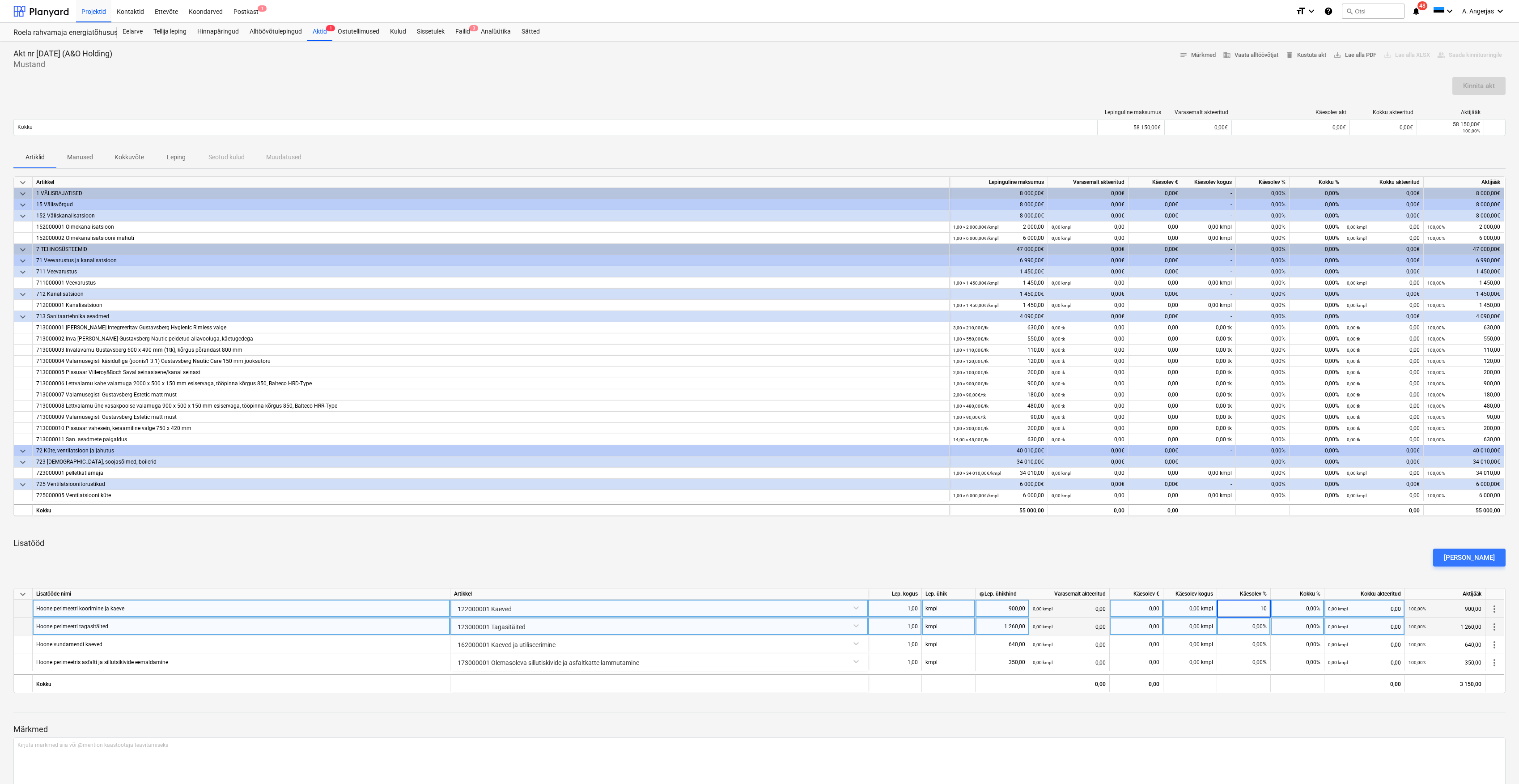
type input "100"
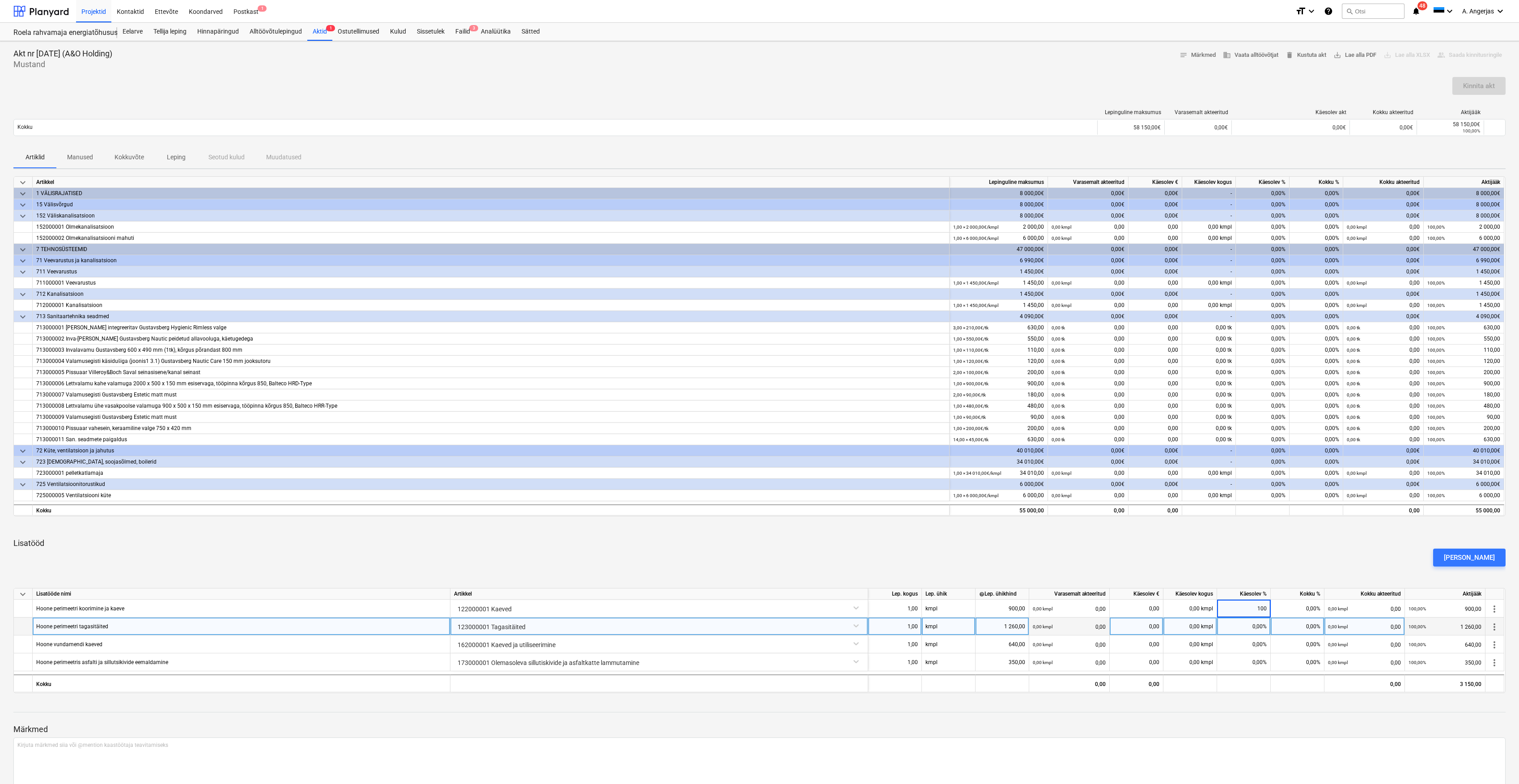
click at [1247, 633] on div "0,00%" at bounding box center [1244, 626] width 54 height 18
click at [1263, 627] on div "0,00%" at bounding box center [1244, 626] width 54 height 18
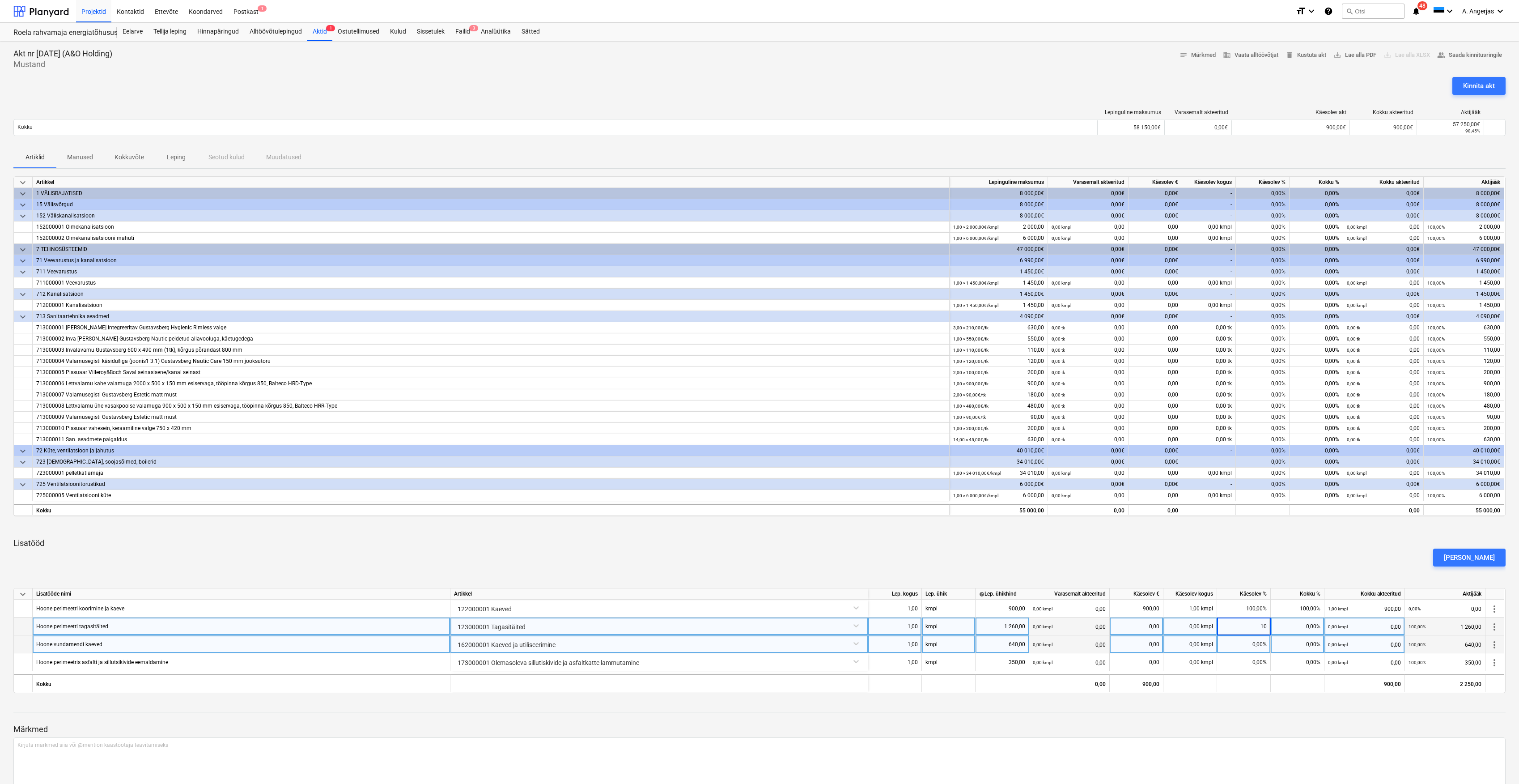
type input "100"
click at [1257, 642] on div "0,00%" at bounding box center [1244, 644] width 54 height 18
click at [1251, 644] on div "0,00%" at bounding box center [1244, 644] width 54 height 18
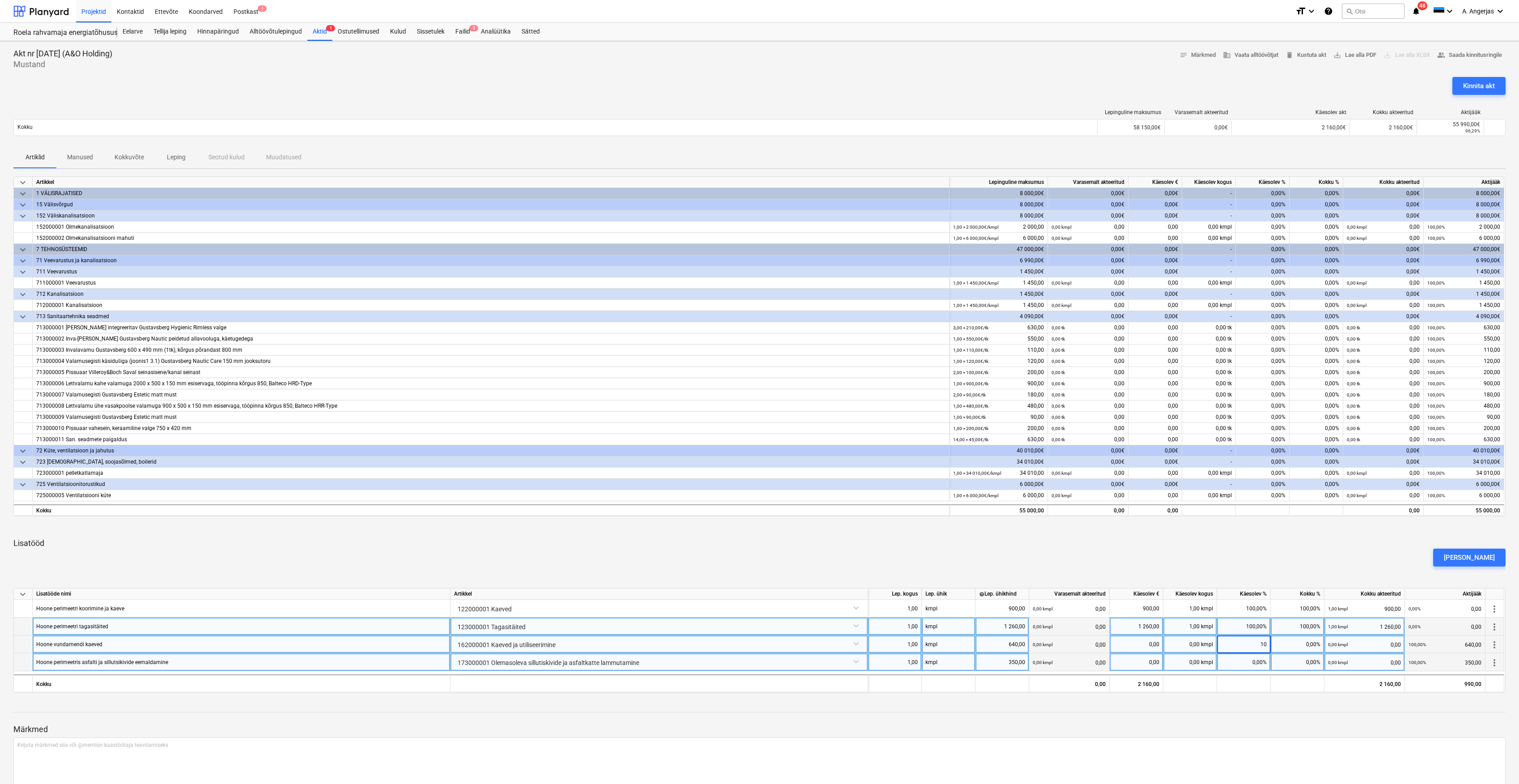
type input "100"
click at [1252, 659] on div "0,00%" at bounding box center [1244, 662] width 54 height 18
click at [1247, 666] on div "0,00%" at bounding box center [1244, 662] width 54 height 18
type input "100"
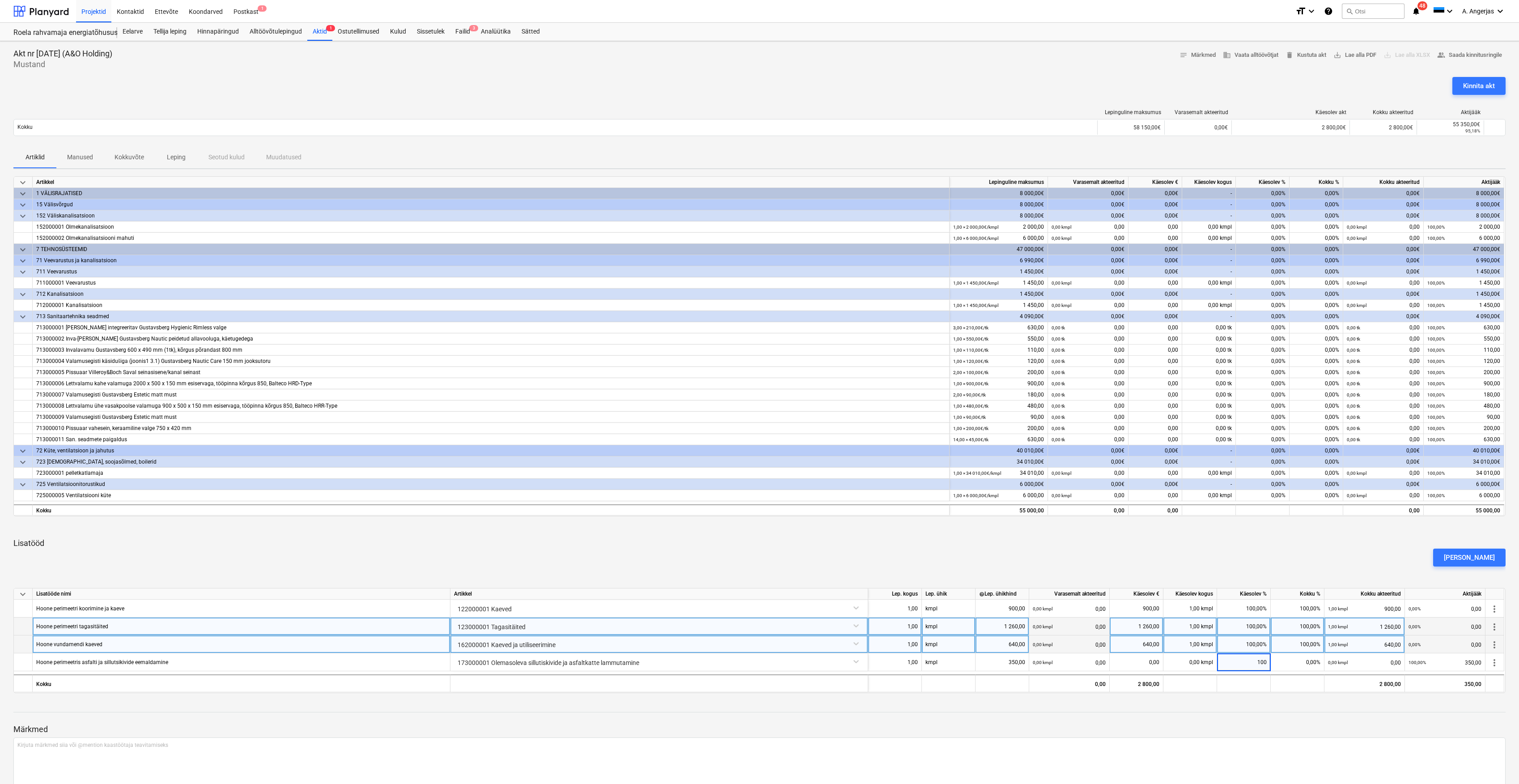
click at [1268, 554] on div "[PERSON_NAME]" at bounding box center [760, 557] width 1500 height 25
click at [1310, 225] on div "0,00%" at bounding box center [1316, 227] width 54 height 11
click at [1274, 226] on div "0,00%" at bounding box center [1263, 227] width 54 height 11
type input "80"
click at [1278, 239] on div "0,00%" at bounding box center [1263, 238] width 54 height 11
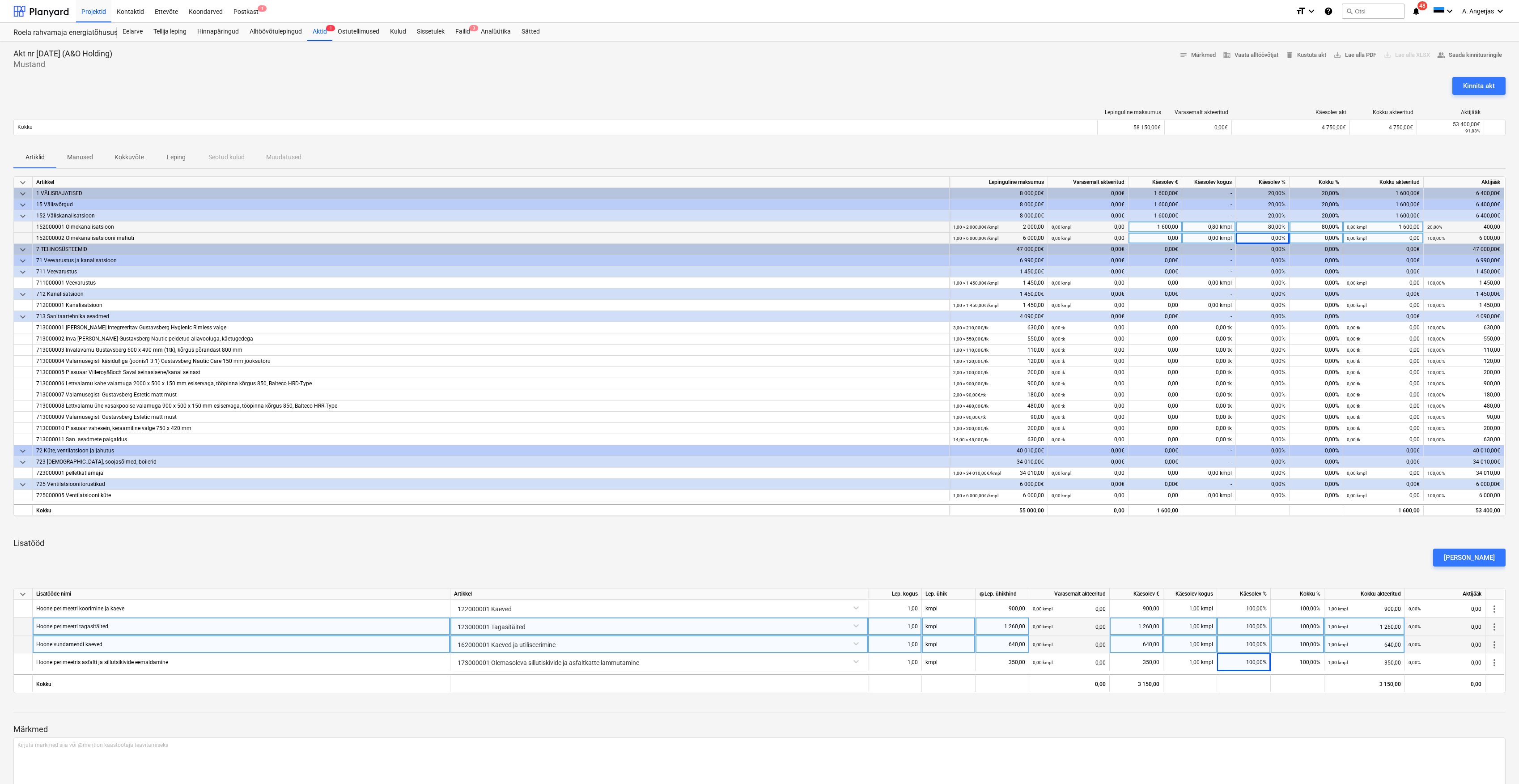
click at [1280, 237] on div "0,00%" at bounding box center [1263, 238] width 54 height 11
type input "80"
click at [1171, 154] on div "Artiklid Manused Kokkuvõte Leping Seotud kulud Muudatused" at bounding box center [760, 157] width 1492 height 21
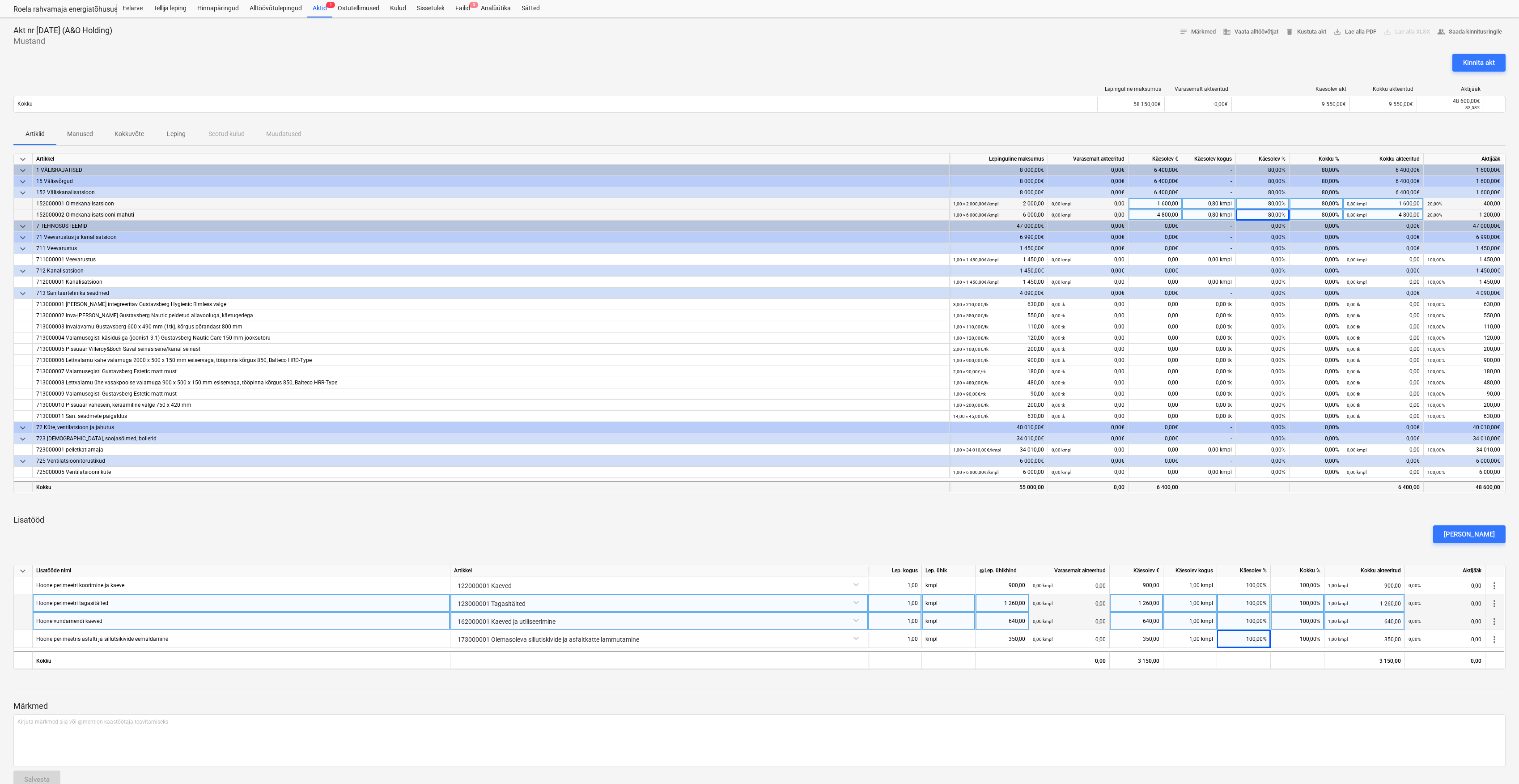
scroll to position [43, 0]
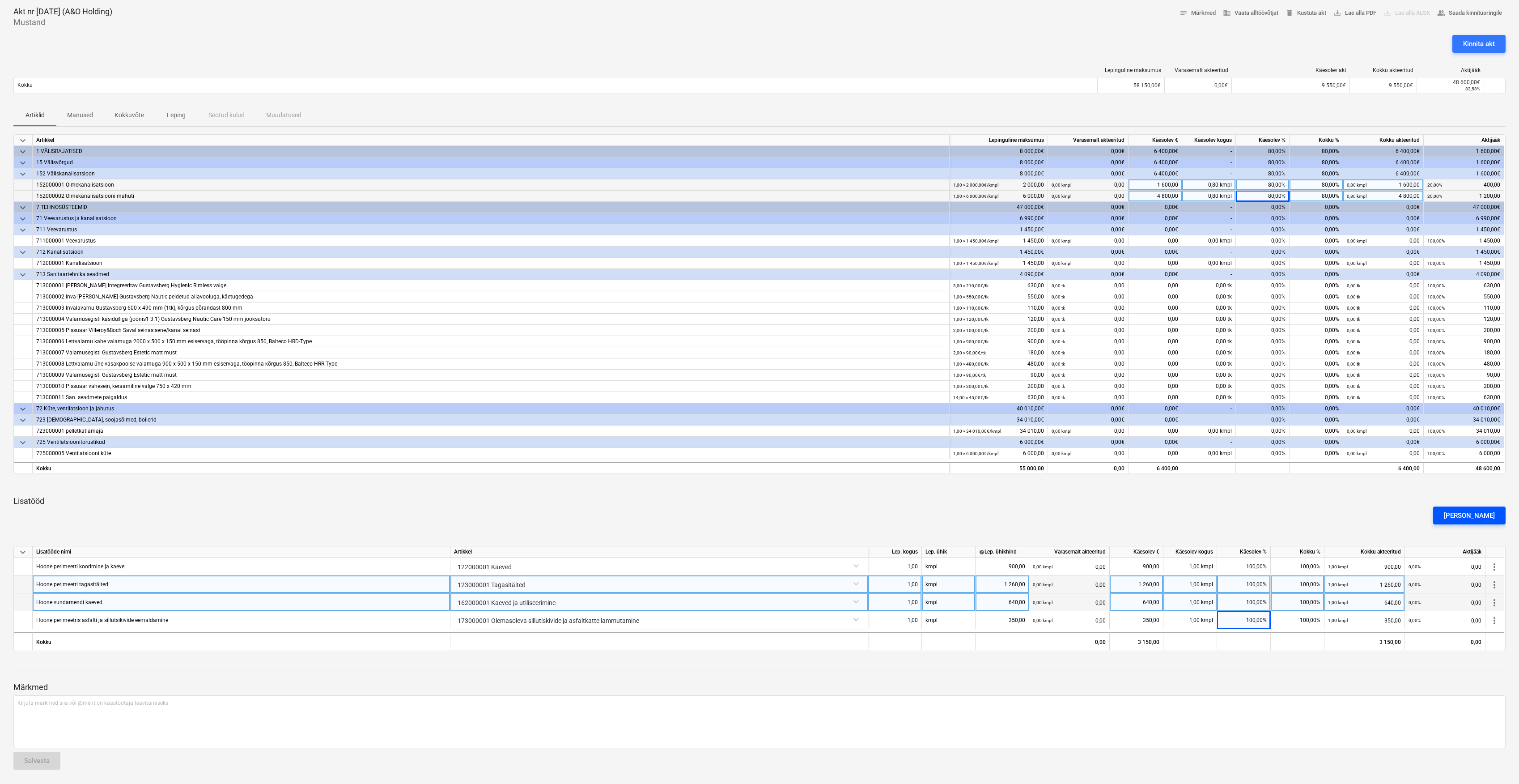
click at [1484, 516] on div "[PERSON_NAME]" at bounding box center [1469, 515] width 51 height 12
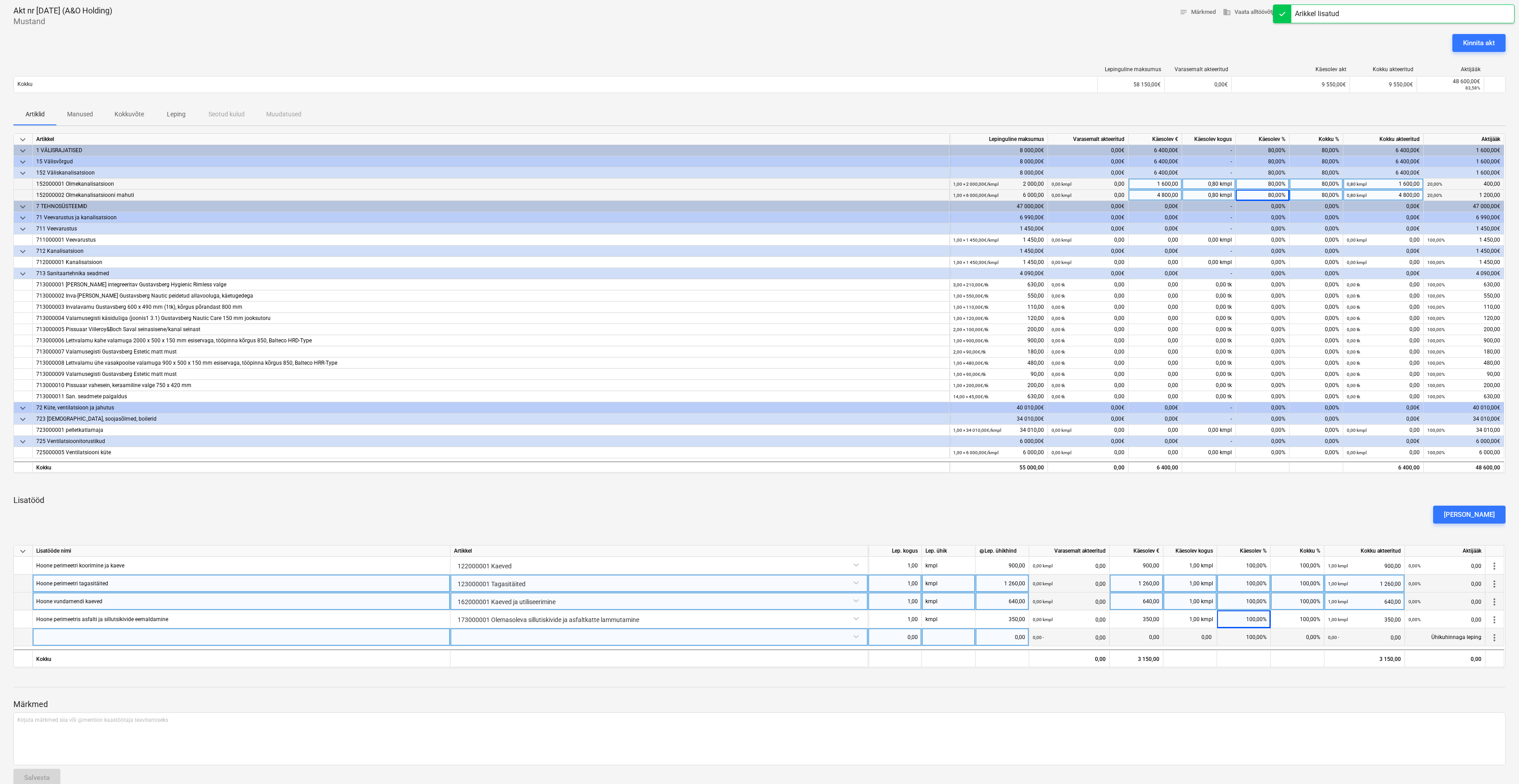
click at [856, 637] on div at bounding box center [659, 636] width 410 height 16
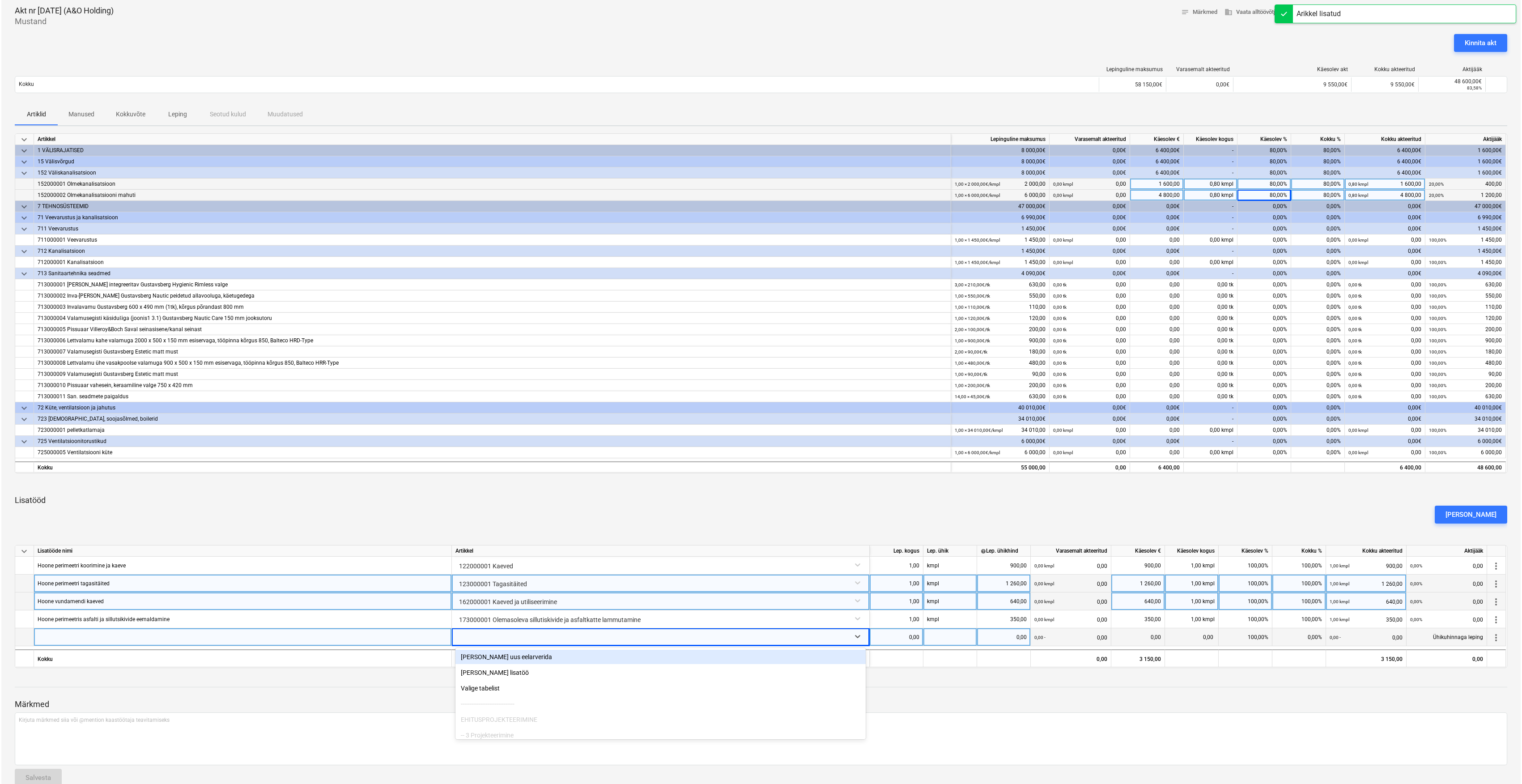
scroll to position [47, 0]
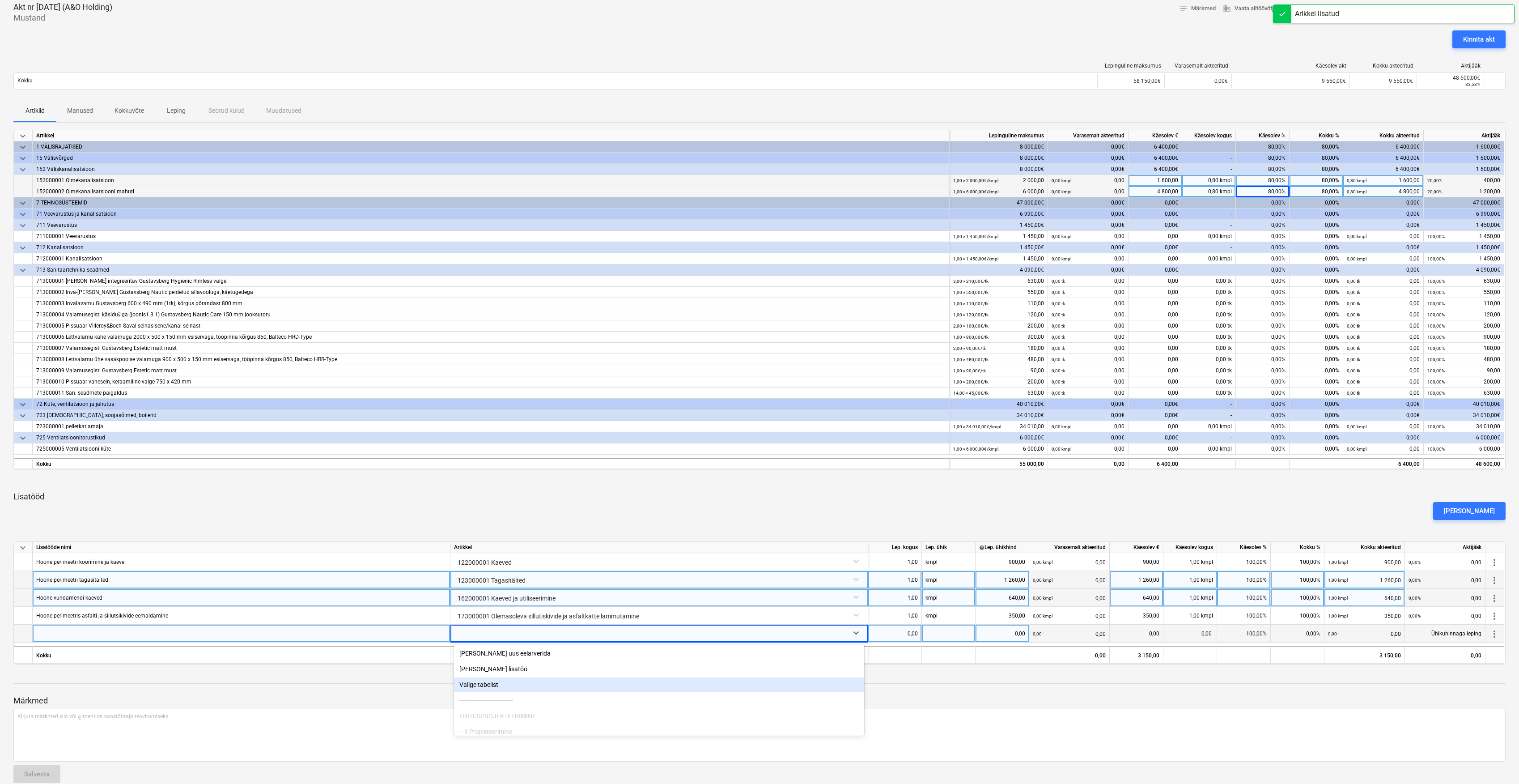
click at [557, 689] on div "Valige tabelist" at bounding box center [659, 684] width 410 height 14
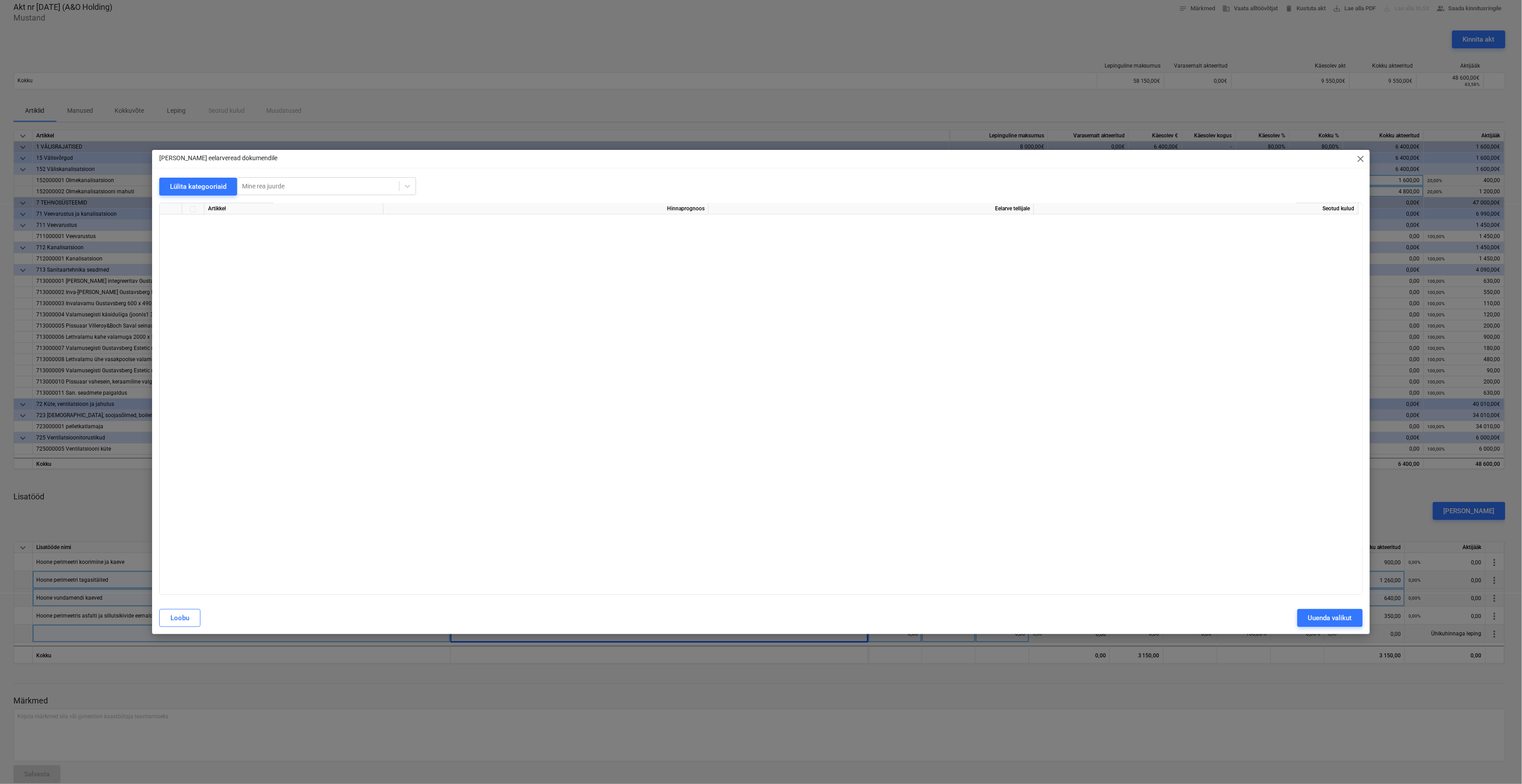
scroll to position [2886, 0]
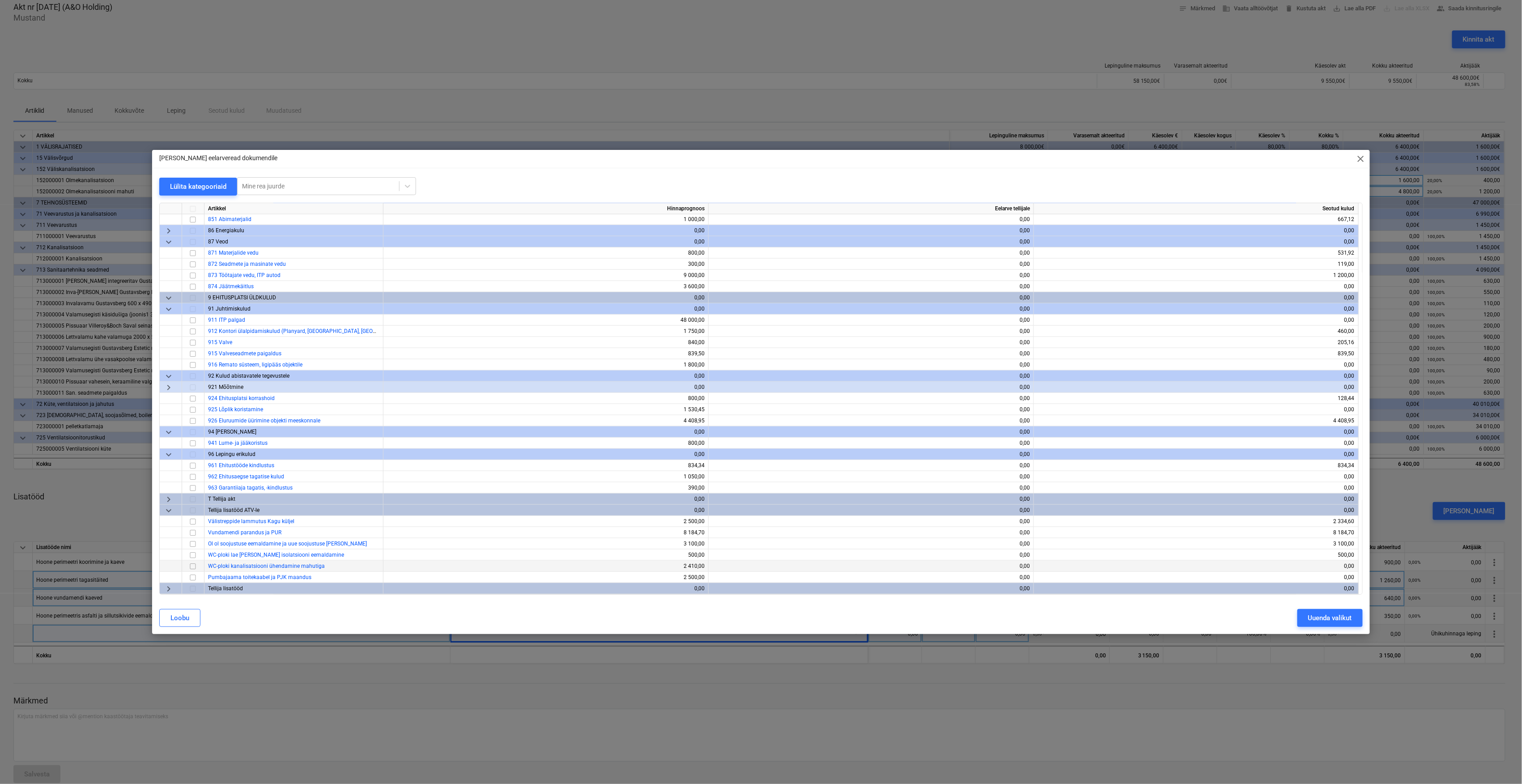
click at [194, 568] on input "checkbox" at bounding box center [193, 567] width 11 height 11
click at [1335, 620] on div "Uuenda valikut" at bounding box center [1330, 618] width 44 height 12
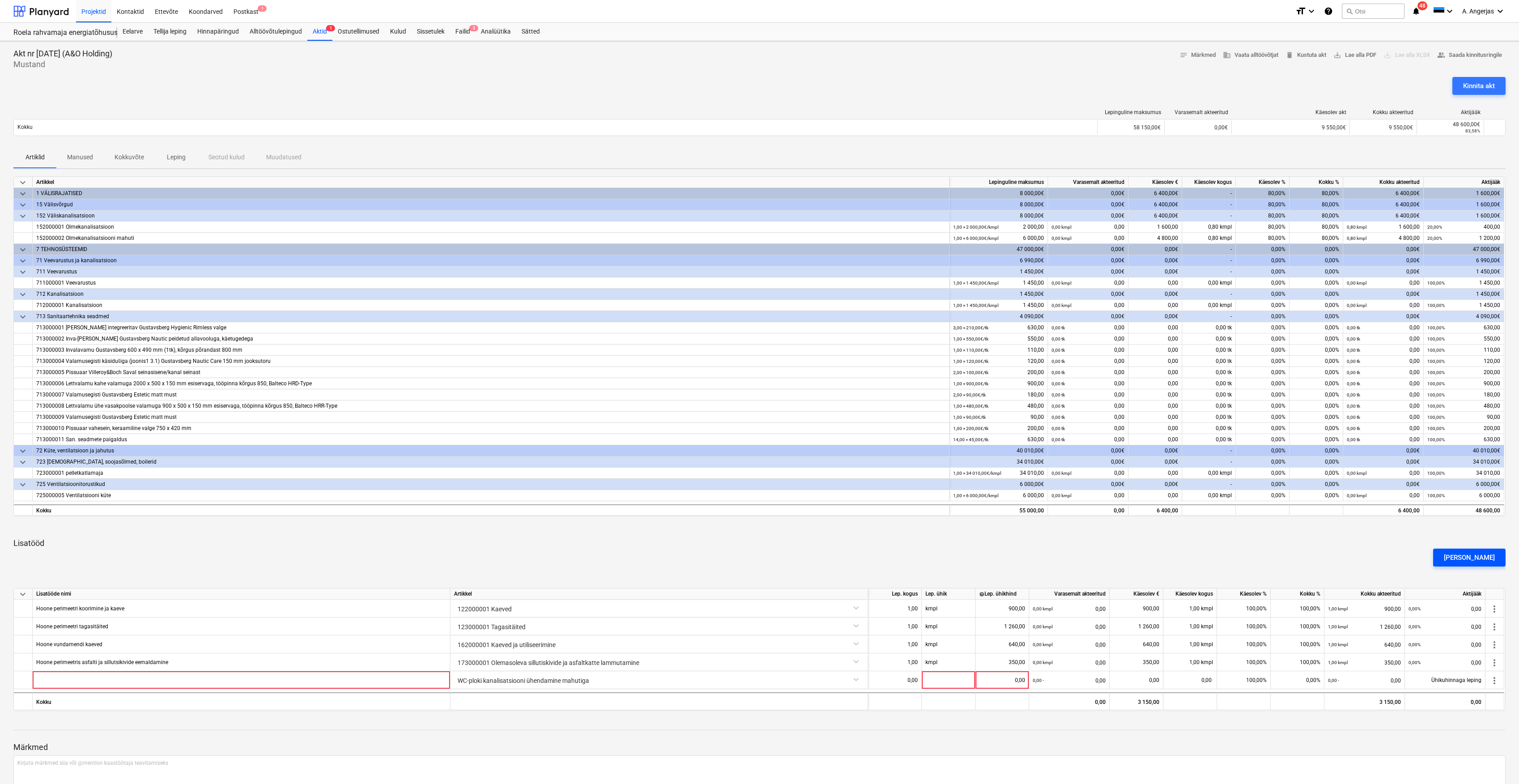
click at [1461, 550] on button "[PERSON_NAME]" at bounding box center [1469, 557] width 73 height 18
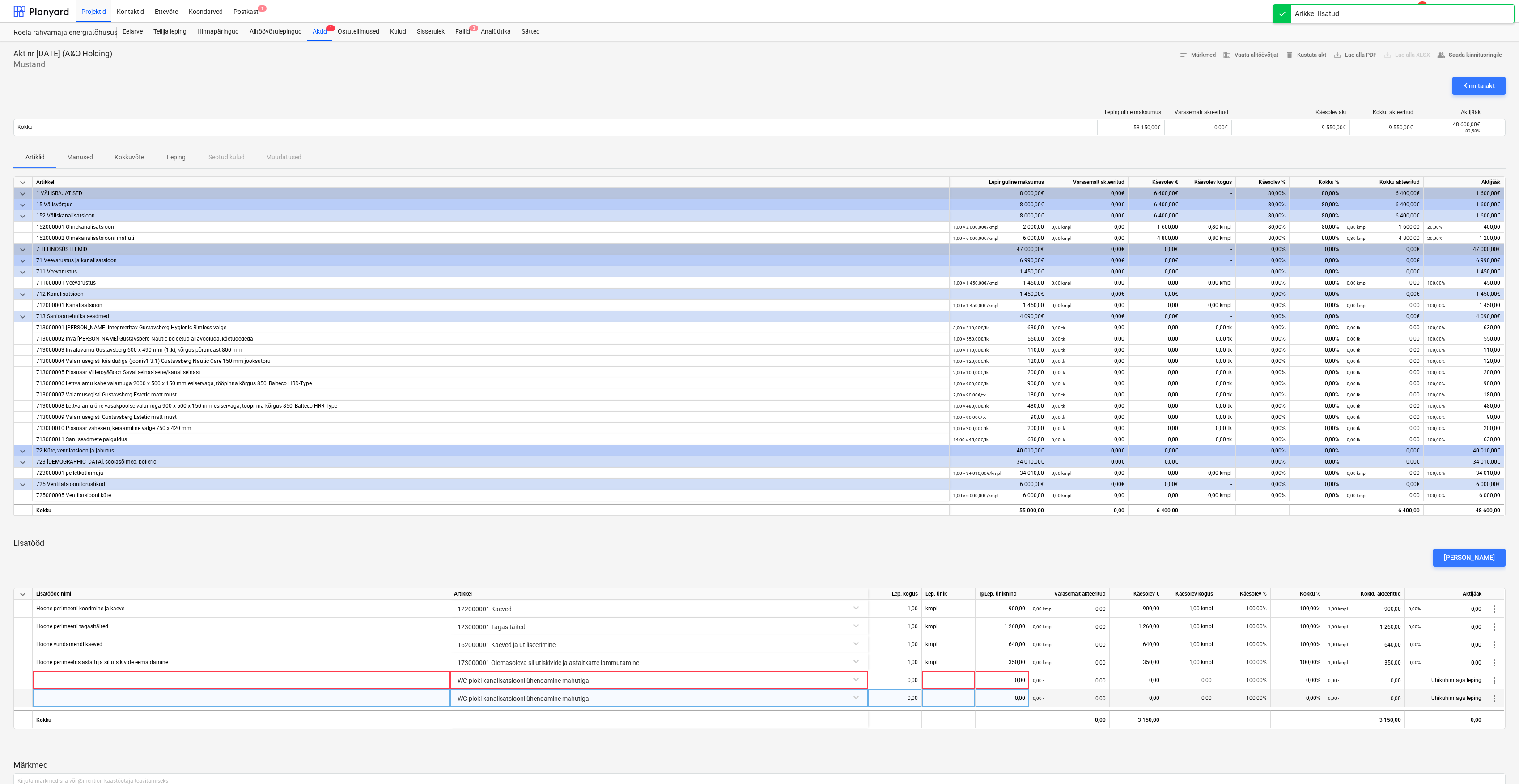
click at [845, 701] on div "WC-ploki kanalisatsiooni ühendamine mahutiga" at bounding box center [659, 697] width 410 height 16
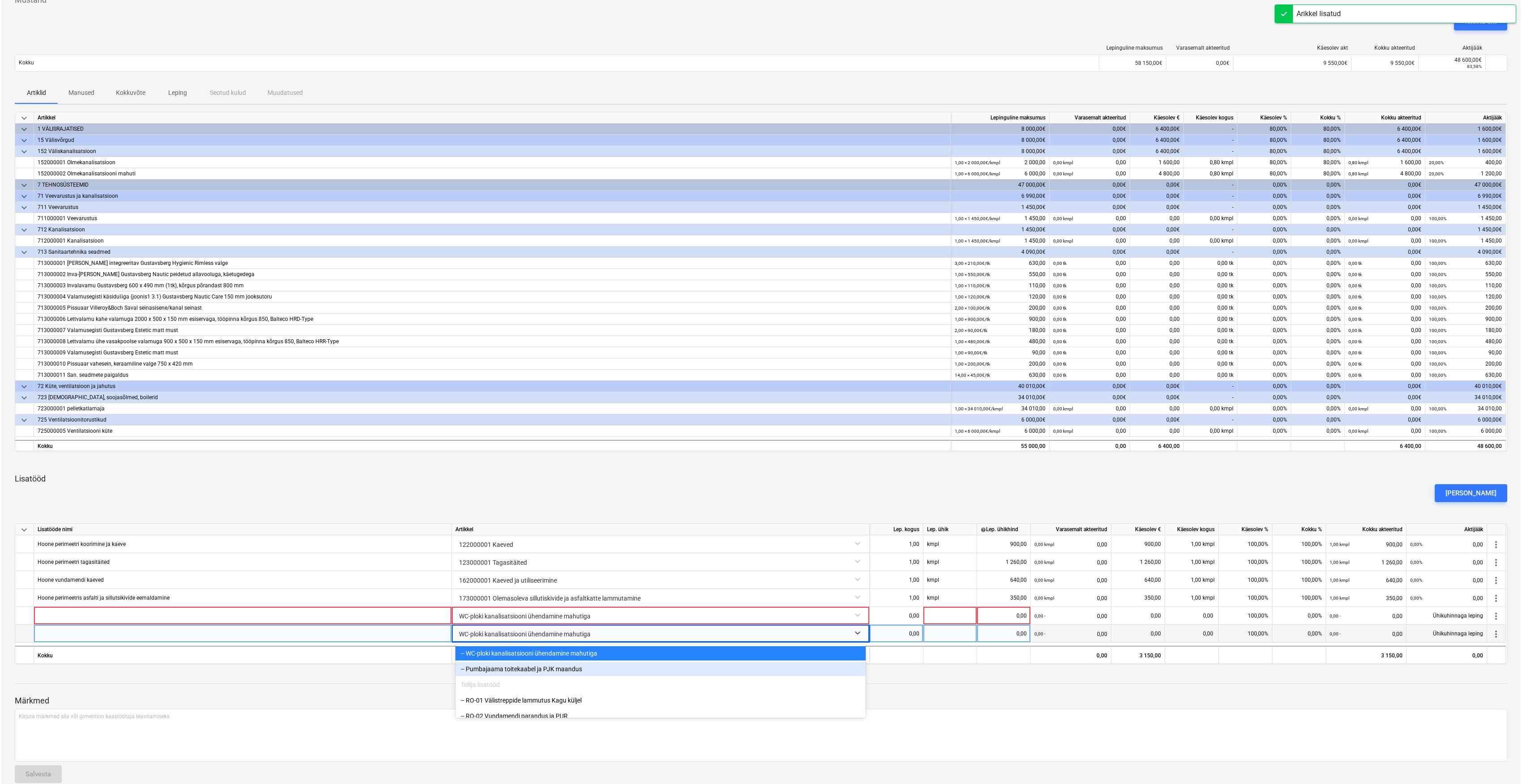
scroll to position [8708, 0]
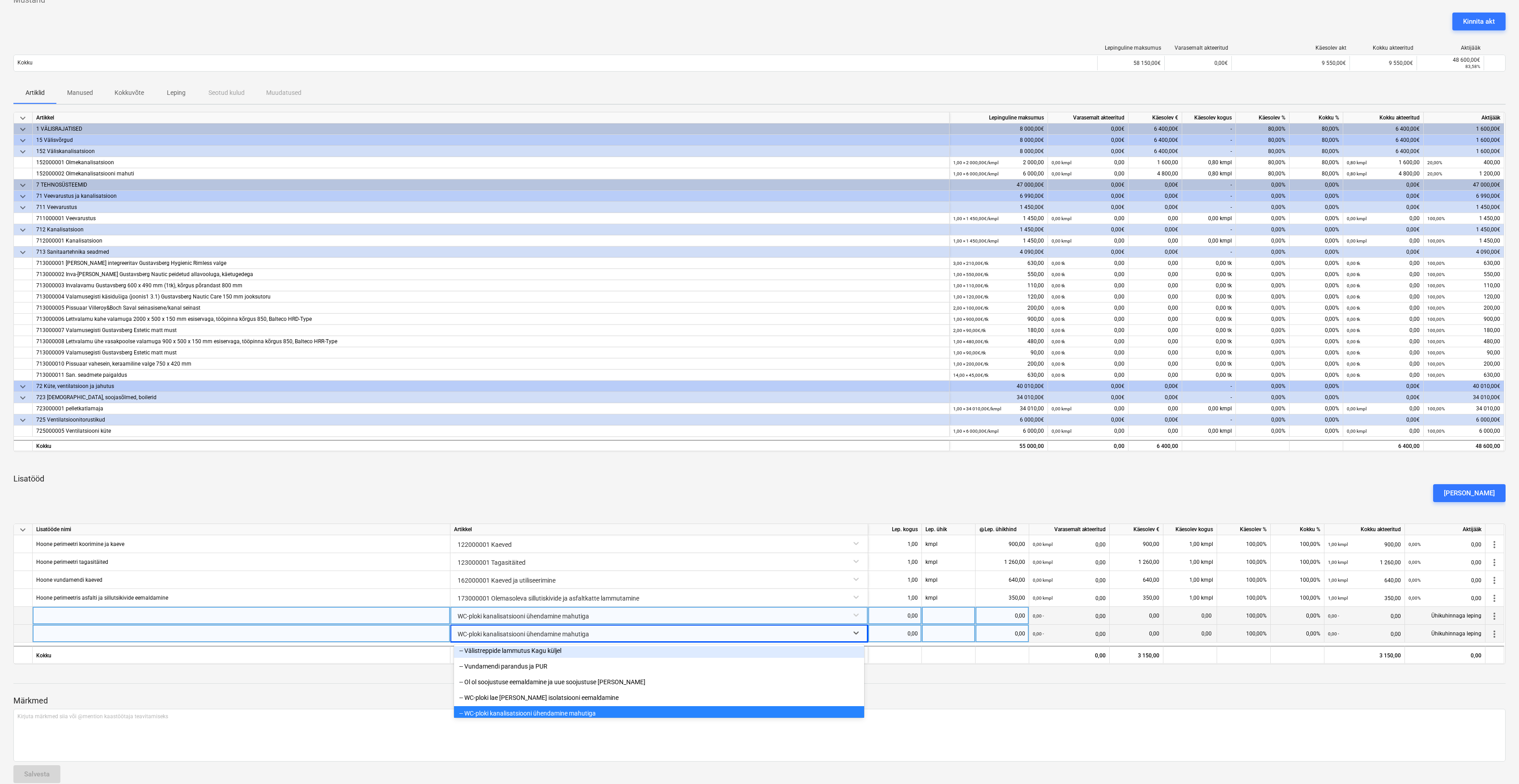
click at [611, 616] on div "WC-ploki kanalisatsiooni ühendamine mahutiga" at bounding box center [659, 614] width 410 height 16
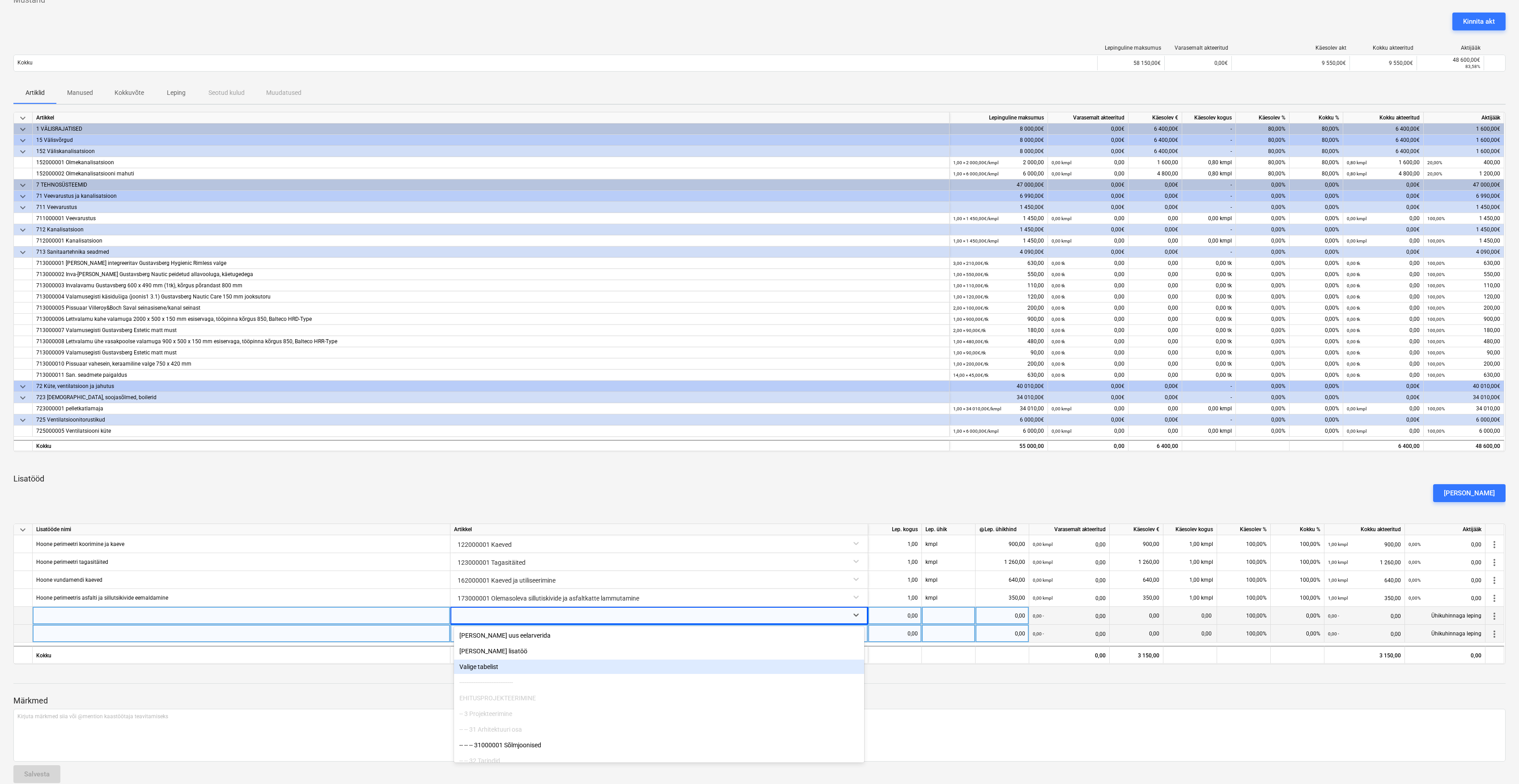
click at [516, 664] on div "Valige tabelist" at bounding box center [659, 666] width 410 height 14
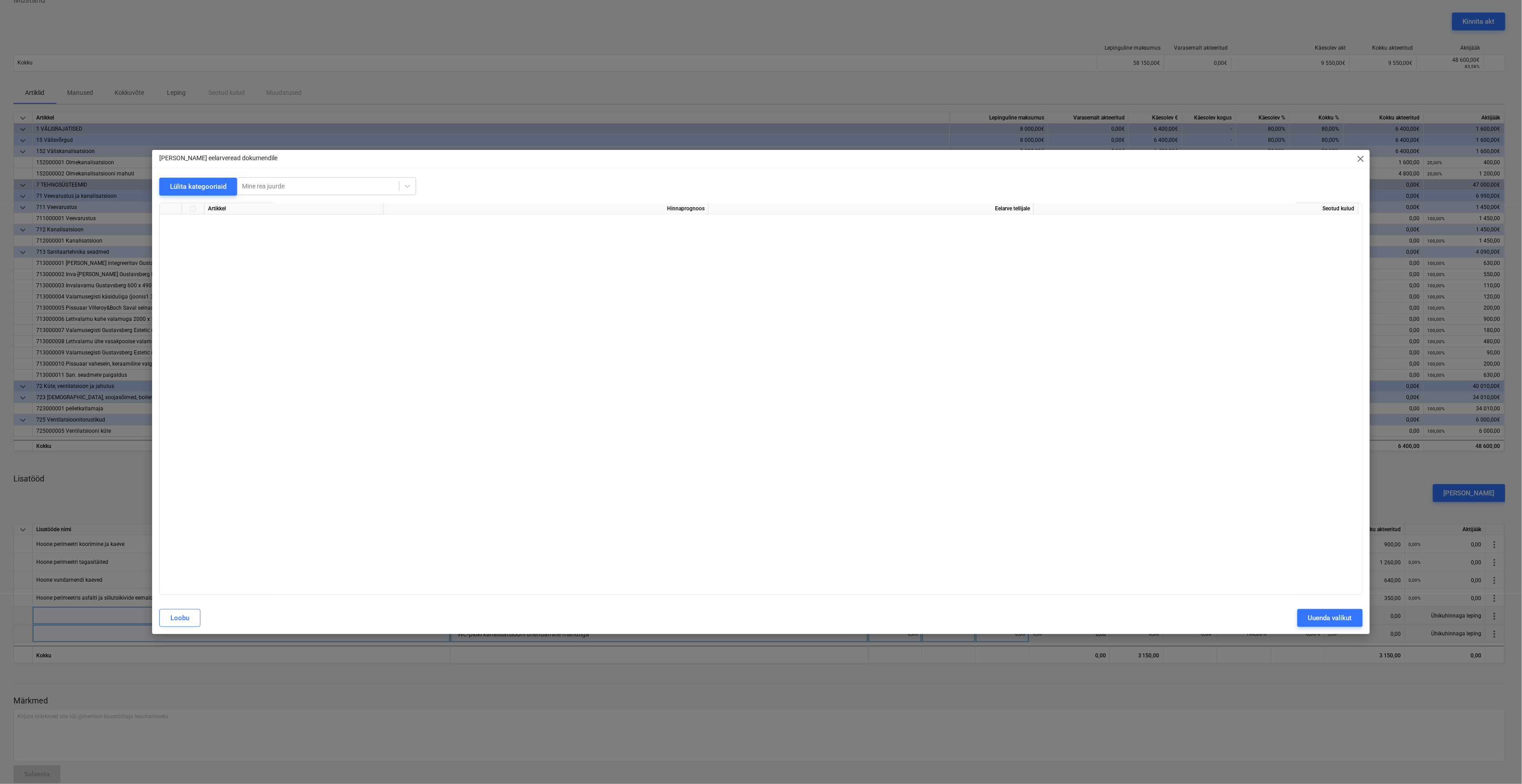
scroll to position [2886, 0]
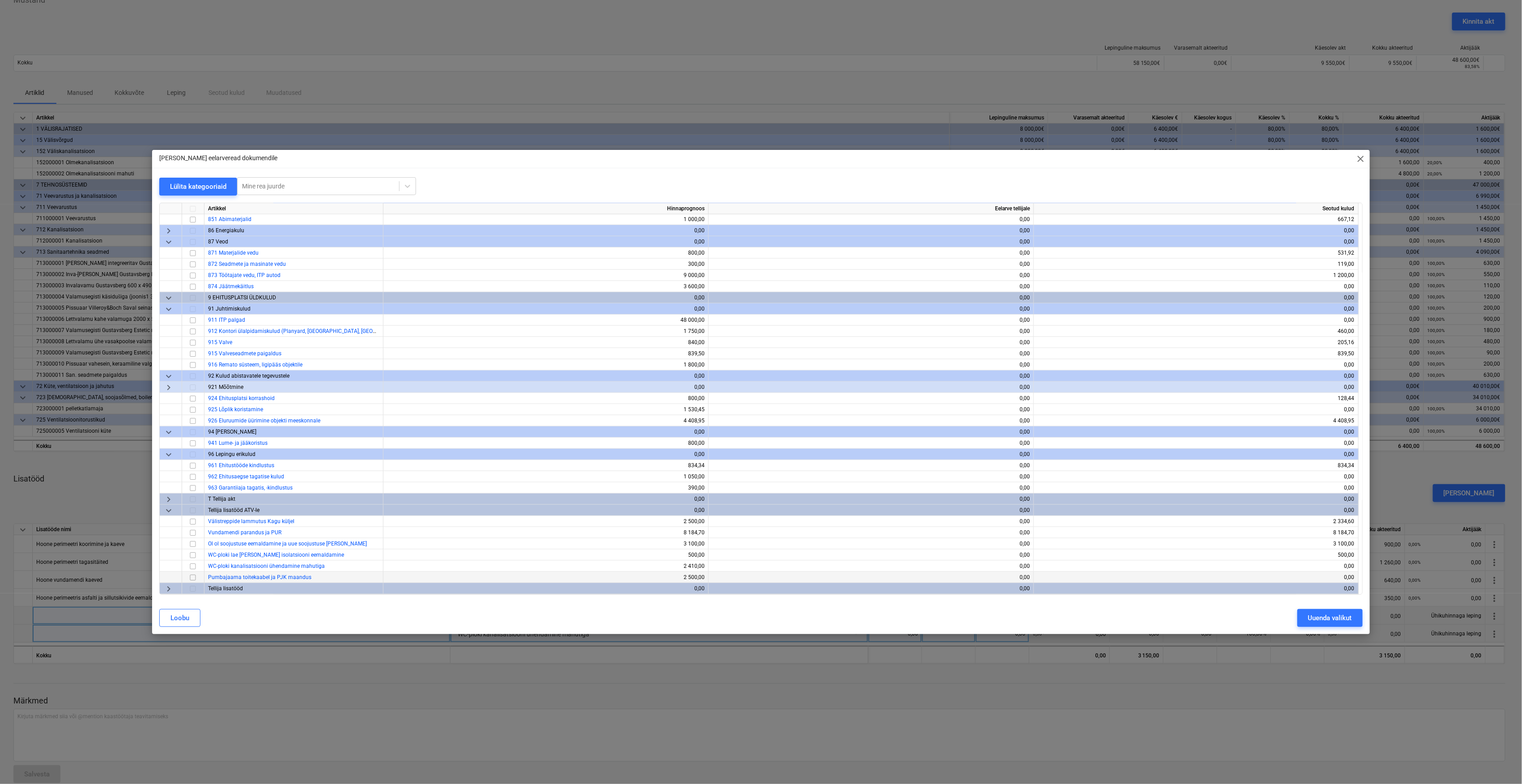
click at [261, 577] on span "Pumbajaama toitekaabel ja PJK maandus" at bounding box center [259, 577] width 103 height 6
click at [193, 577] on input "checkbox" at bounding box center [193, 577] width 11 height 11
click at [1351, 621] on div "Uuenda valikut" at bounding box center [1330, 618] width 44 height 12
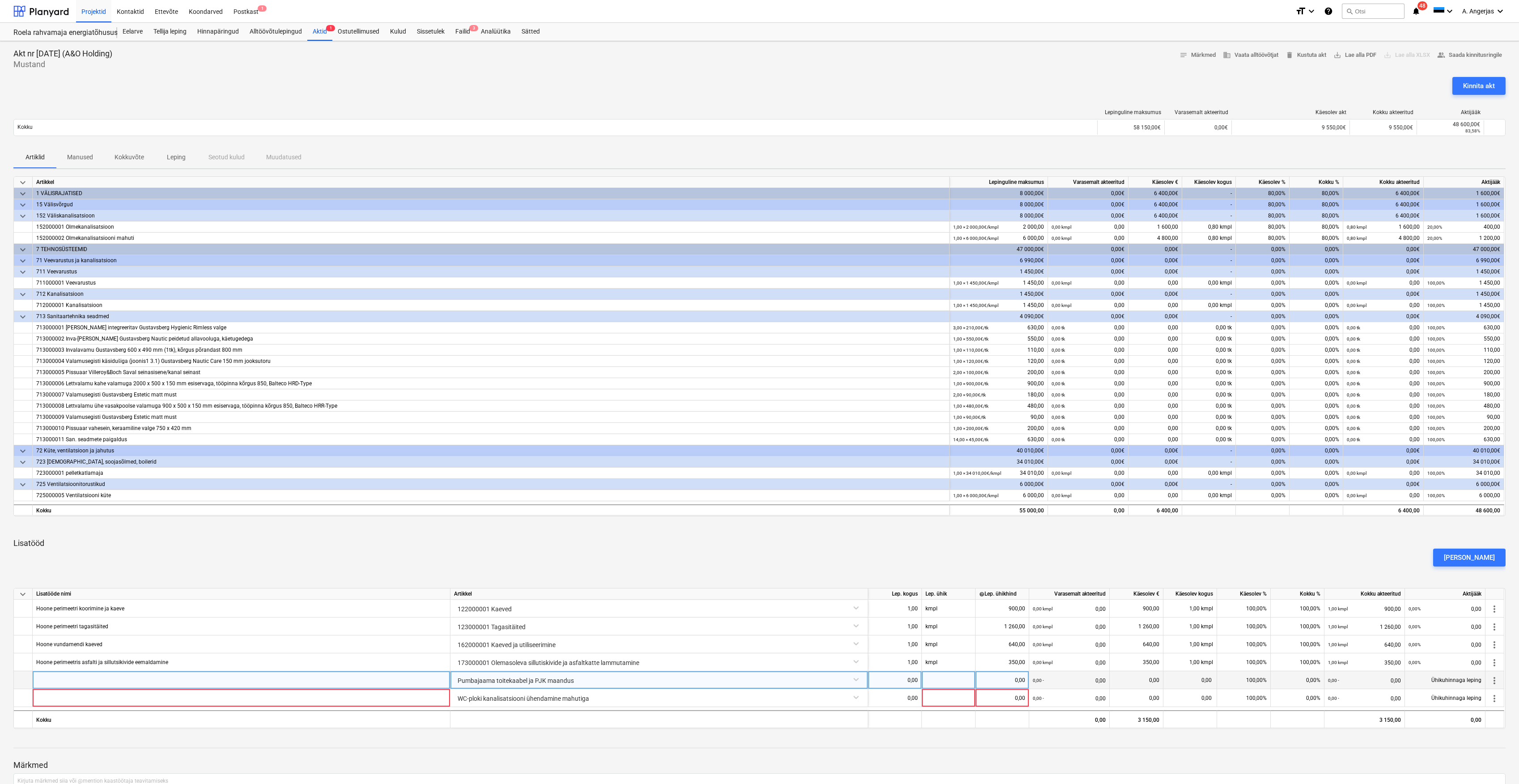
click at [256, 677] on div at bounding box center [241, 680] width 418 height 18
type input "Pumbajaama toitekaabel ja PJK maandus"
click at [106, 681] on input "Pumbajaama toitekaabel ja PJK maandus" at bounding box center [241, 680] width 417 height 18
click at [161, 682] on input "Pumbajaama toitekaabel ja PJK maandus" at bounding box center [241, 680] width 417 height 18
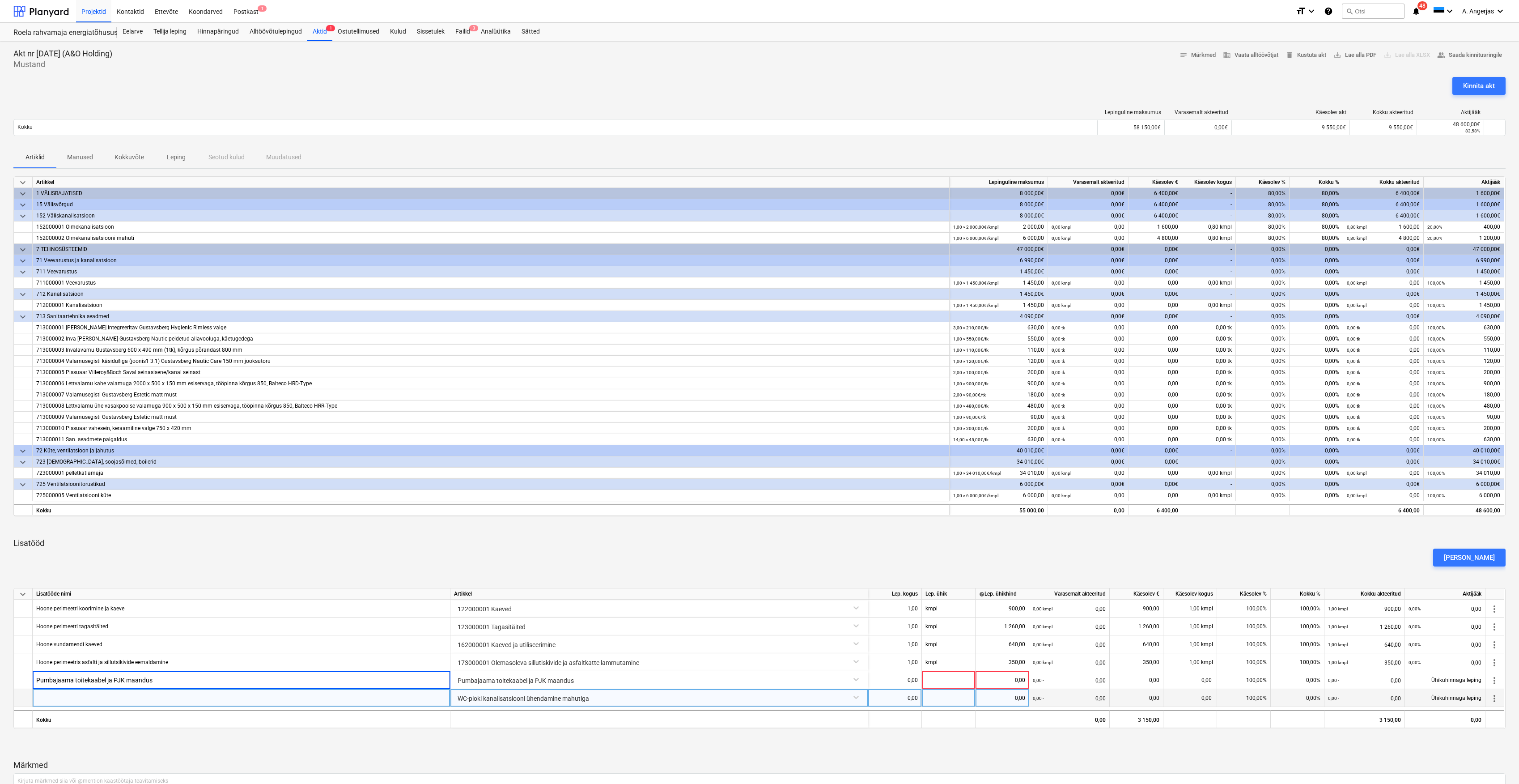
click at [135, 701] on div at bounding box center [241, 698] width 418 height 18
type input "WC-ploki kanalisatsiooni paigaldamine ja ühendamine reoveemahutiga"
click at [893, 681] on div "0,00" at bounding box center [895, 680] width 46 height 18
click at [902, 701] on div "0,00" at bounding box center [895, 698] width 46 height 18
click at [961, 679] on div at bounding box center [949, 680] width 54 height 18
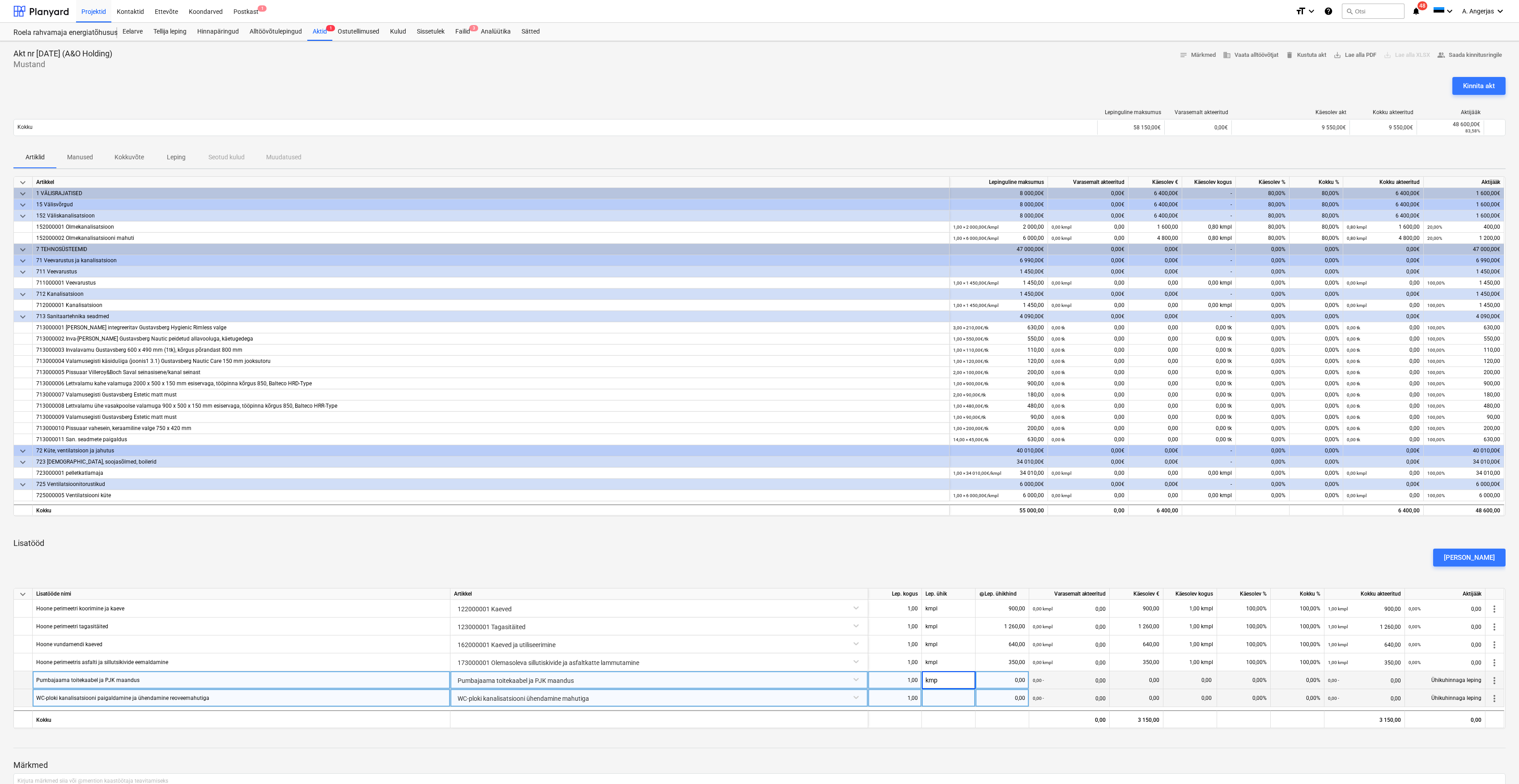
type input "kmpl"
click at [937, 701] on div at bounding box center [949, 698] width 54 height 18
type input "kmpl"
click at [1011, 681] on div "0,00" at bounding box center [1003, 680] width 46 height 18
click at [1005, 693] on div "0,00" at bounding box center [1003, 698] width 46 height 18
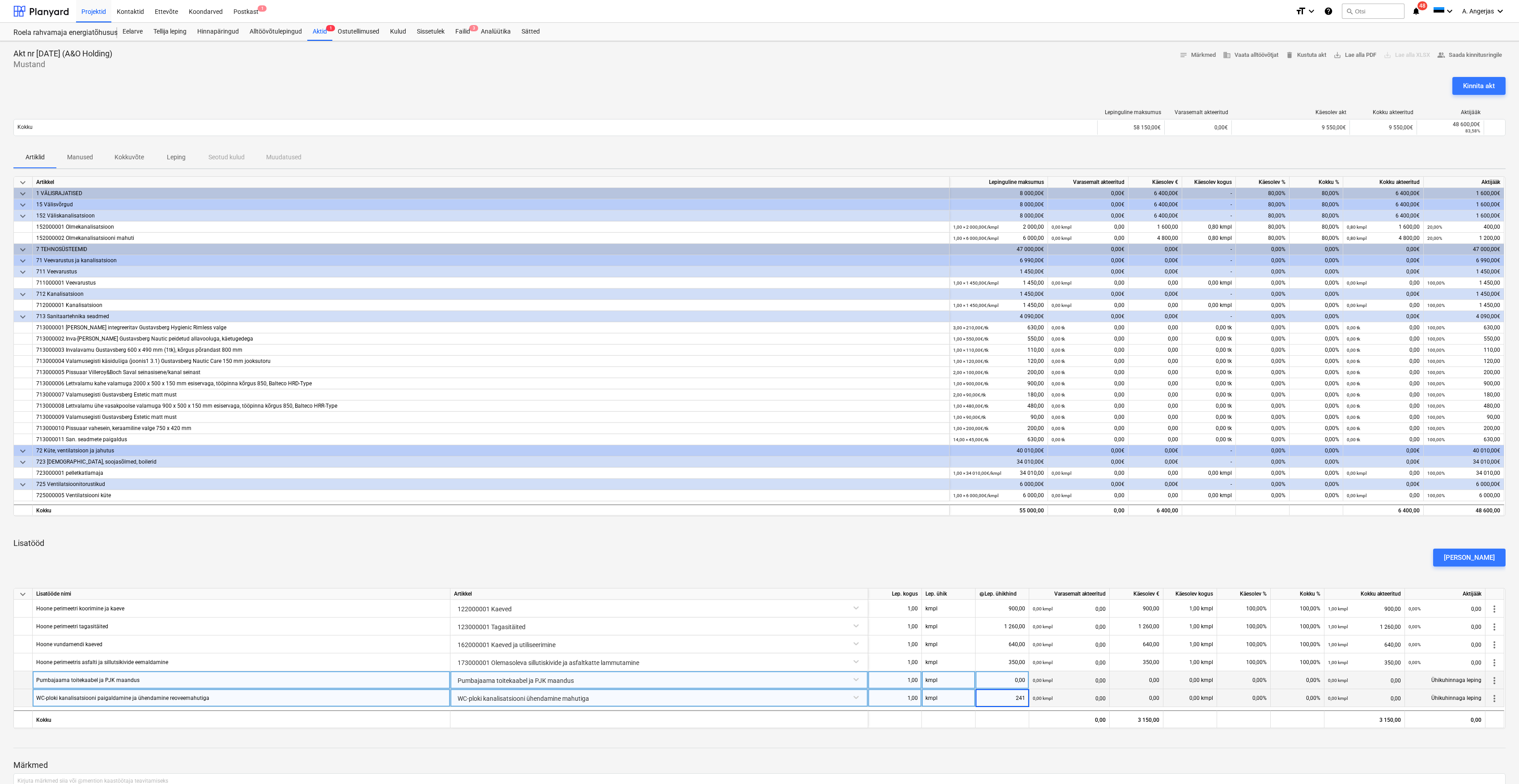
type input "2410"
click at [985, 739] on div at bounding box center [760, 740] width 1492 height 7
click at [1007, 684] on div "0,00" at bounding box center [1003, 680] width 46 height 18
click at [1007, 682] on div "0,00" at bounding box center [1003, 680] width 46 height 18
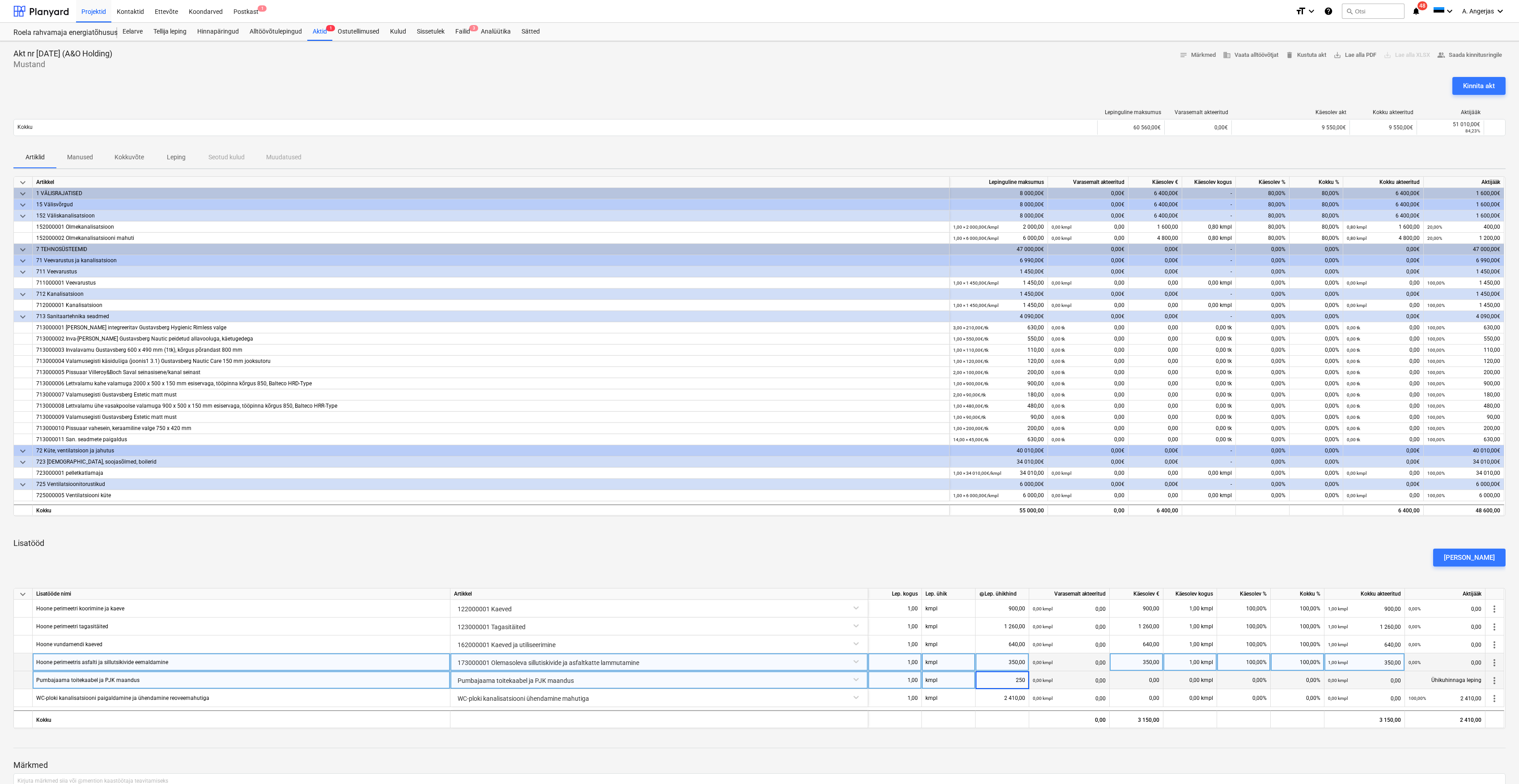
type input "2500"
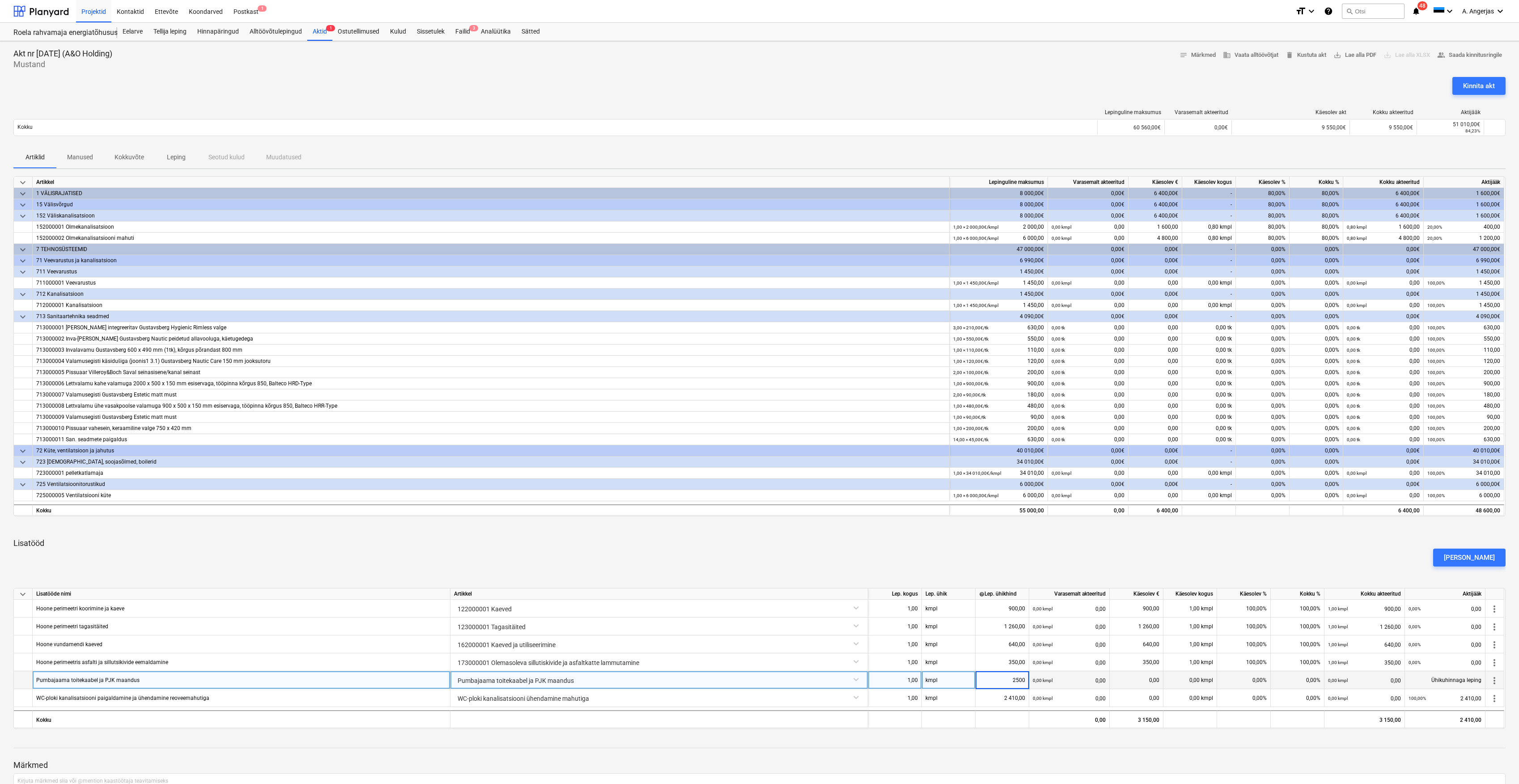
click at [1147, 685] on div "0,00" at bounding box center [1137, 680] width 46 height 18
click at [1246, 684] on div "0,00%" at bounding box center [1244, 680] width 54 height 18
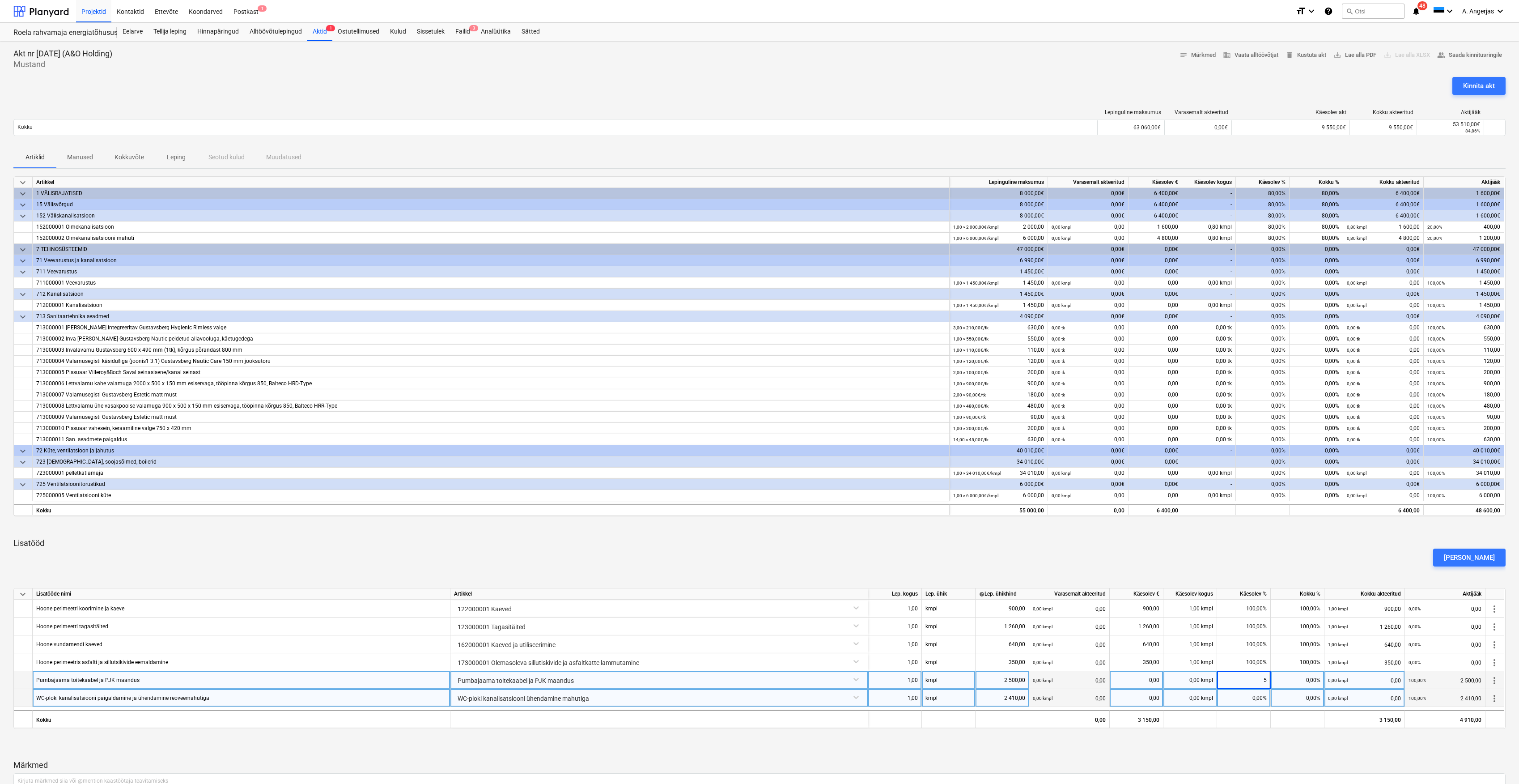
type input "50"
click at [1265, 700] on div "0,00%" at bounding box center [1244, 698] width 54 height 18
click at [1255, 703] on div "0,00%" at bounding box center [1244, 698] width 54 height 18
type input "50"
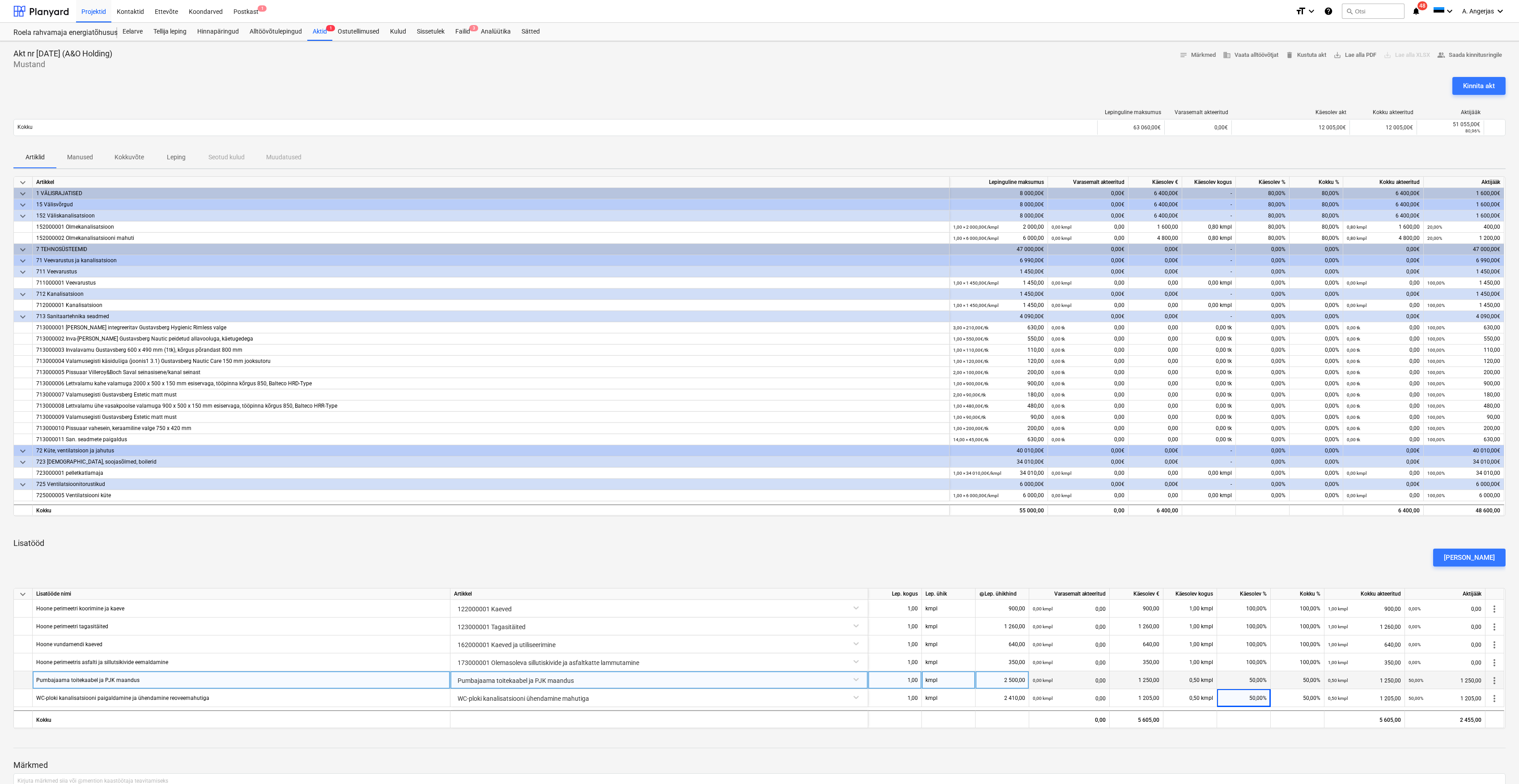
click at [1251, 734] on div "Akt nr [DATE] (A&O Holding) Mustand notes Märkmed business Vaata alltöövõtjat d…" at bounding box center [759, 451] width 1519 height 821
click at [1477, 79] on button "Kinnita akt" at bounding box center [1479, 86] width 53 height 18
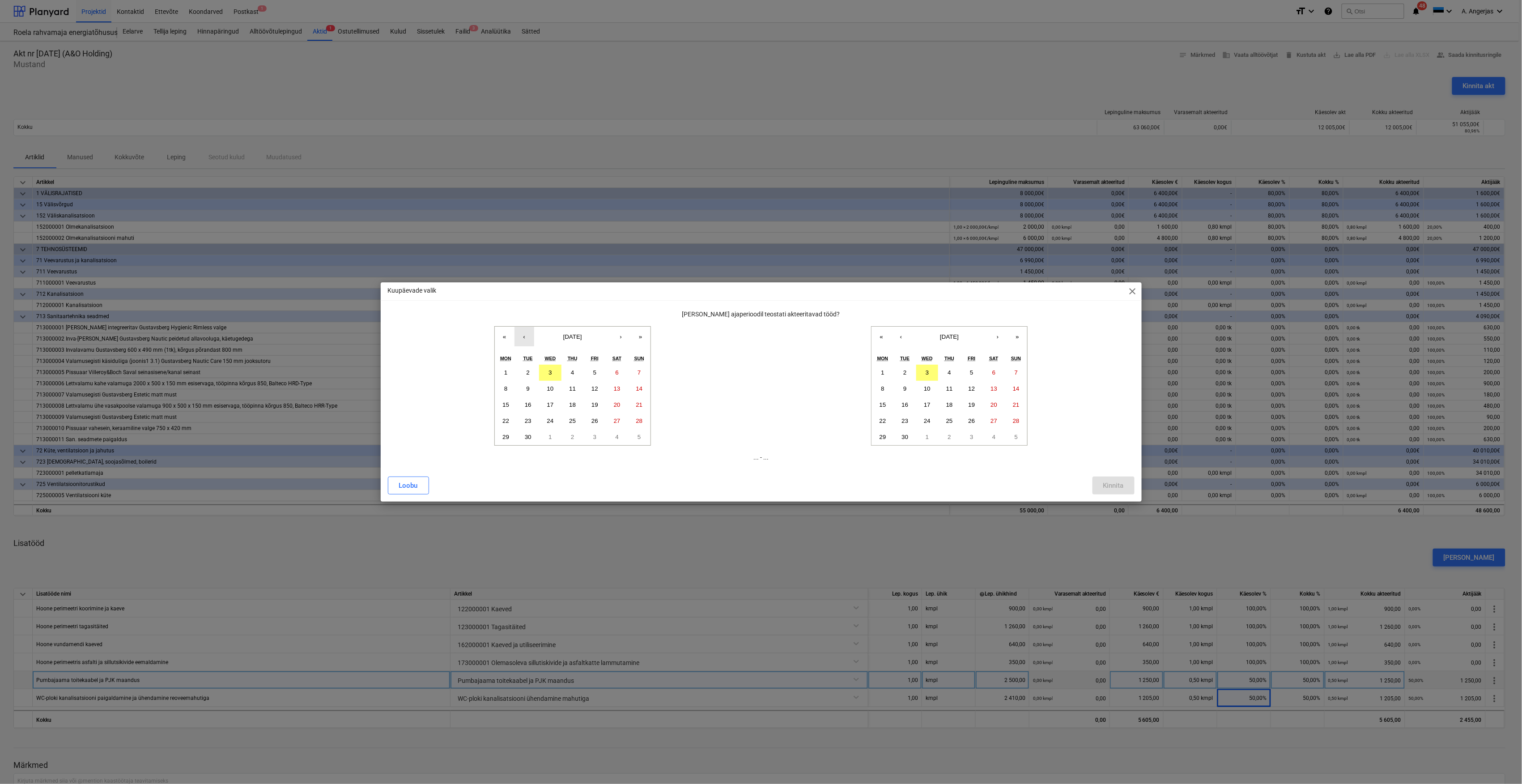
click at [520, 332] on button "‹" at bounding box center [524, 336] width 19 height 19
click at [593, 371] on abbr "1" at bounding box center [594, 372] width 3 height 6
click at [908, 337] on button "‹" at bounding box center [900, 336] width 19 height 19
click at [1014, 442] on button "31" at bounding box center [1016, 437] width 22 height 16
click at [1129, 489] on button "Kinnita" at bounding box center [1113, 485] width 42 height 18
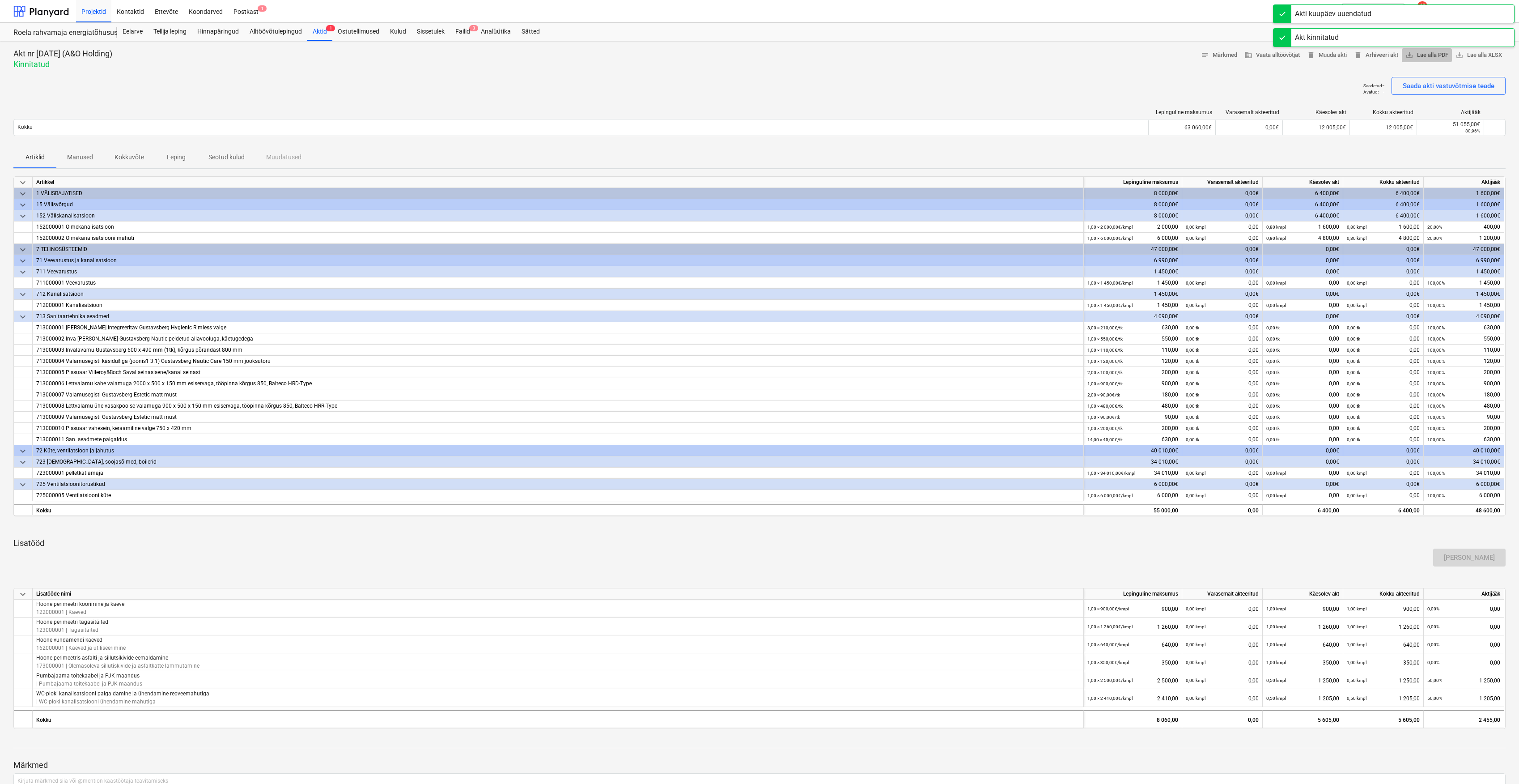
click at [1428, 56] on span "save_alt Lae alla PDF" at bounding box center [1427, 55] width 43 height 10
